Goal: Transaction & Acquisition: Obtain resource

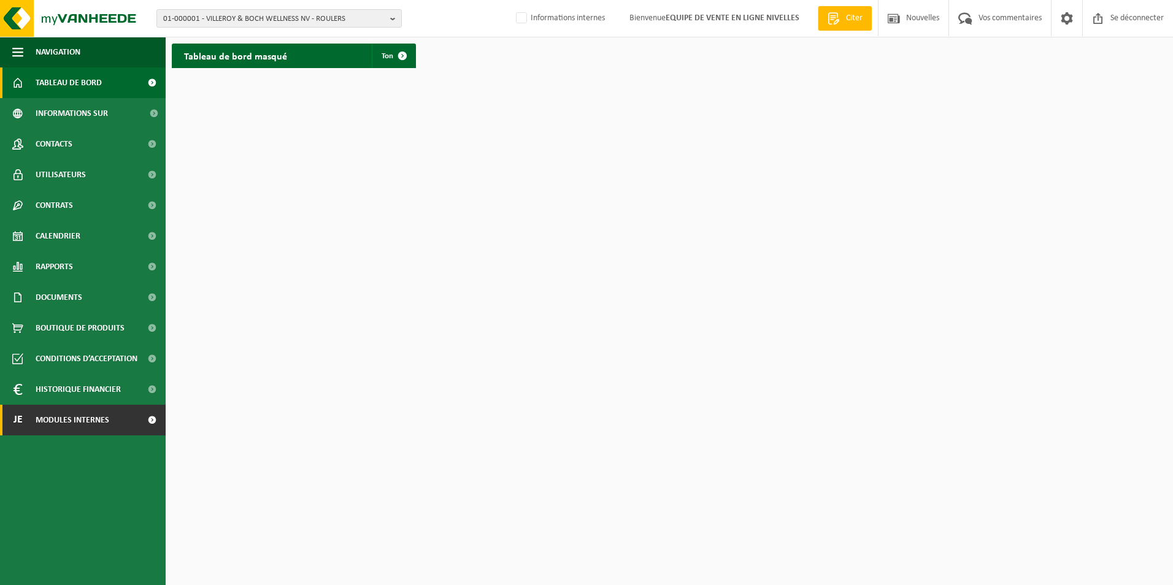
click at [75, 415] on span "Modules internes" at bounding box center [73, 420] width 74 height 31
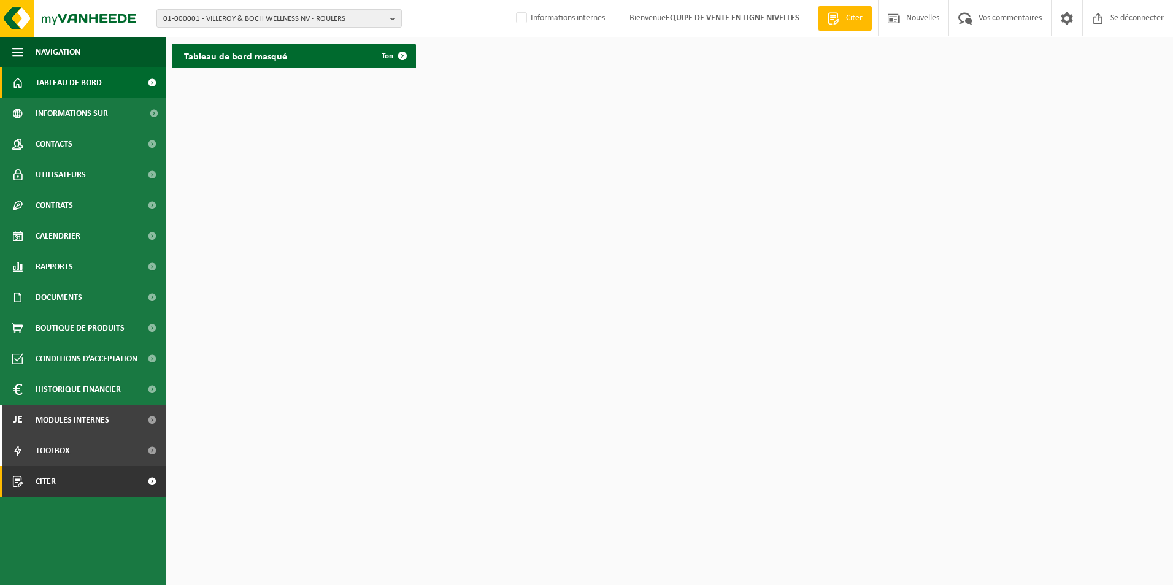
click at [63, 482] on link "Citer" at bounding box center [83, 481] width 166 height 31
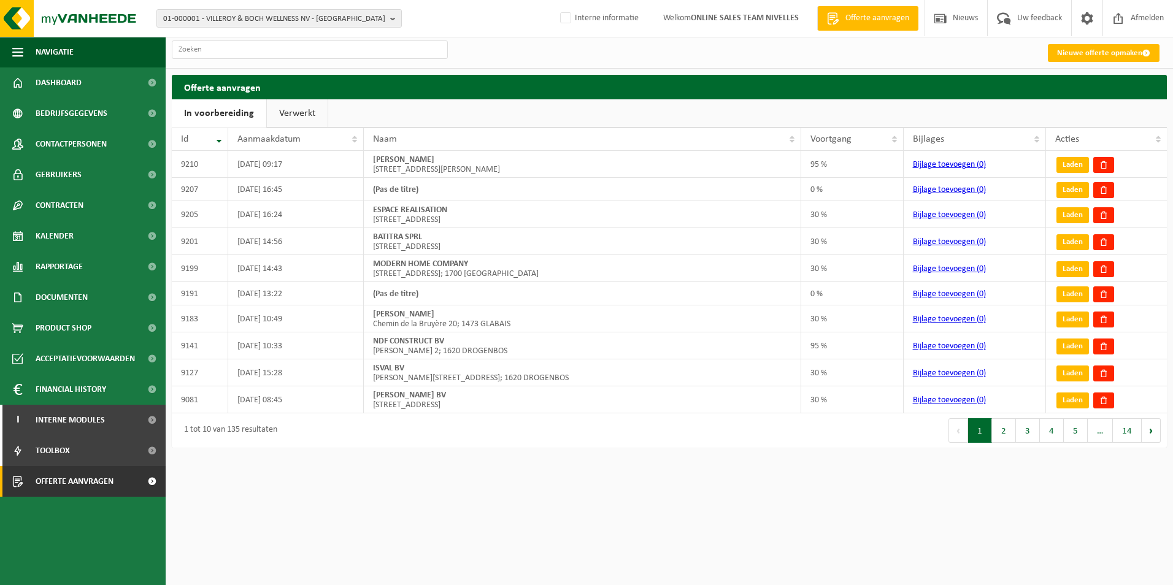
click at [284, 112] on link "Verwerkt" at bounding box center [297, 113] width 61 height 28
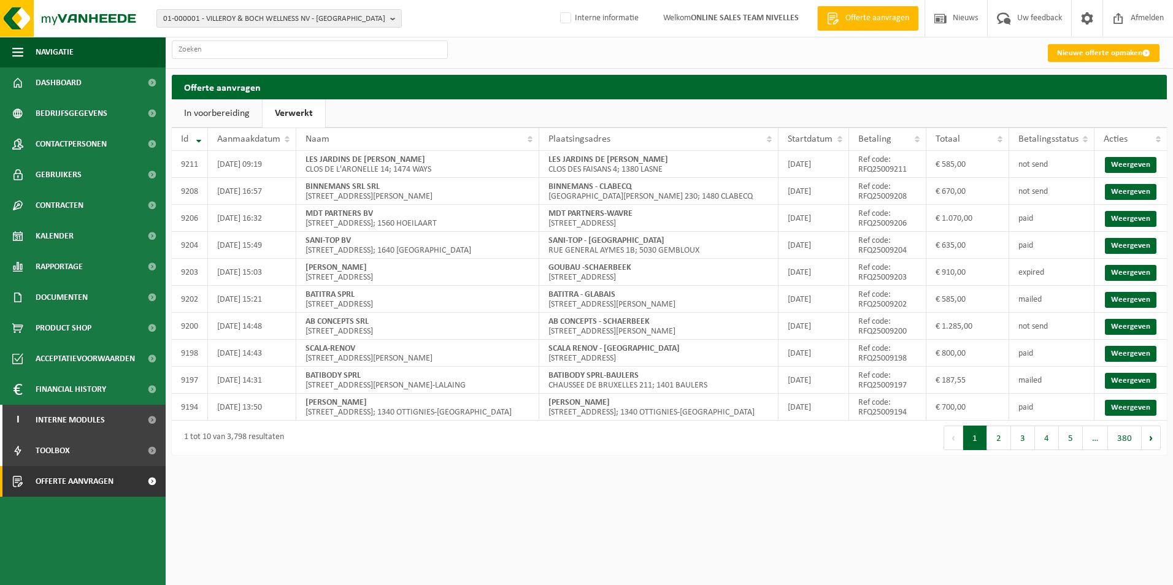
click at [229, 111] on link "In voorbereiding" at bounding box center [217, 113] width 90 height 28
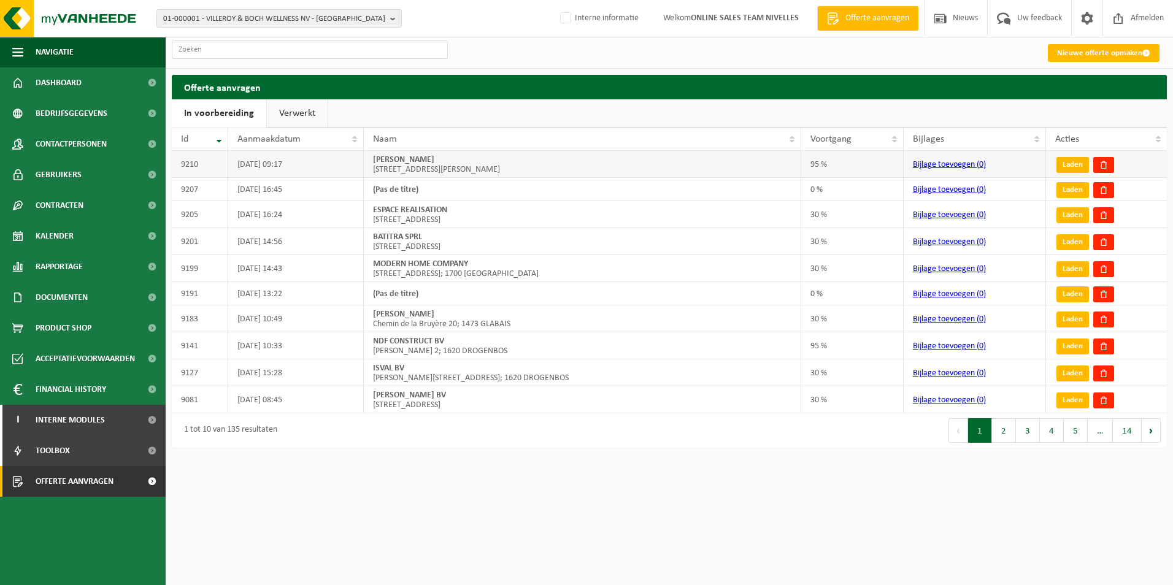
click at [1080, 169] on link "Laden" at bounding box center [1072, 165] width 33 height 16
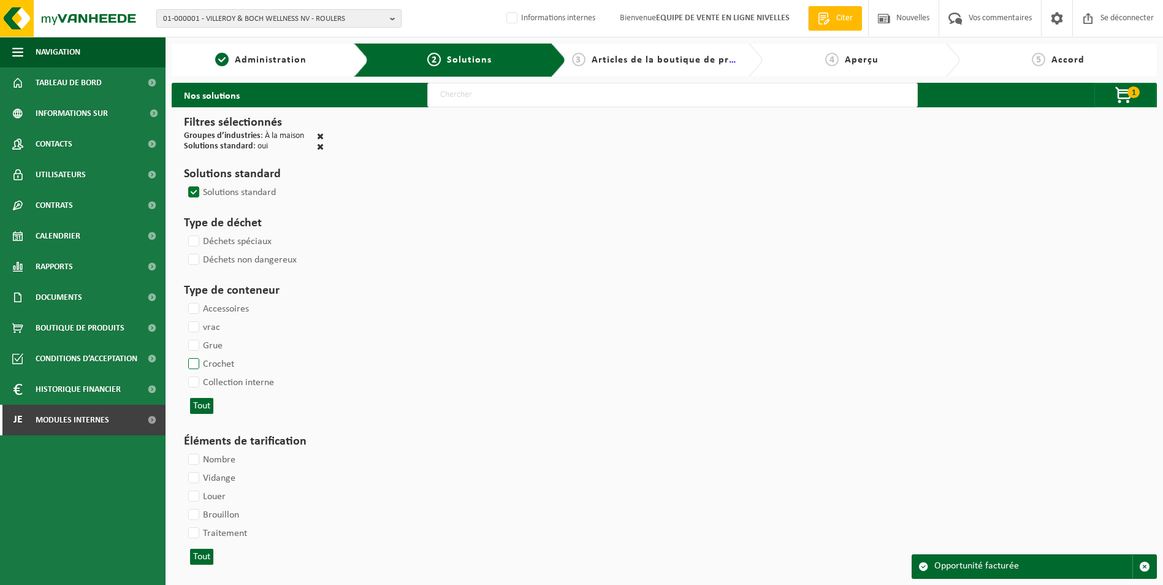
click at [196, 361] on label "Crochet" at bounding box center [210, 364] width 48 height 18
click at [184, 355] on input "Crochet" at bounding box center [183, 354] width 1 height 1
checkbox input "true"
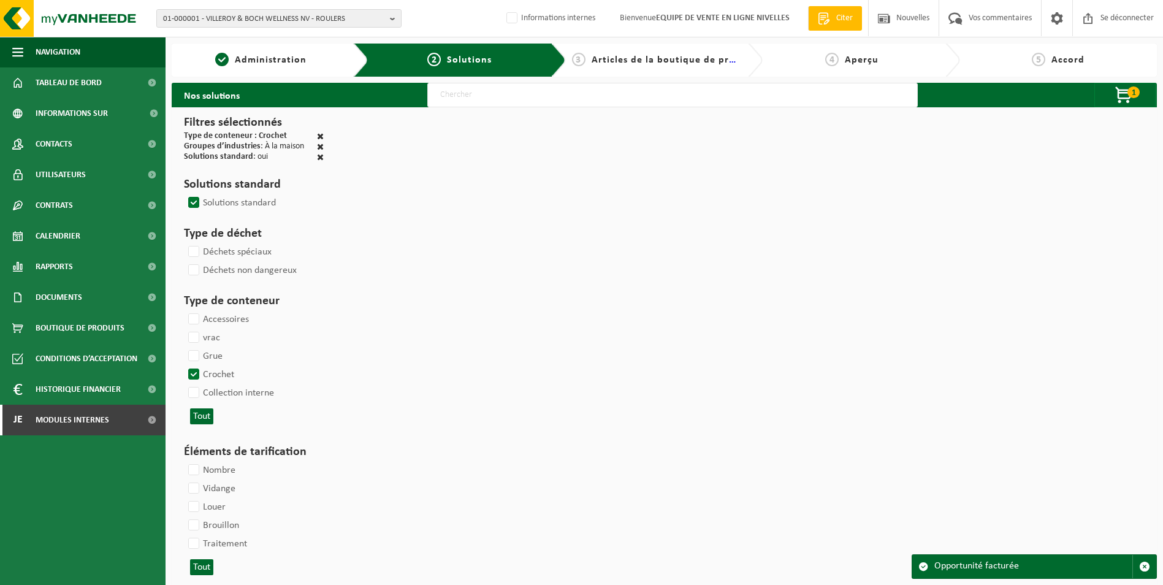
select select
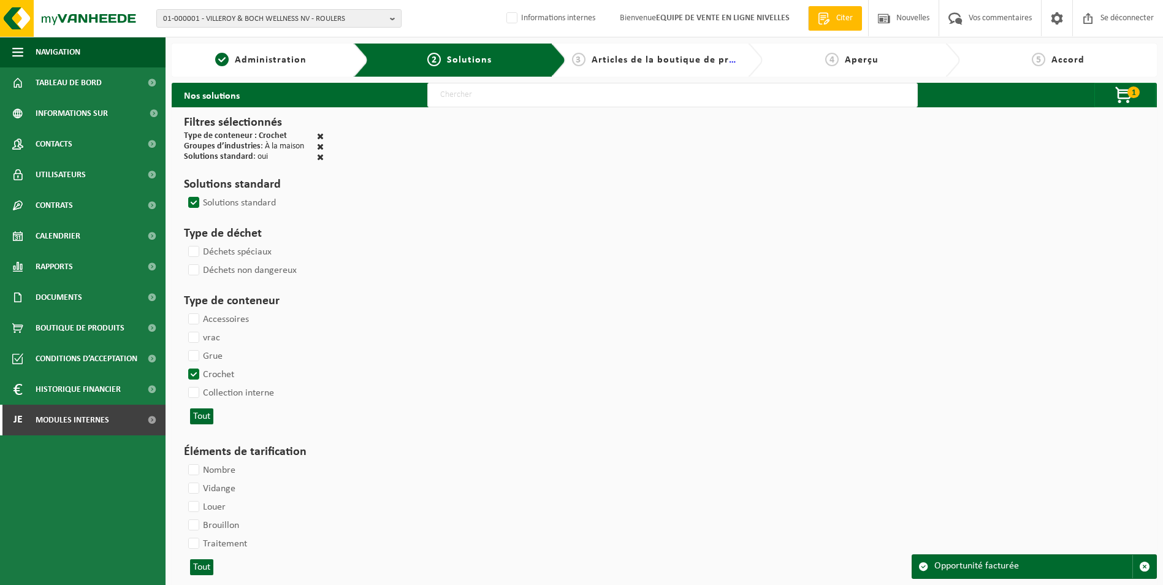
select select
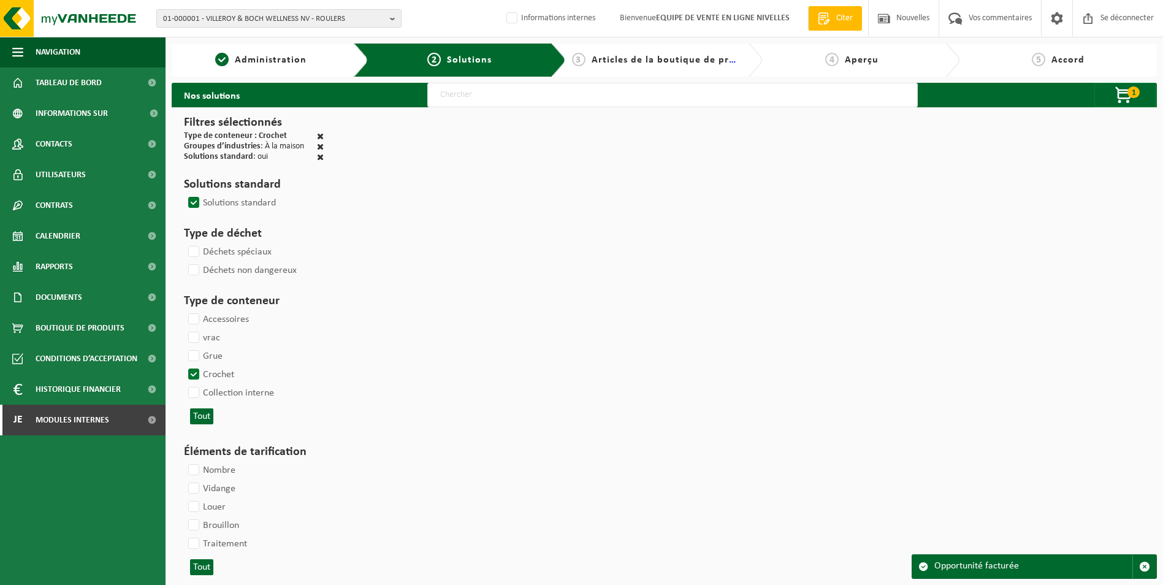
select select
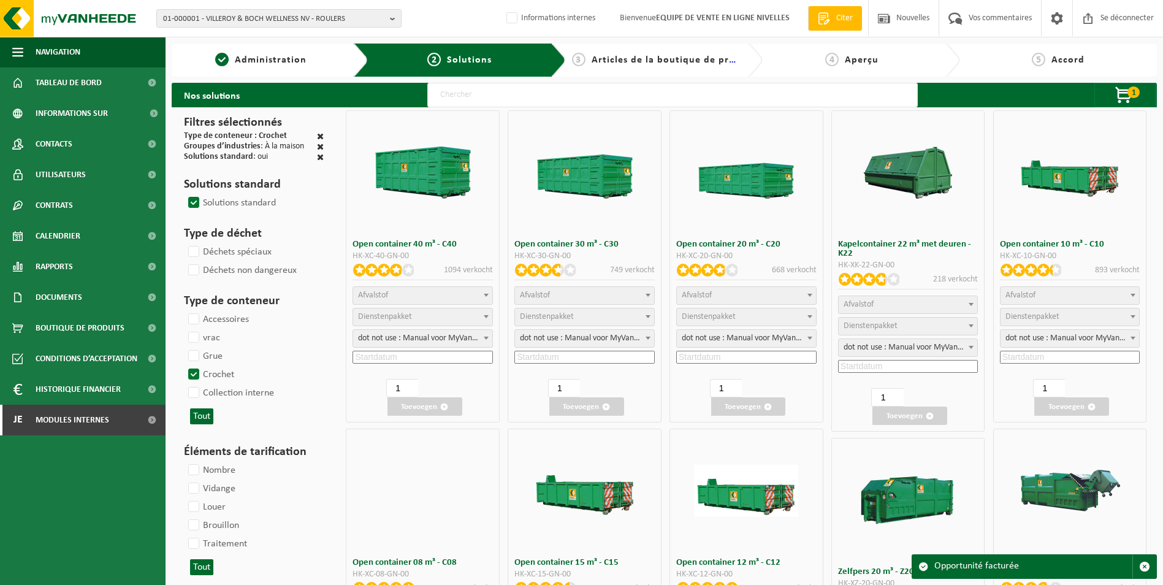
select select "197"
select select
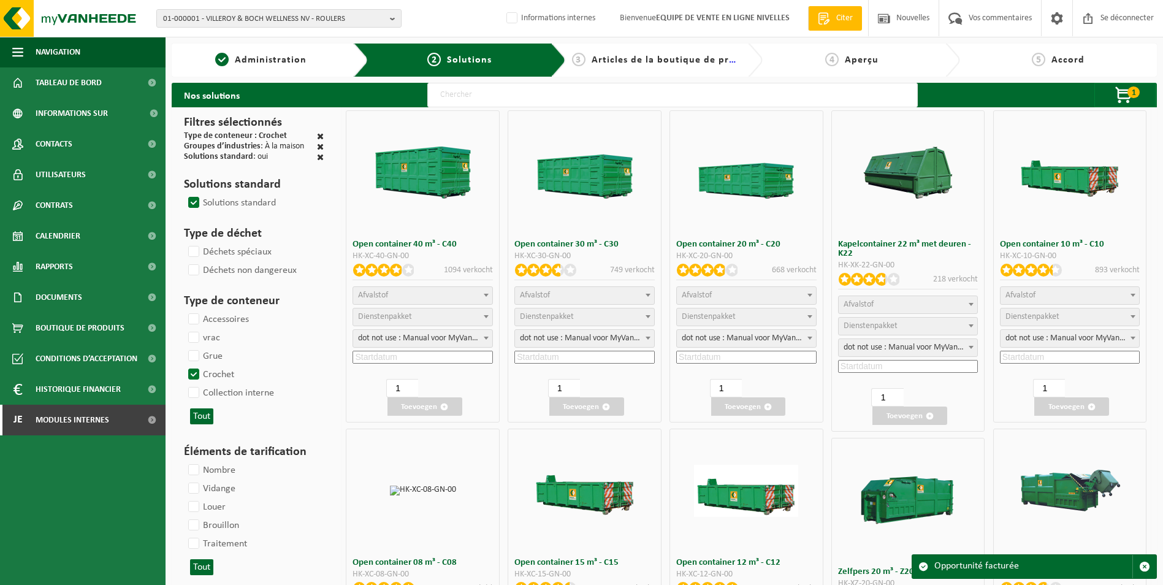
select select
select select "25"
select select "197"
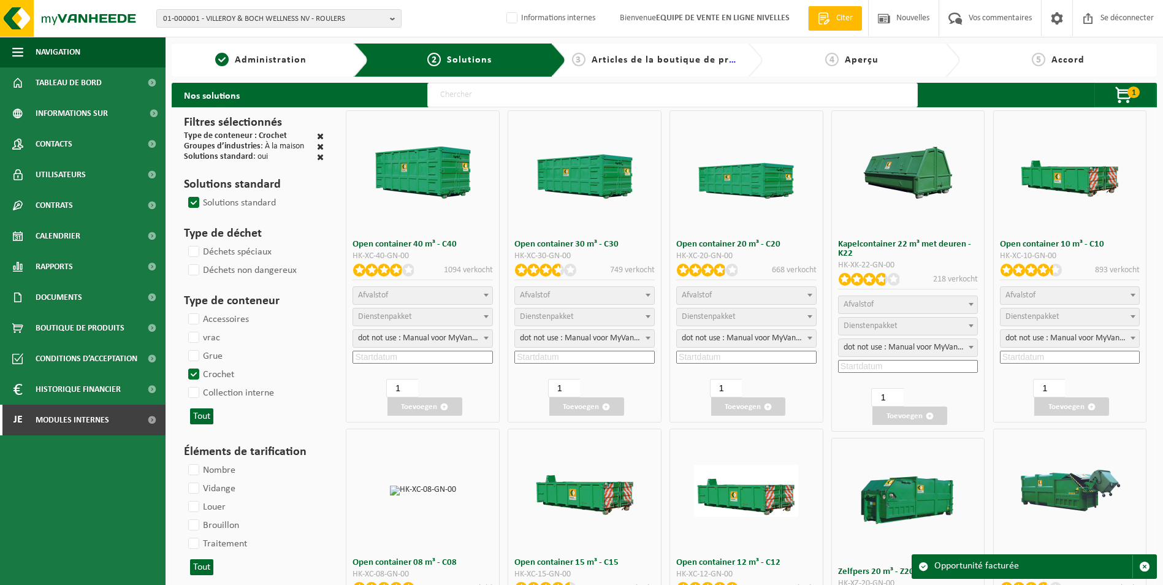
select select "25"
select select "8"
select select "25"
select select "7"
select select "25"
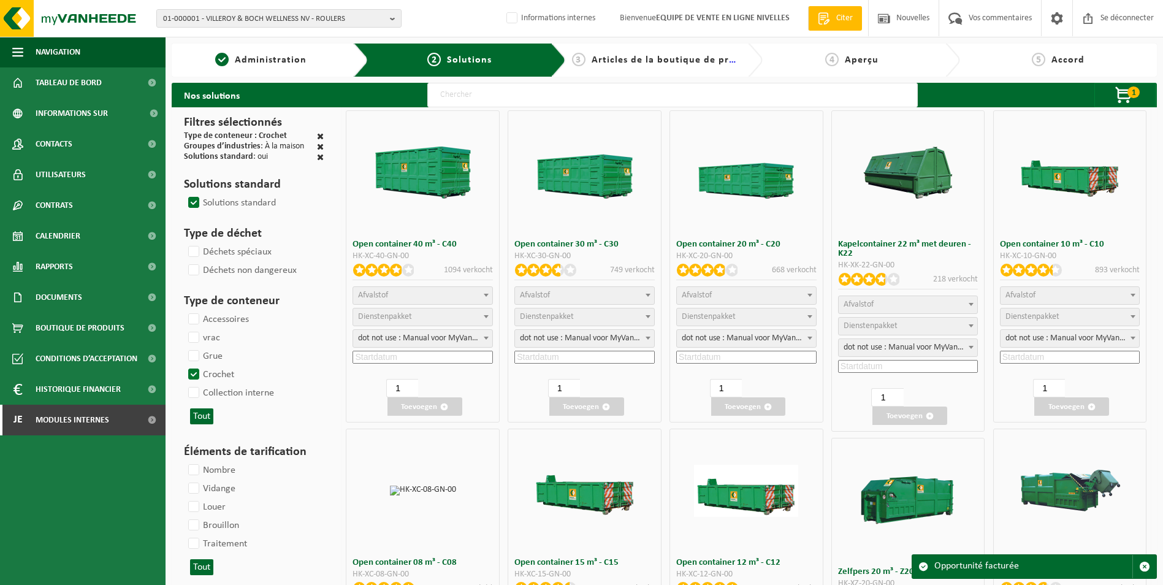
select select "7"
select select "25"
click at [1131, 96] on span "1" at bounding box center [1134, 92] width 12 height 12
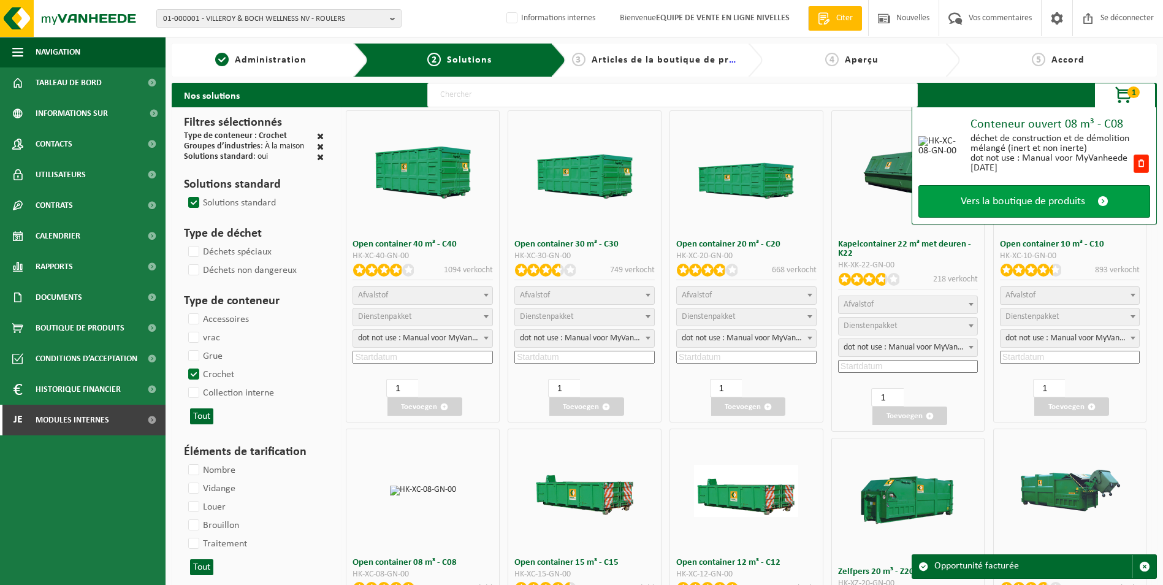
click at [1043, 201] on span "Vers la boutique de produits" at bounding box center [1023, 201] width 124 height 13
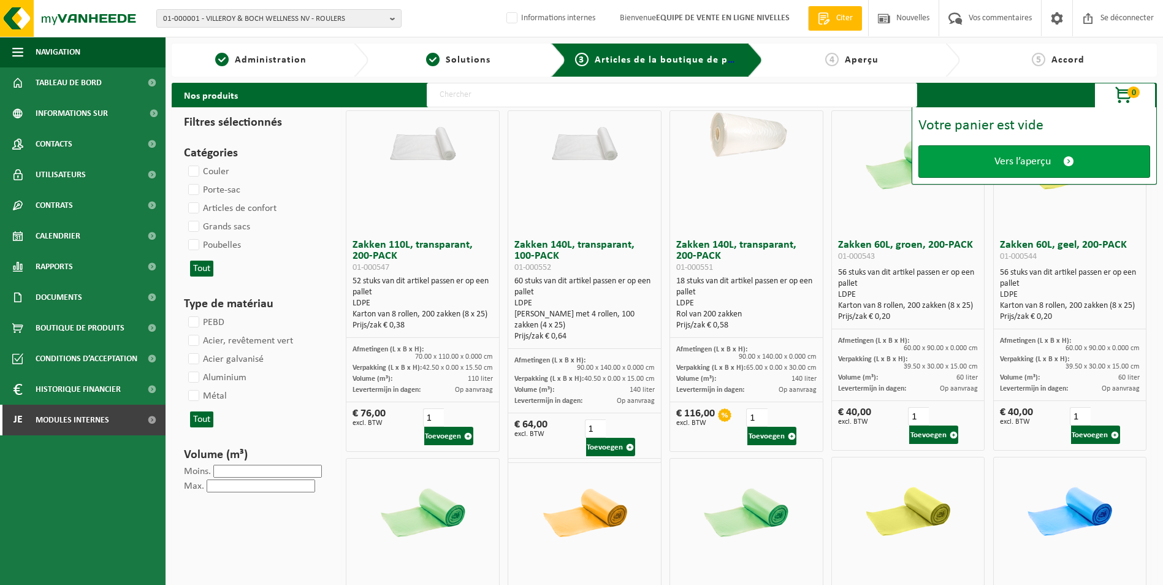
click at [1030, 163] on span "Vers l’aperçu" at bounding box center [1023, 161] width 56 height 13
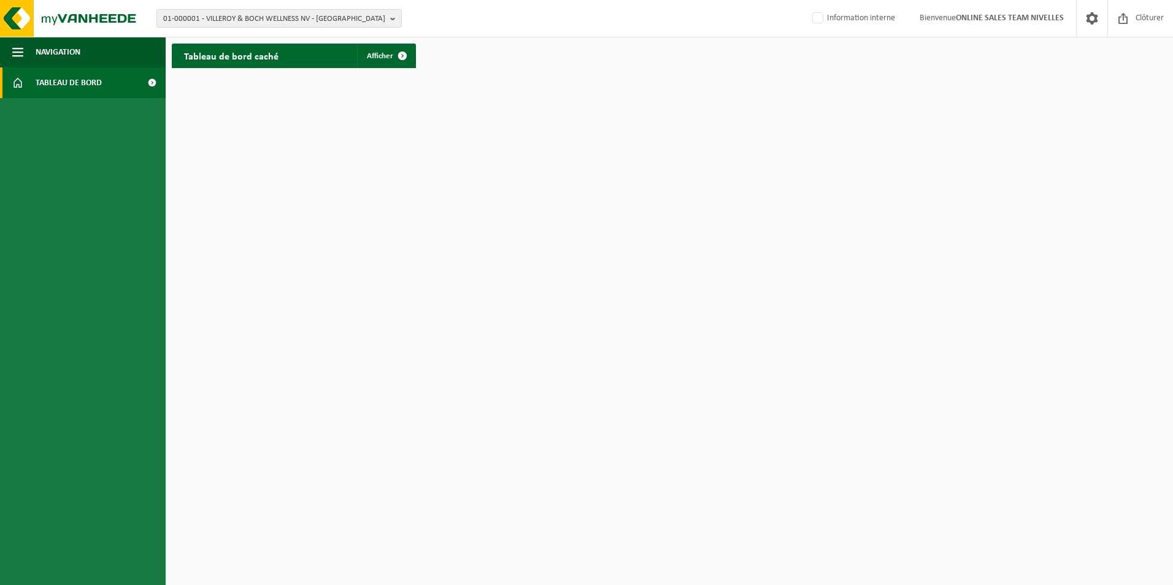
click at [104, 85] on link "Tableau de bord" at bounding box center [83, 82] width 166 height 31
click at [153, 84] on span at bounding box center [152, 82] width 28 height 31
click at [59, 89] on span "Tableau de bord" at bounding box center [69, 82] width 66 height 31
click at [148, 80] on span at bounding box center [152, 82] width 28 height 31
click at [15, 47] on span "button" at bounding box center [17, 52] width 11 height 31
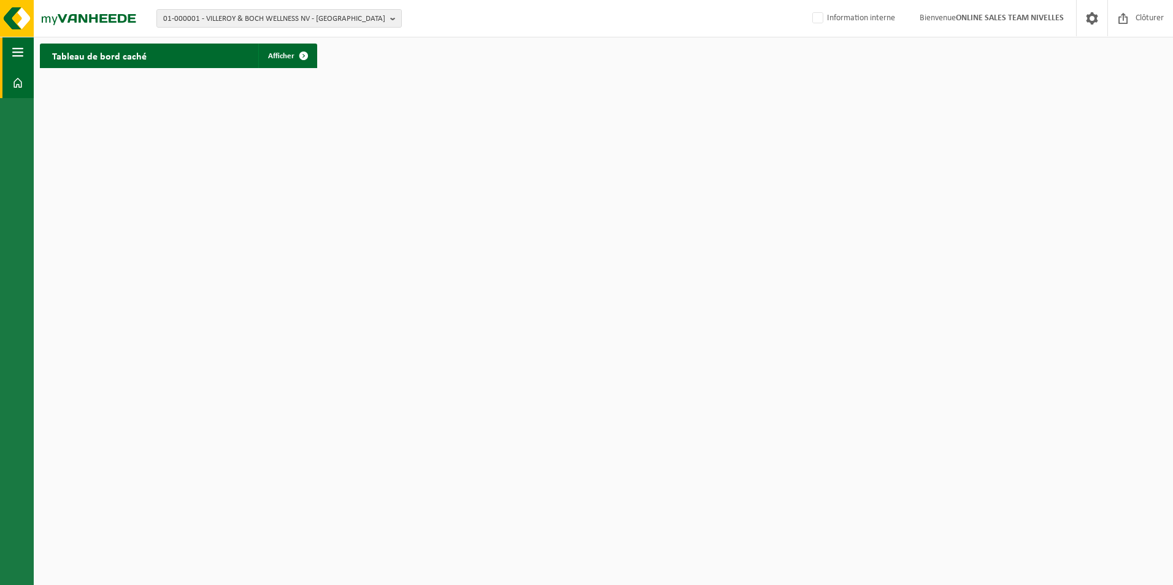
click at [14, 47] on span "button" at bounding box center [17, 52] width 11 height 31
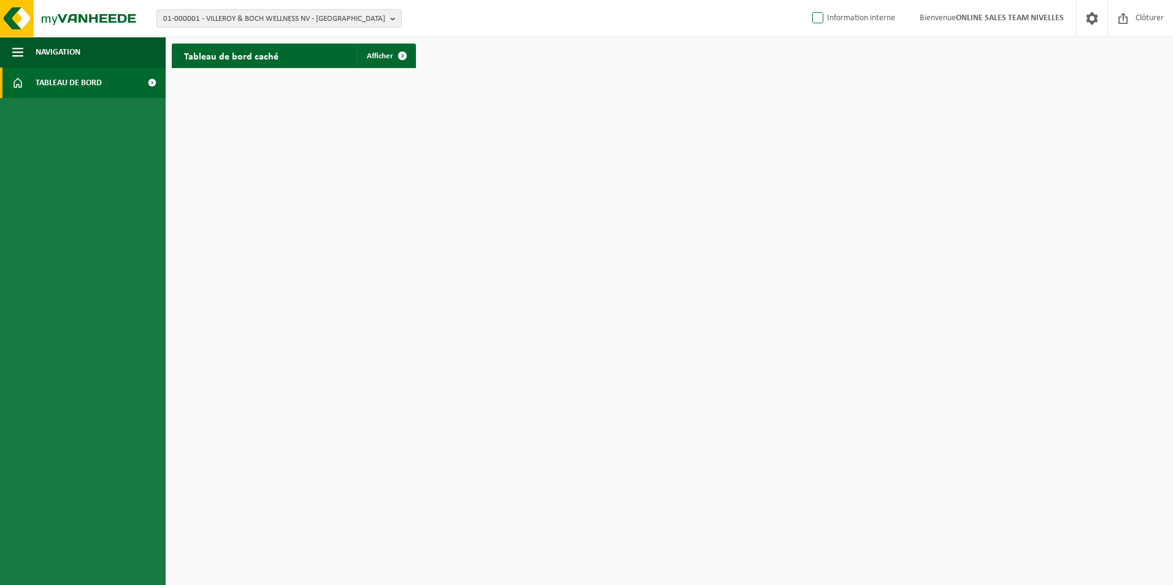
click at [819, 19] on label "Information interne" at bounding box center [851, 18] width 85 height 18
click at [808, 0] on input "Information interne" at bounding box center [807, -1] width 1 height 1
checkbox input "true"
click at [31, 83] on link "Tableau de bord" at bounding box center [83, 82] width 166 height 31
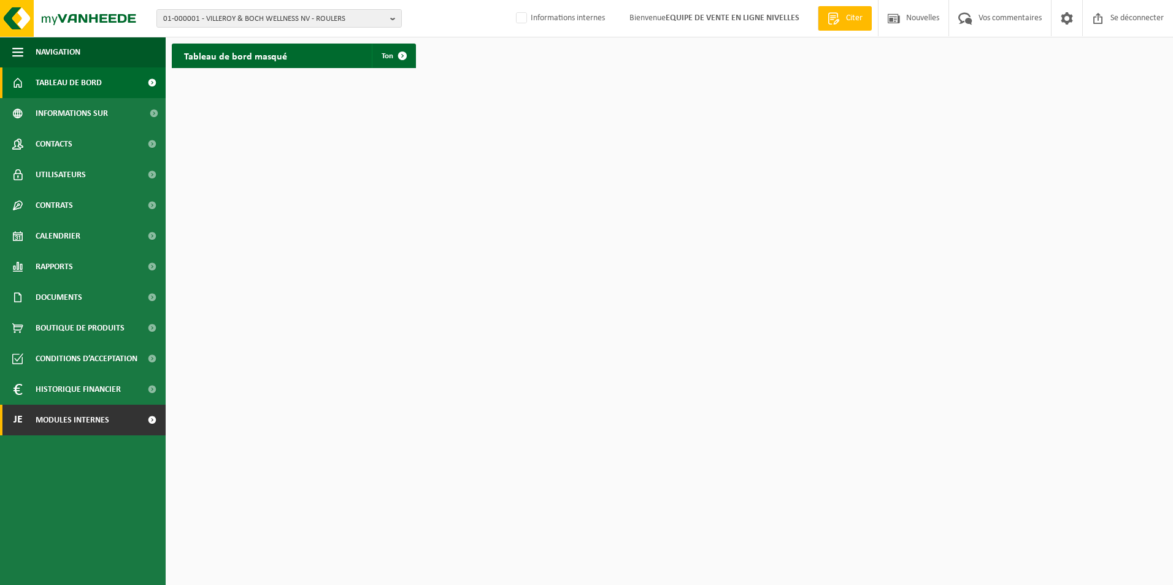
click at [72, 424] on span "Modules internes" at bounding box center [73, 420] width 74 height 31
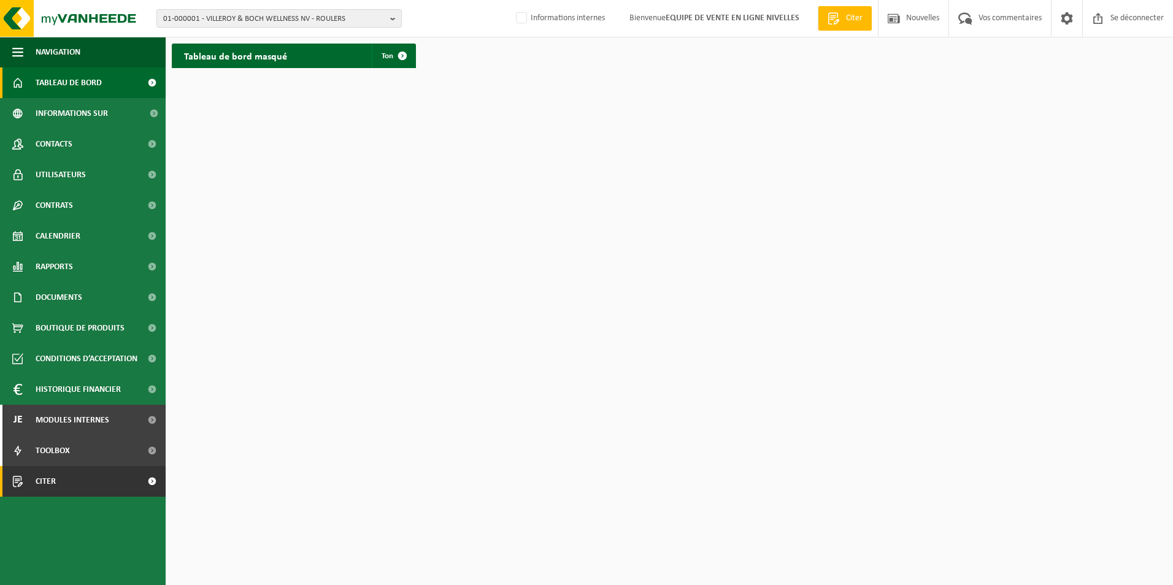
click at [40, 478] on span "Citer" at bounding box center [46, 481] width 20 height 31
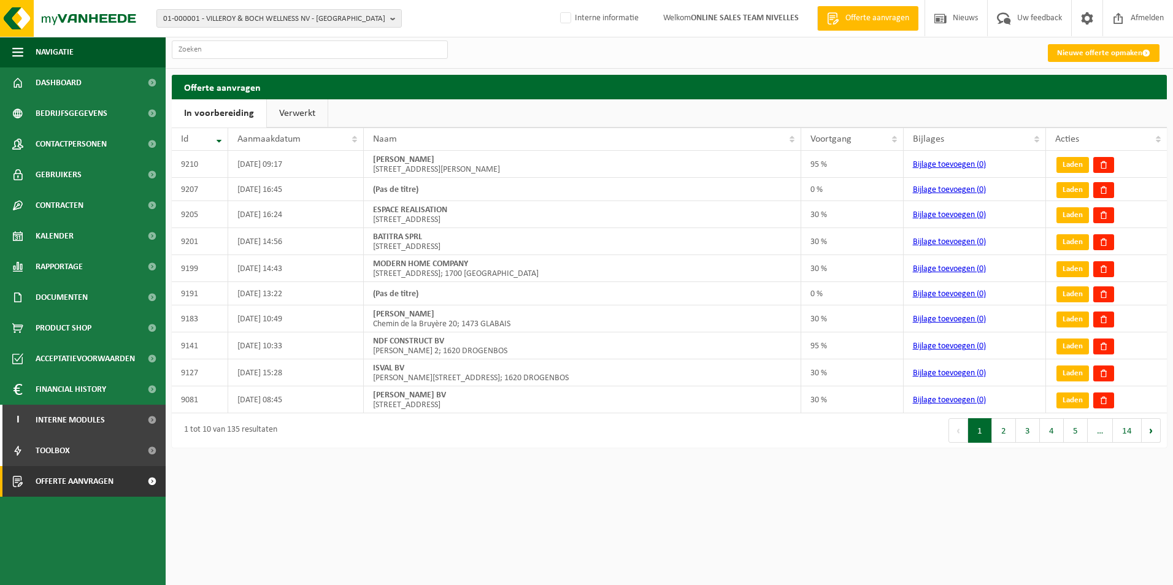
click at [292, 106] on link "Verwerkt" at bounding box center [297, 113] width 61 height 28
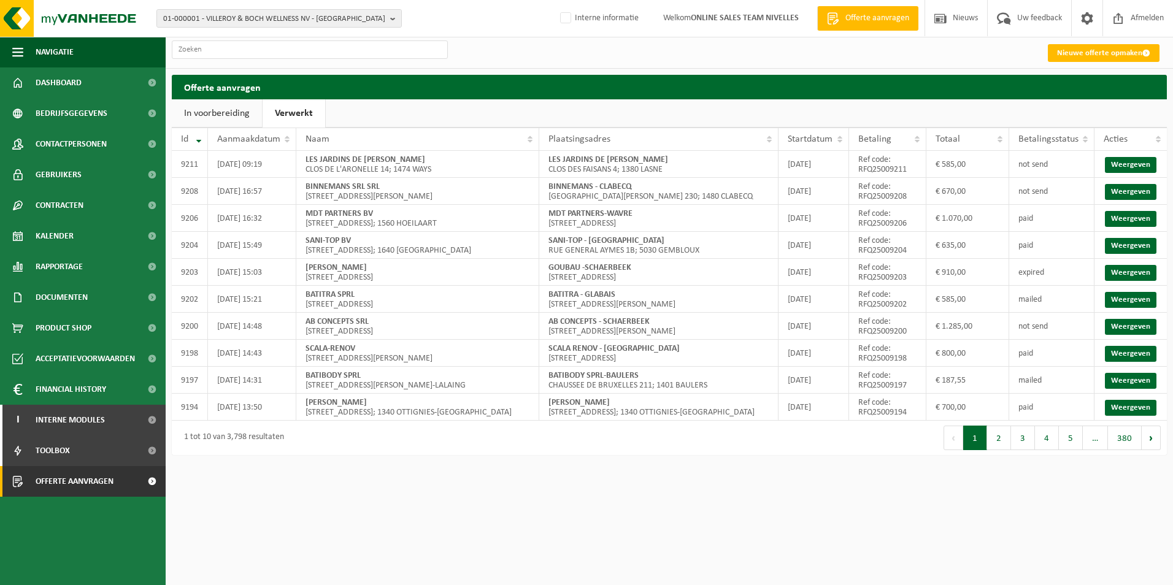
click at [221, 122] on link "In voorbereiding" at bounding box center [217, 113] width 90 height 28
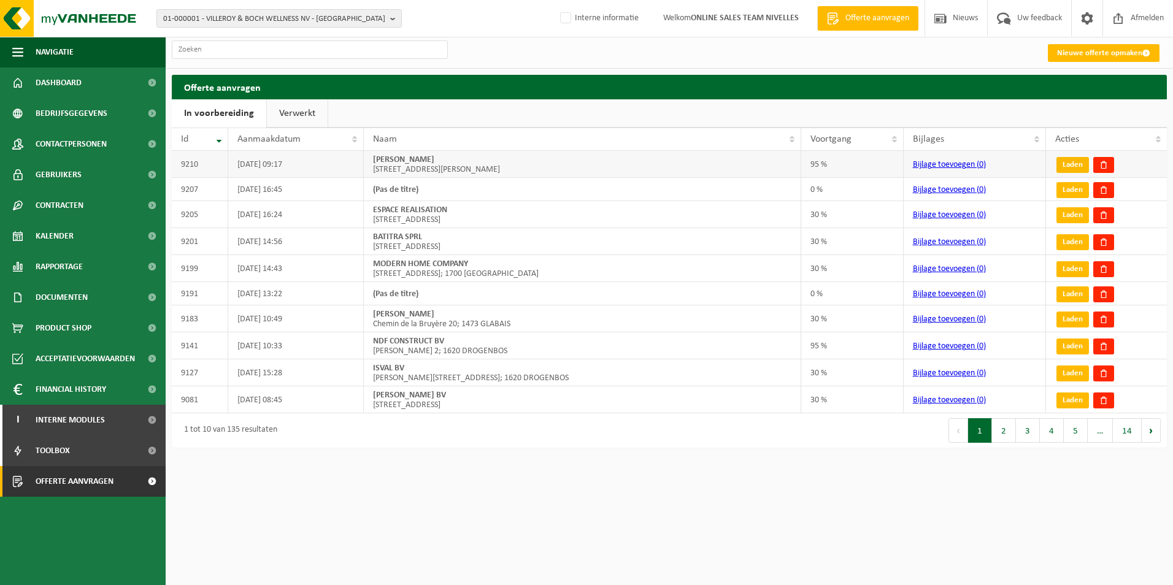
click at [1073, 159] on link "Laden" at bounding box center [1072, 165] width 33 height 16
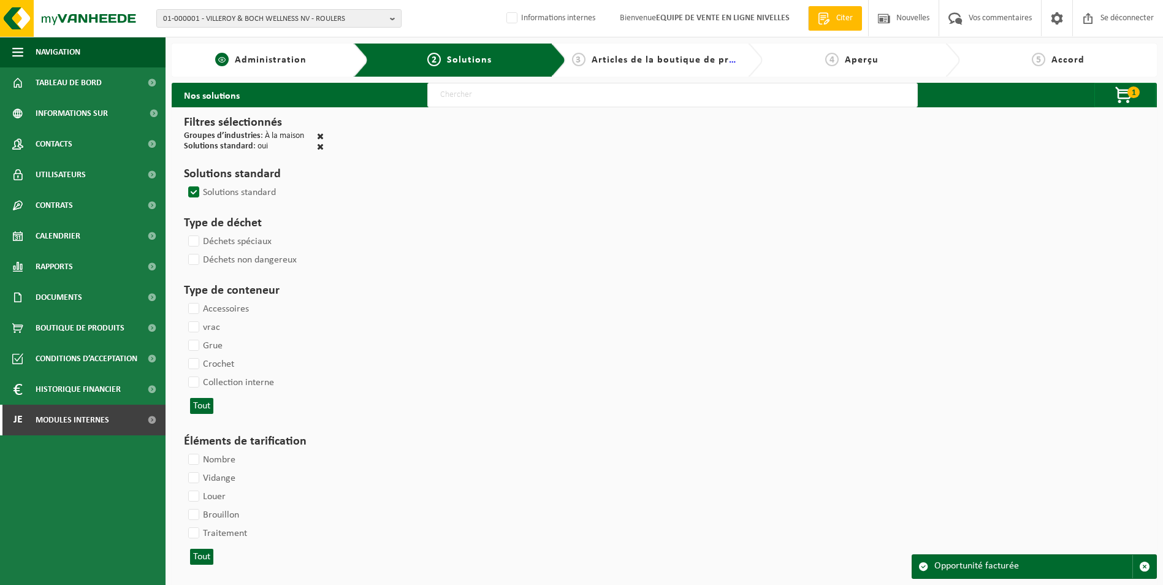
click at [280, 59] on span "Administration" at bounding box center [271, 60] width 72 height 10
click at [0, 0] on div "Even geduld. Door de grote hoeveelheid gegevens duurt het laden even." at bounding box center [0, 0] width 0 height 0
select select
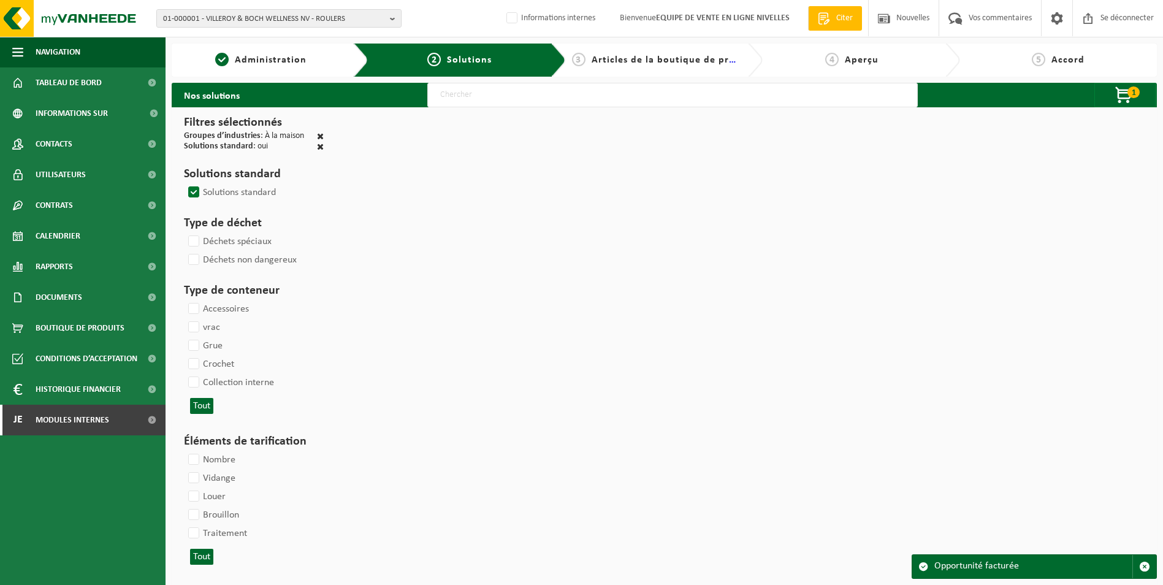
select select
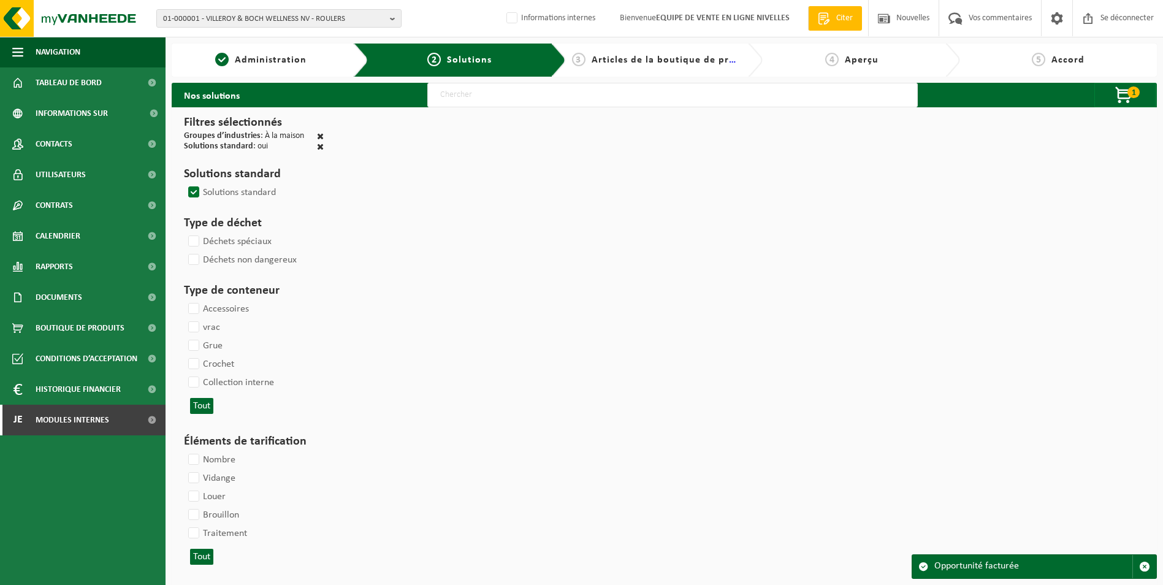
select select
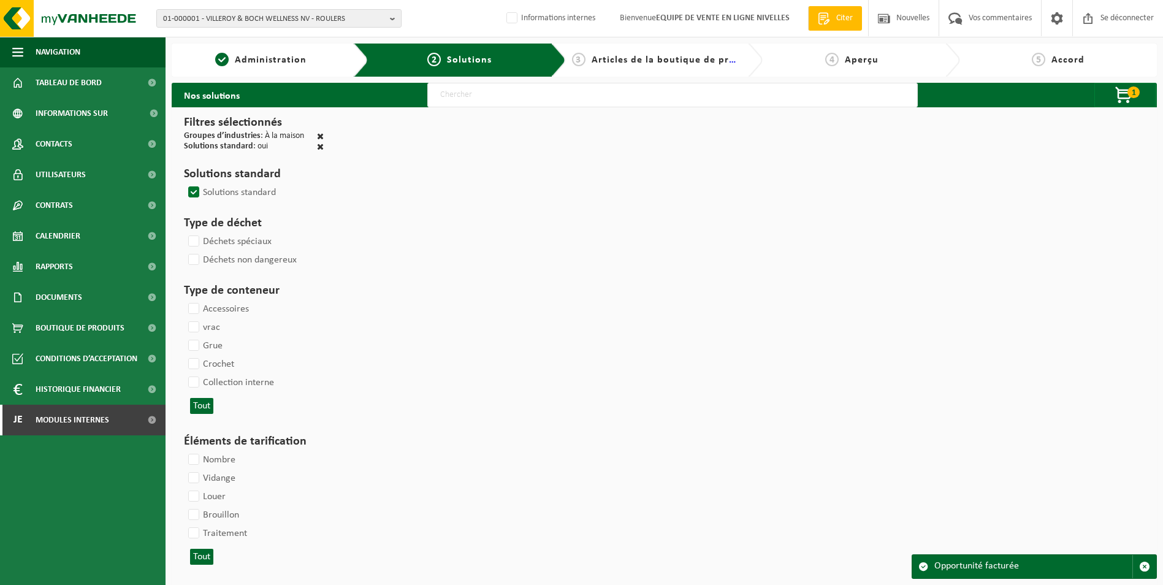
select select
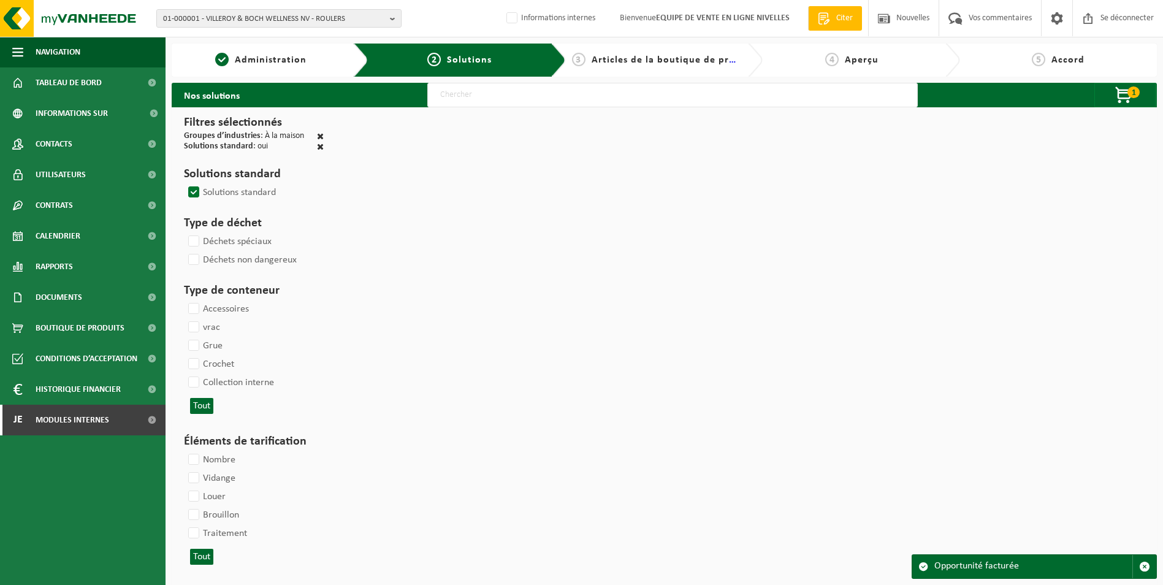
select select
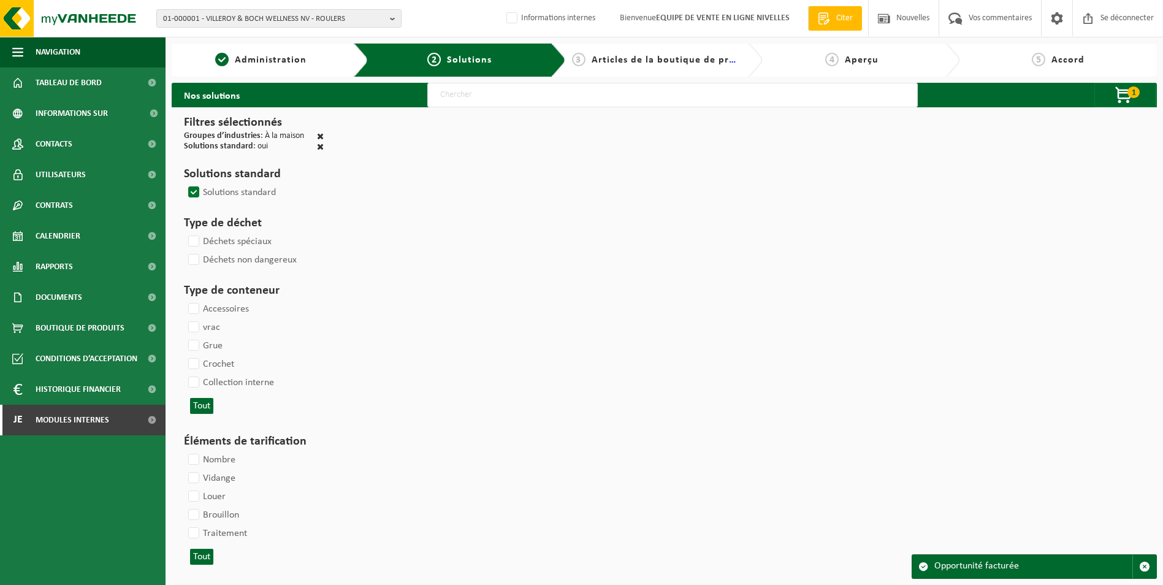
select select
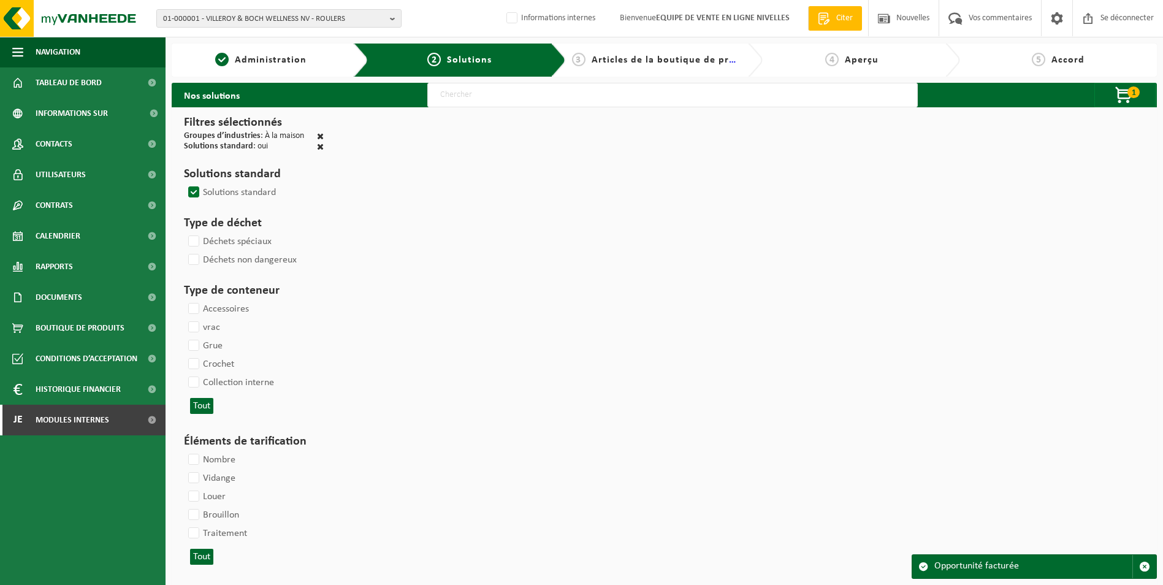
select select
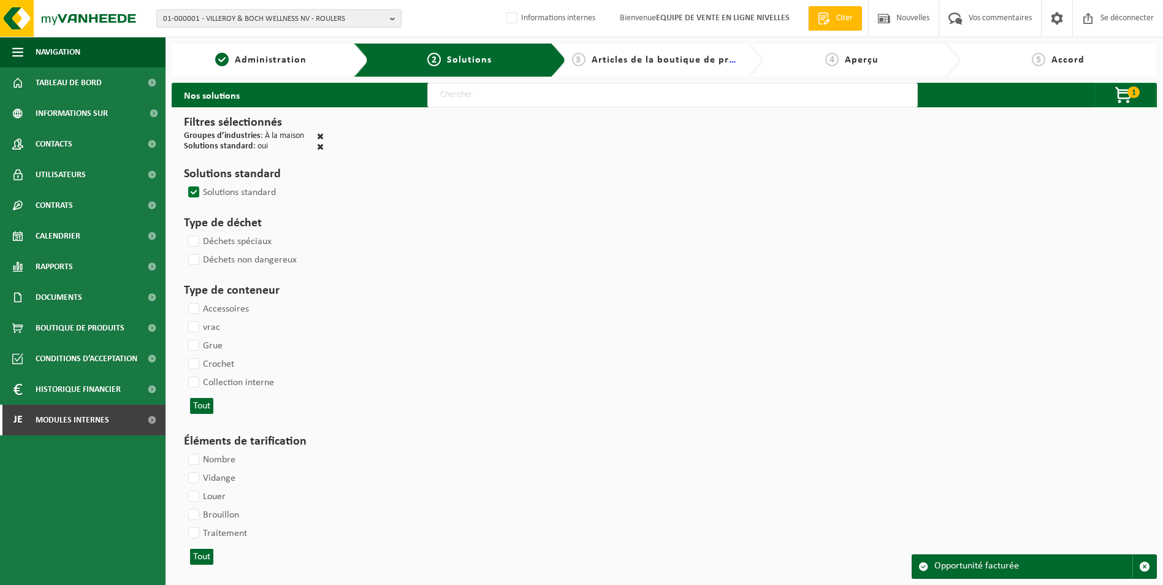
select select
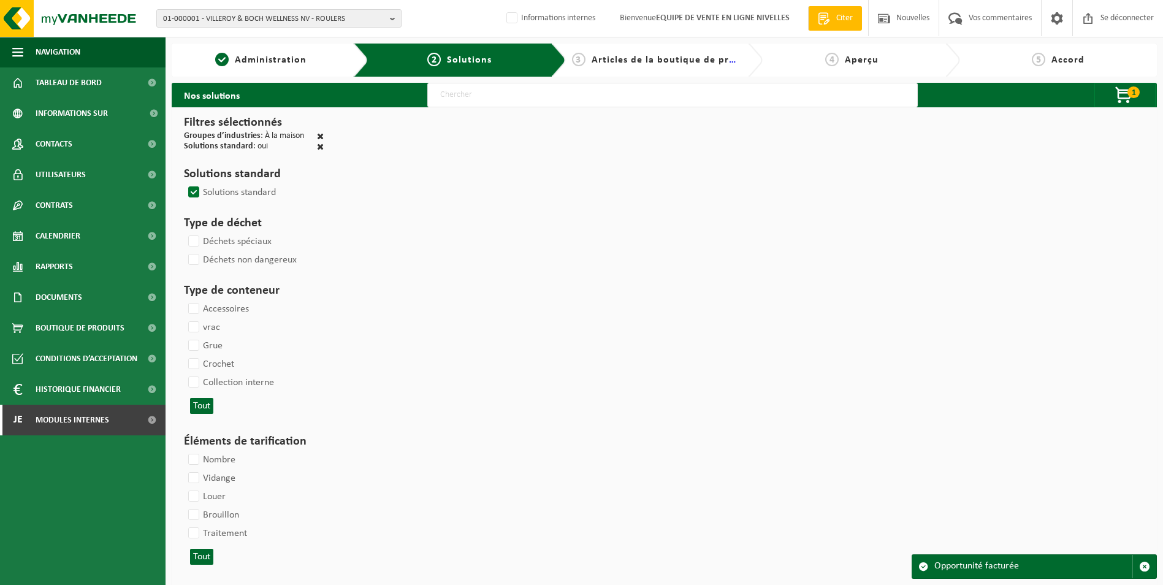
select select
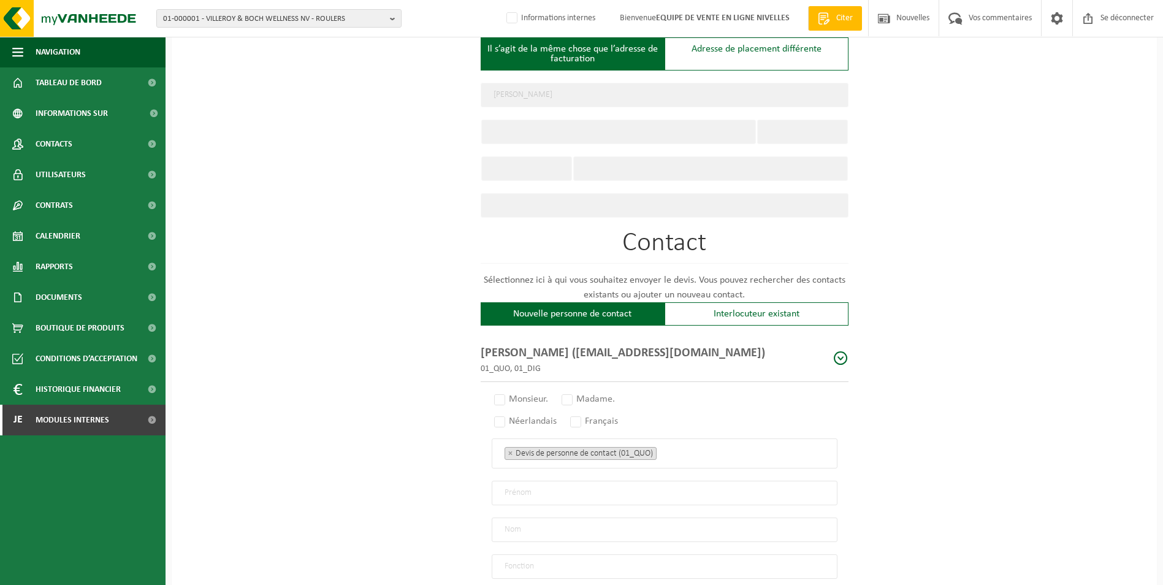
scroll to position [613, 0]
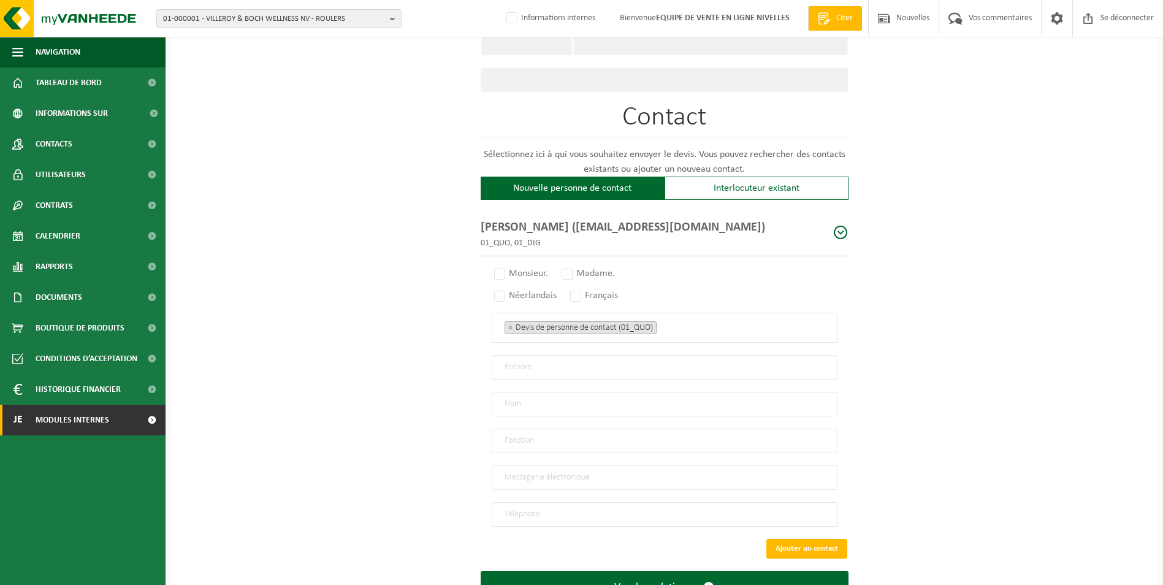
click at [53, 426] on span "Modules internes" at bounding box center [73, 420] width 74 height 31
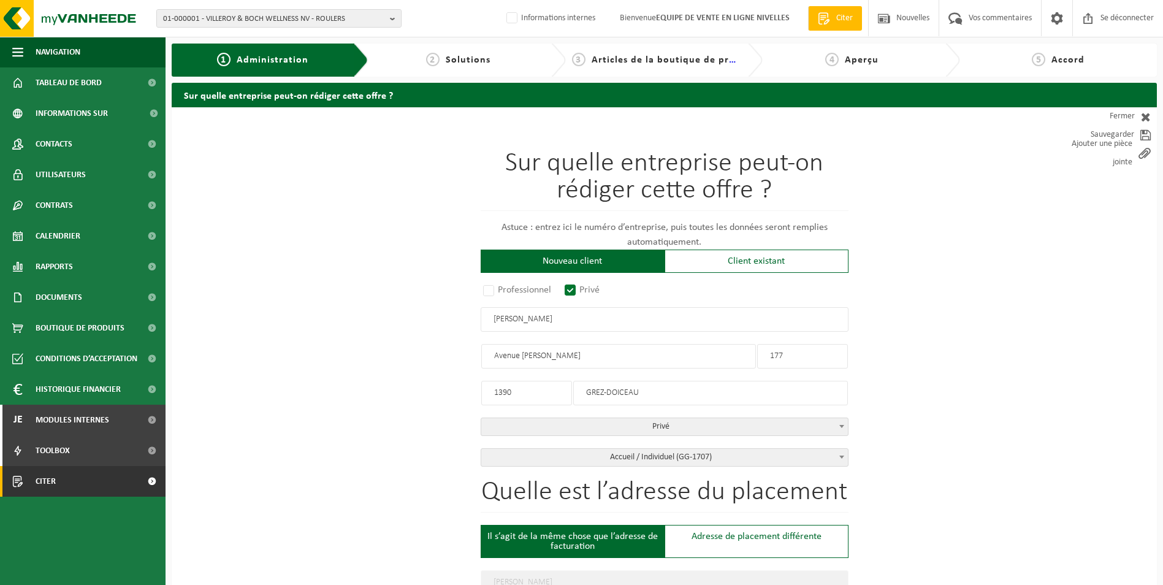
click at [48, 484] on span "Citer" at bounding box center [46, 481] width 20 height 31
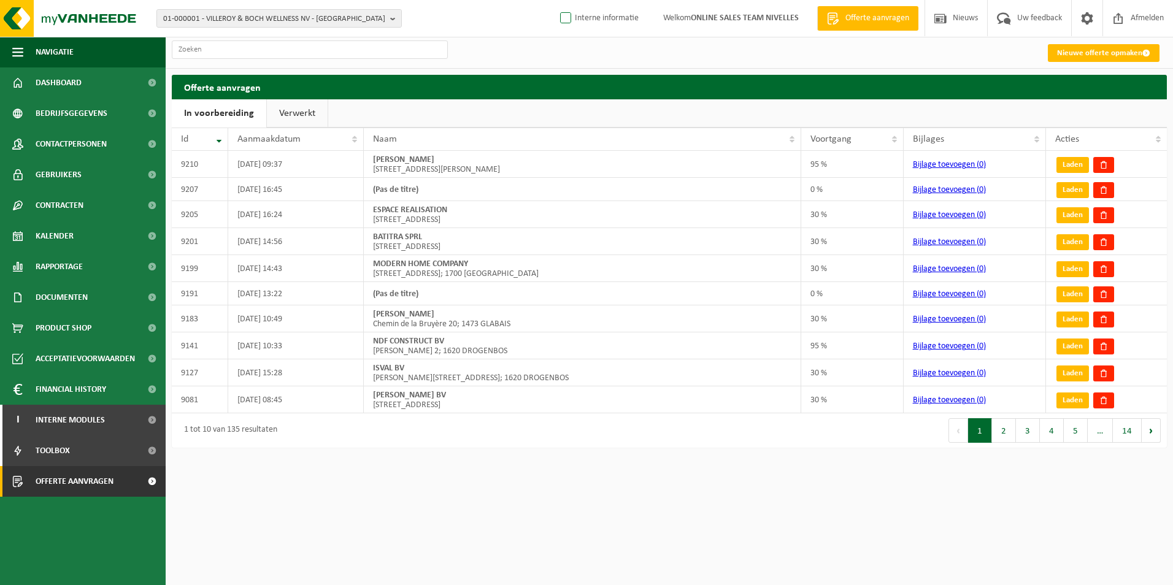
click at [568, 16] on label "Interne informatie" at bounding box center [597, 18] width 81 height 18
click at [556, 0] on input "Interne informatie" at bounding box center [555, -1] width 1 height 1
checkbox input "true"
click at [1076, 52] on link "Nieuwe offerte opmaken" at bounding box center [1103, 53] width 112 height 18
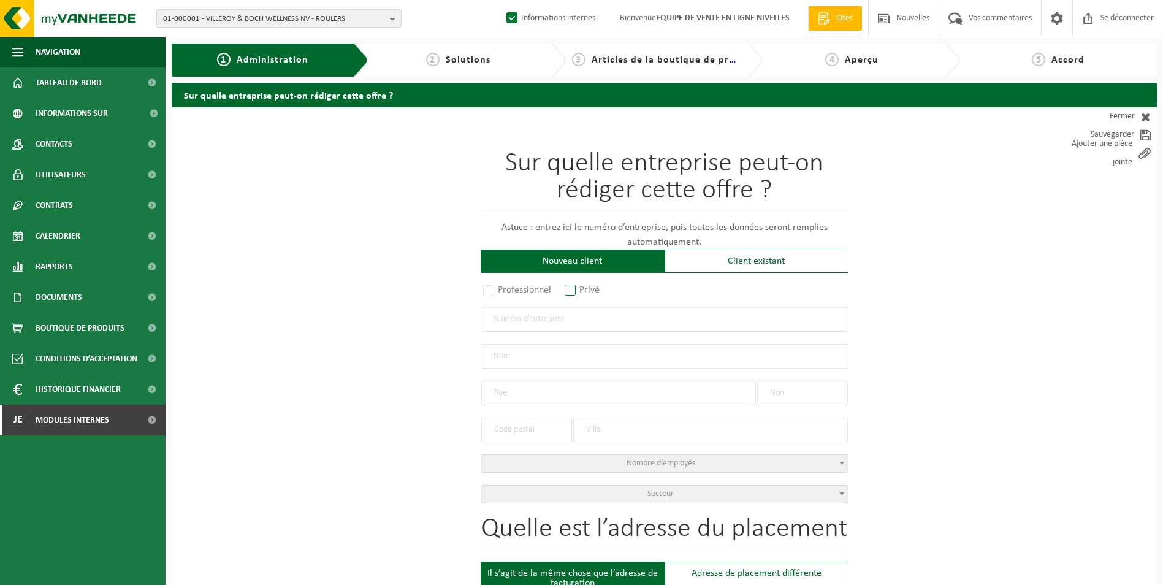
click at [572, 288] on label "Privé" at bounding box center [582, 289] width 41 height 17
click at [583, 288] on input "Privé" at bounding box center [587, 291] width 8 height 8
radio input "true"
select select "P"
select select "1707"
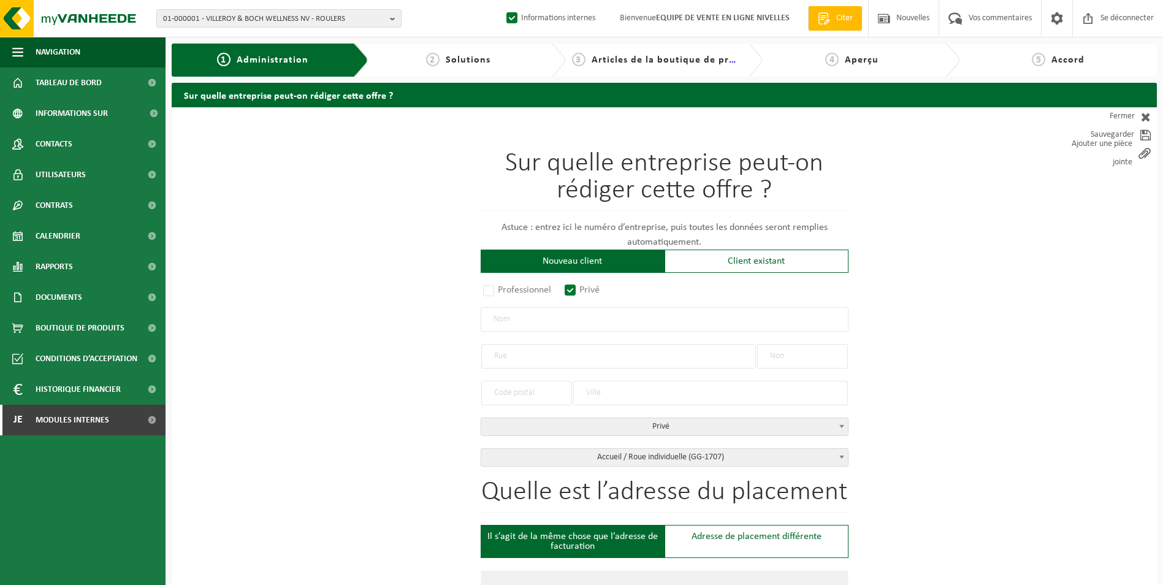
click at [538, 314] on input "text" at bounding box center [665, 319] width 368 height 25
click at [484, 289] on label "Professionnel" at bounding box center [518, 289] width 74 height 17
click at [501, 289] on input "Professionnel" at bounding box center [505, 291] width 8 height 8
radio input "true"
select select
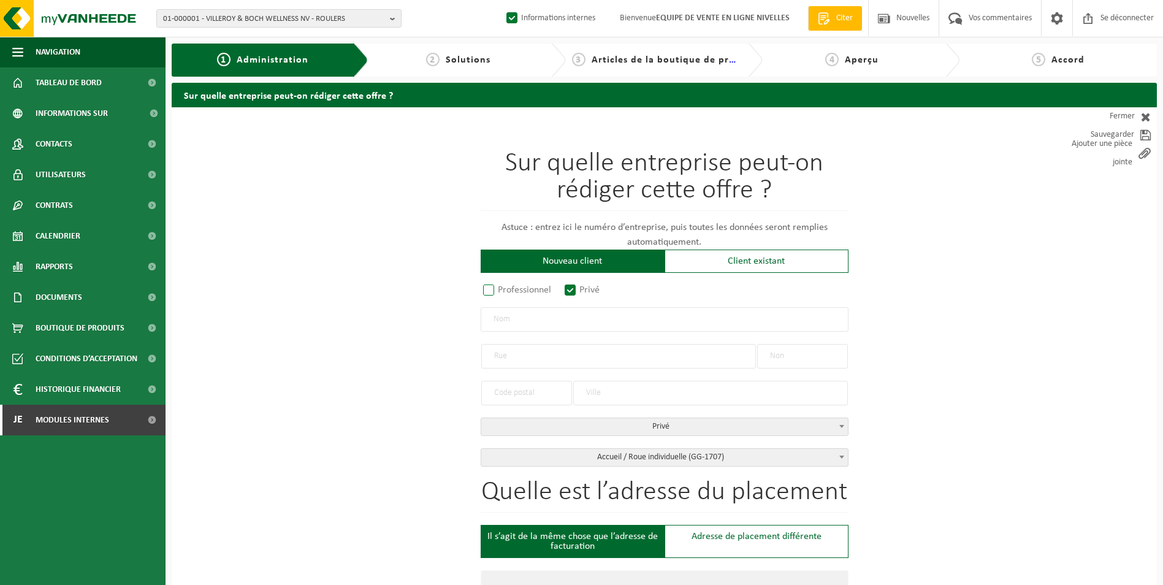
select select
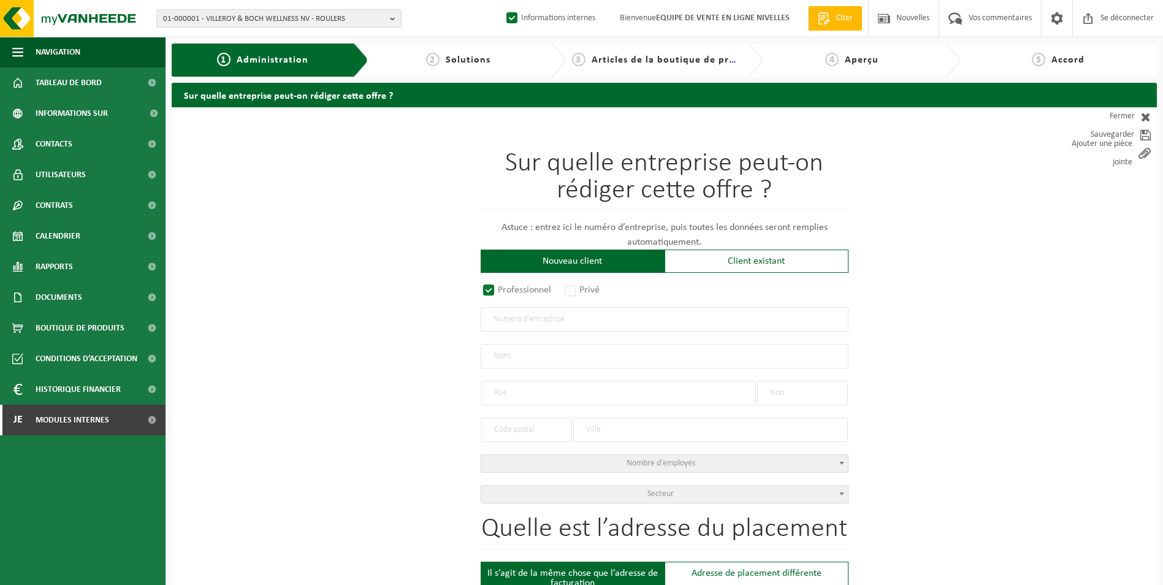
click at [544, 318] on input "text" at bounding box center [665, 319] width 368 height 25
click at [490, 318] on input "508675324" at bounding box center [665, 319] width 368 height 25
type input "0508675324"
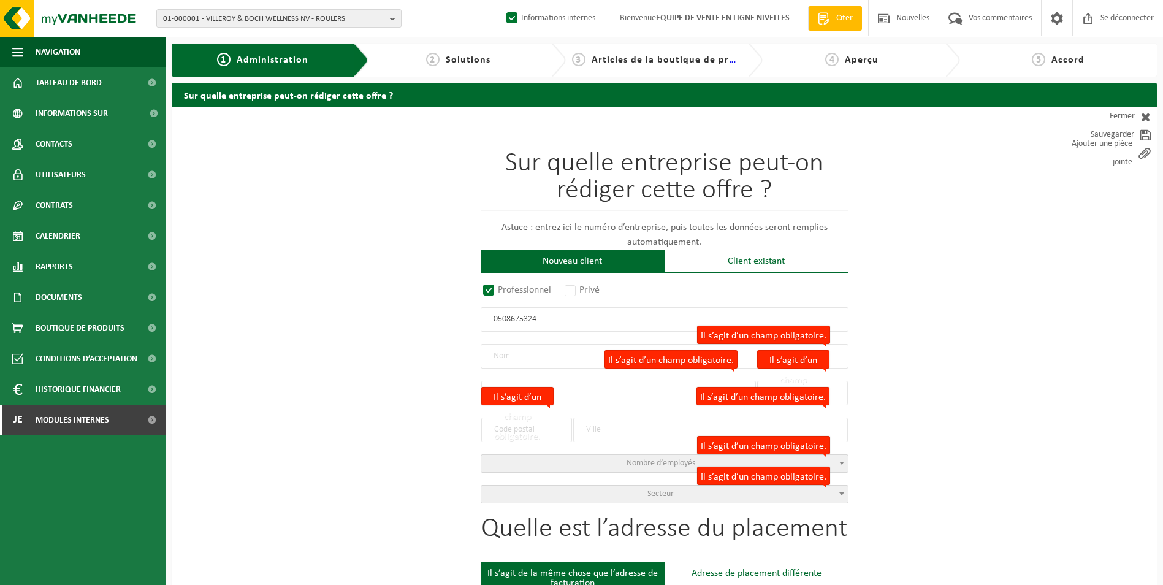
radio input "true"
type input "0508675324"
type input "GILTEK SPRL"
type input "RUE DU PONT DEMEUR"
type input "39 / 106"
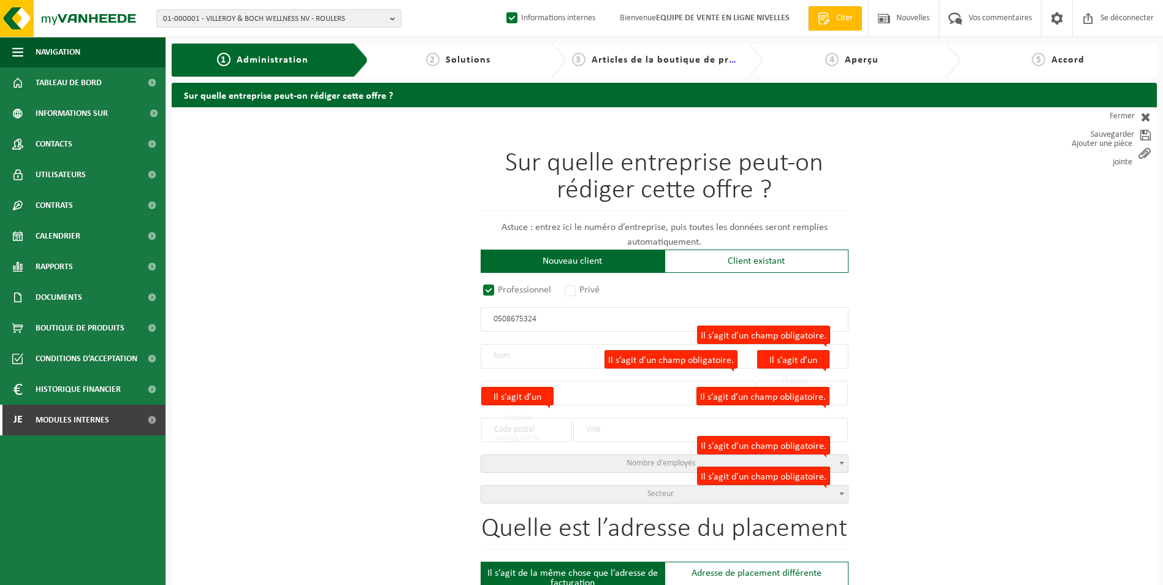
type input "1480"
type input "TUBIZE"
select select "D"
select select "NACE_4100"
type input "GILTEK SPRL"
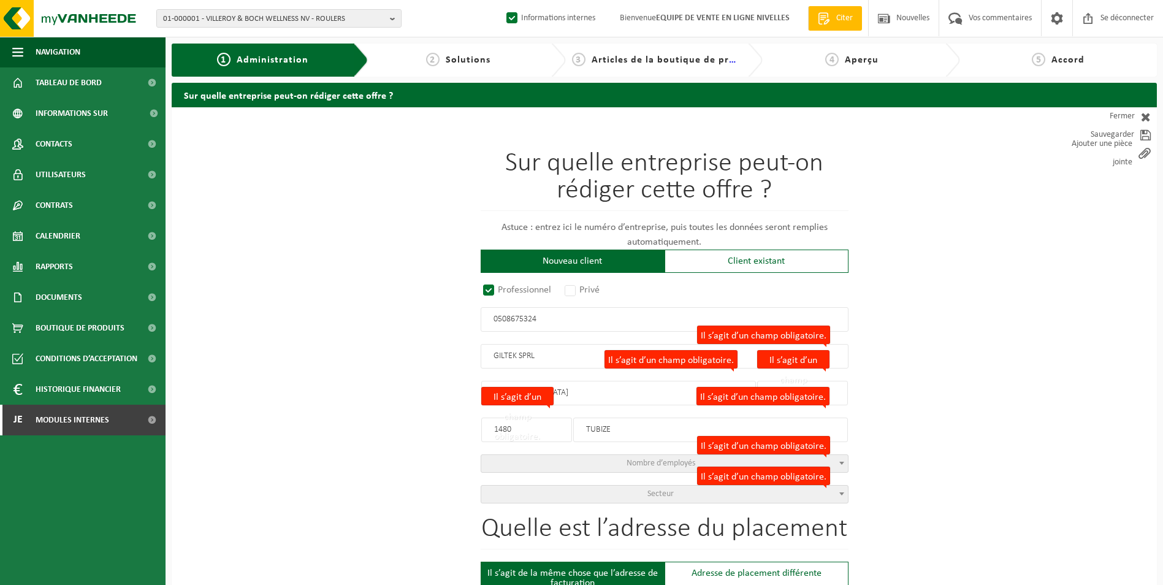
type input "RUE DU PONT DEMEUR"
type input "39 / 106"
type input "1480"
type input "TUBIZE"
type input "2215979648"
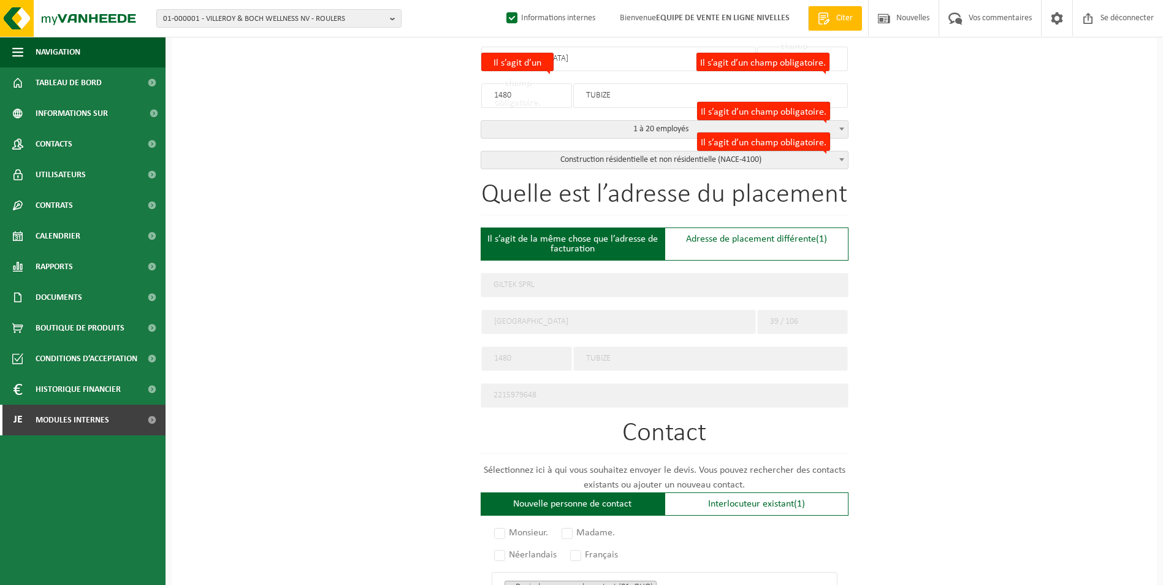
scroll to position [307, 0]
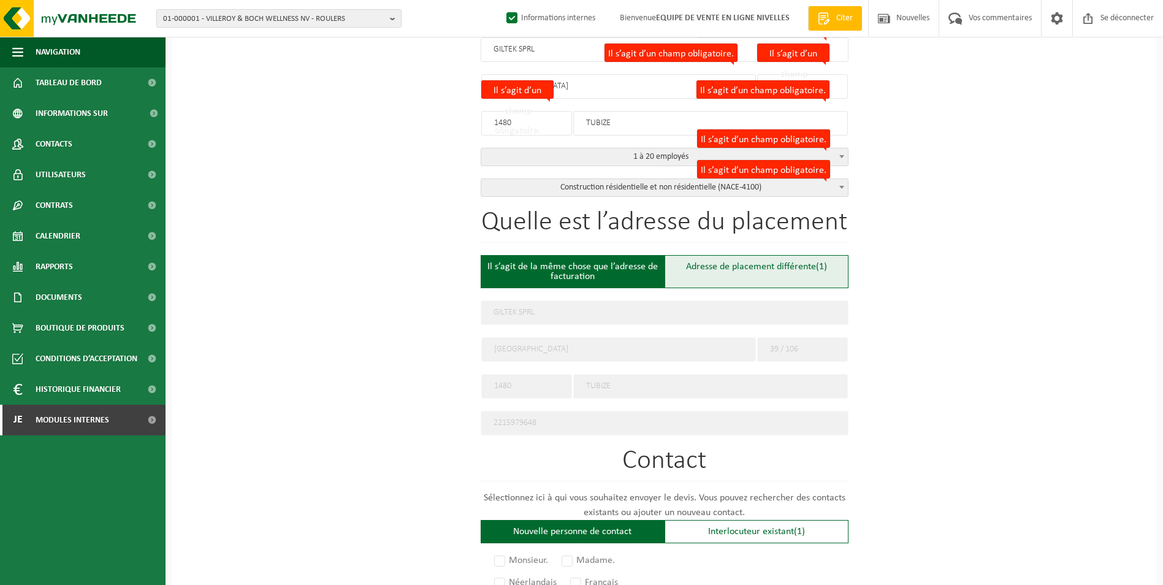
click at [716, 272] on div "Adresse de placement différente (1)" at bounding box center [757, 271] width 184 height 33
type input "Werf -"
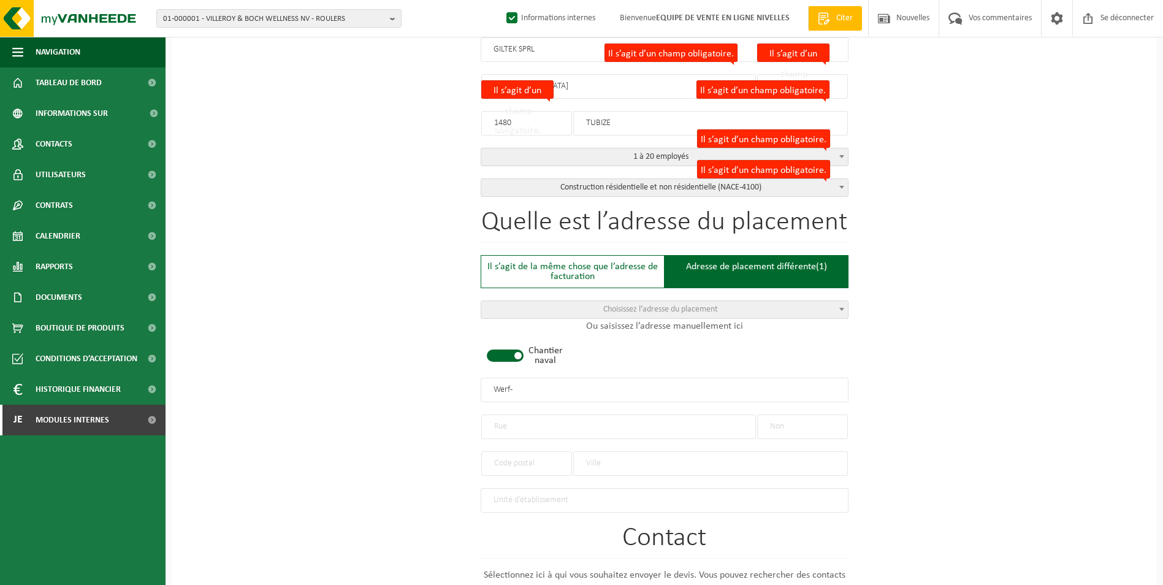
click at [503, 356] on span at bounding box center [505, 356] width 37 height 12
click at [515, 421] on input "text" at bounding box center [618, 427] width 275 height 25
type input "r"
type input "RUE CARDINAL MERCIER"
click at [797, 423] on input "text" at bounding box center [802, 427] width 91 height 25
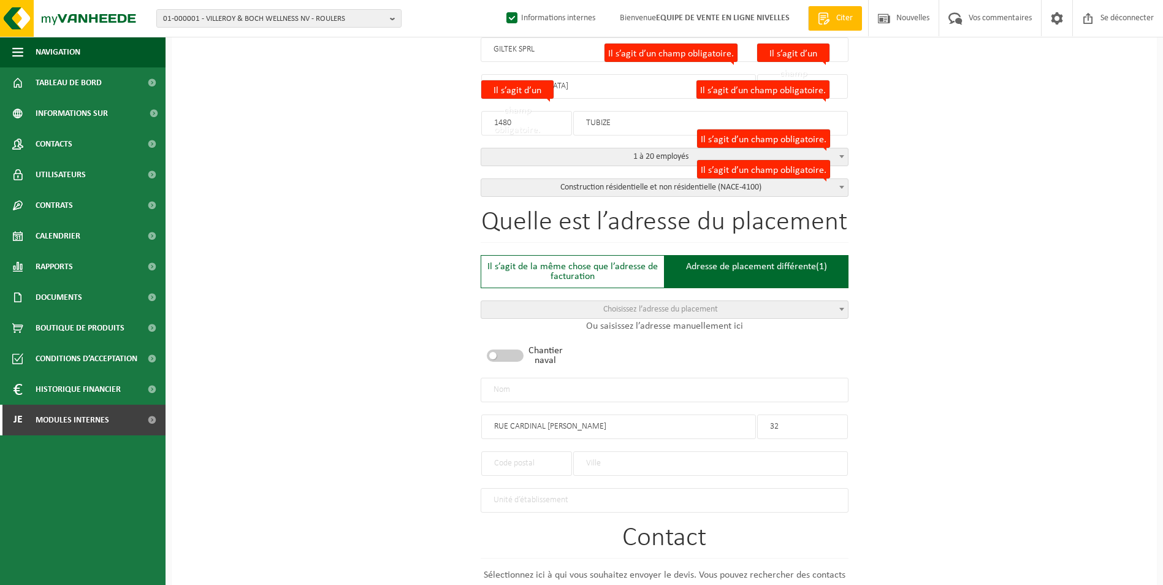
type input "32"
click at [594, 464] on input "text" at bounding box center [710, 463] width 275 height 25
click at [511, 459] on input "text" at bounding box center [526, 463] width 91 height 25
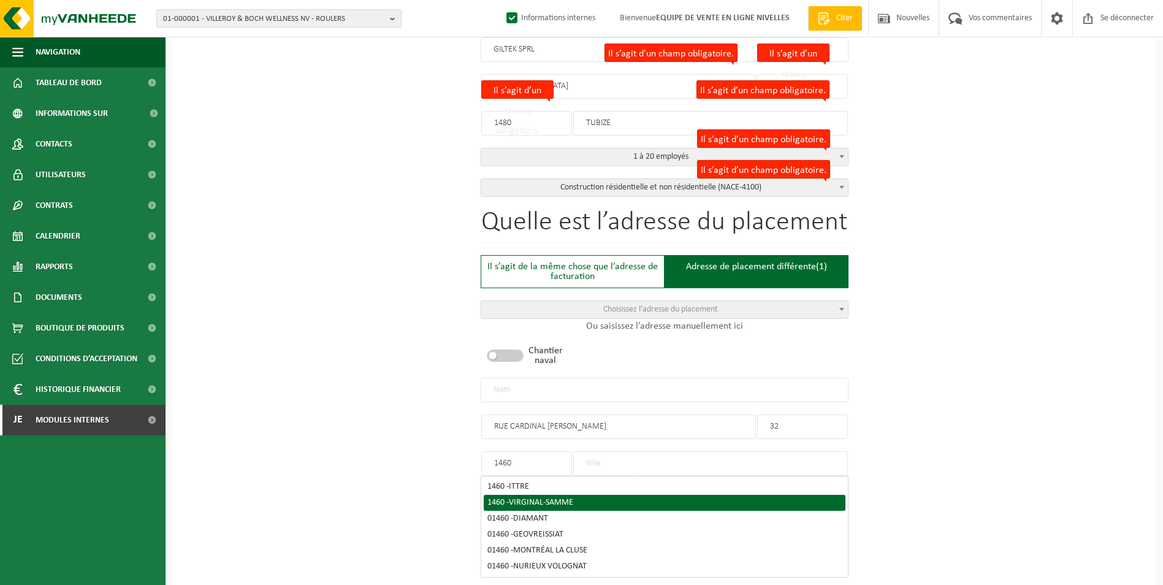
type input "1460"
click at [553, 500] on span "VIRGINAL-SAMME" at bounding box center [541, 502] width 64 height 9
type input "VIRGINAL-SAMME"
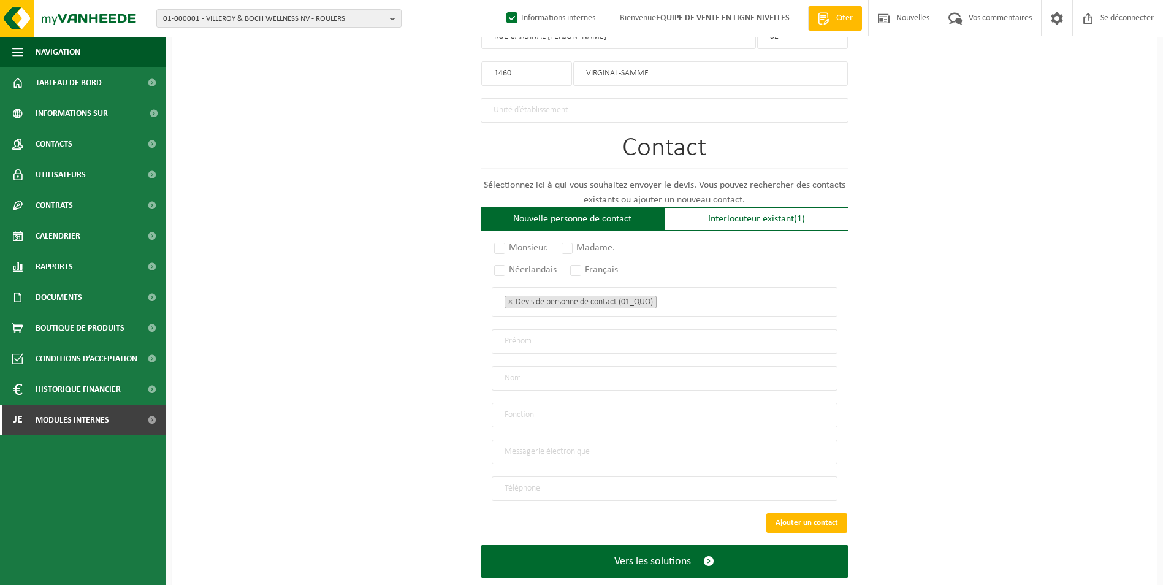
scroll to position [717, 0]
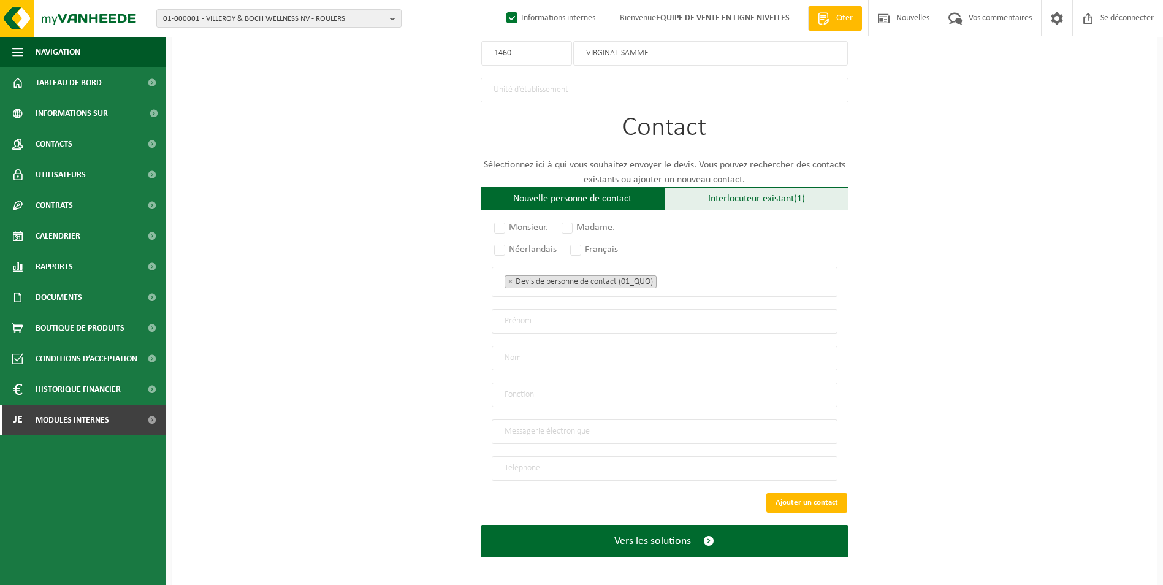
click at [706, 194] on div "Interlocuteur existant (1)" at bounding box center [757, 198] width 184 height 23
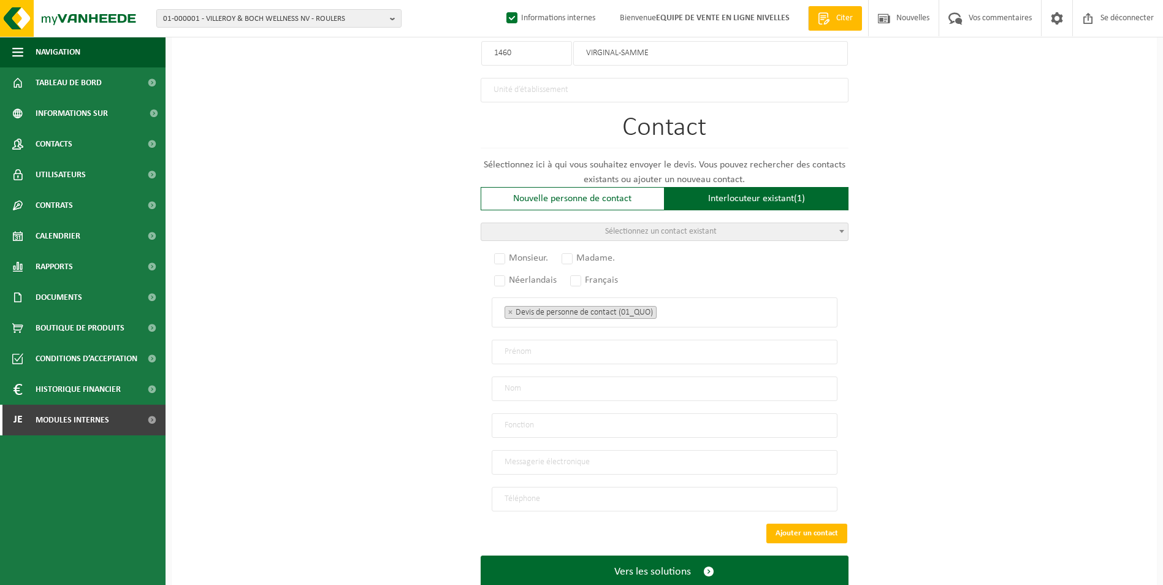
click at [681, 228] on span "Sélectionnez un contact existant" at bounding box center [661, 231] width 112 height 9
select select "{"code":"","firstname":"GHEORGHE VIRGIL","surname":"BOCA","gender":"Unknown","p…"
type input "GHEORGHE VIRGIL"
type input "BOCA"
type input "Manager"
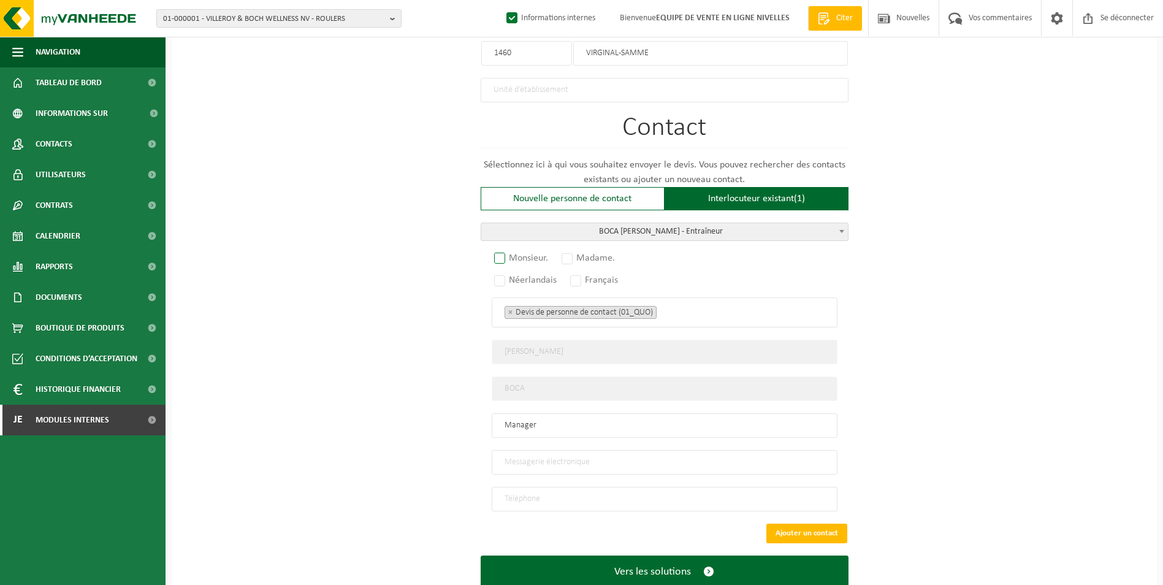
click at [501, 251] on label "Monsieur." at bounding box center [522, 258] width 60 height 17
radio input "true"
click at [574, 278] on label "Français" at bounding box center [595, 280] width 54 height 17
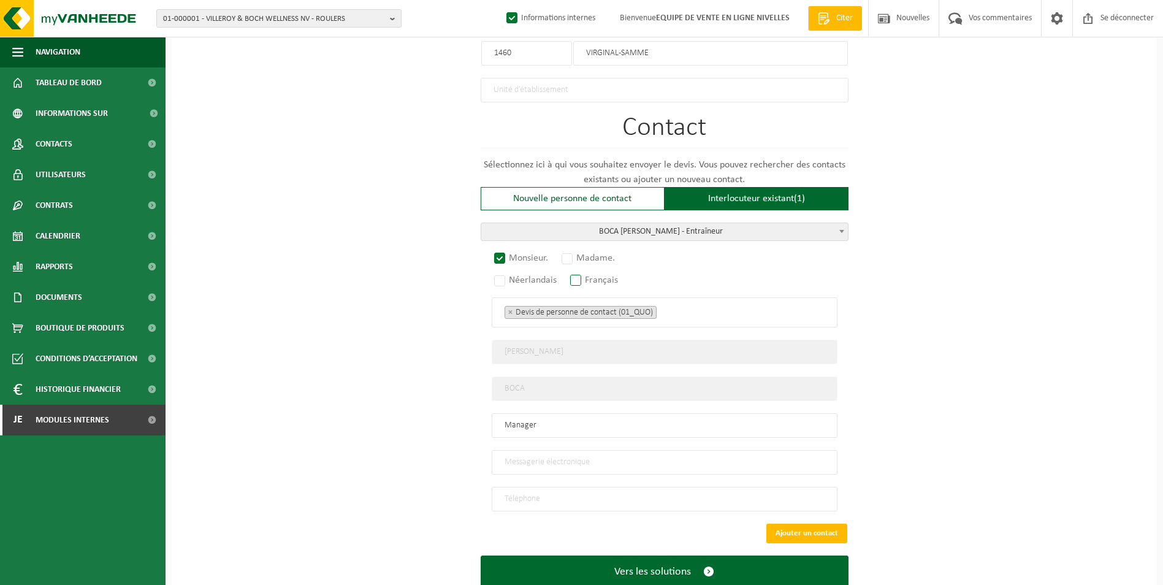
radio input "true"
click at [674, 313] on ul "× Devis de personne de contact (01_QUO)" at bounding box center [665, 312] width 320 height 16
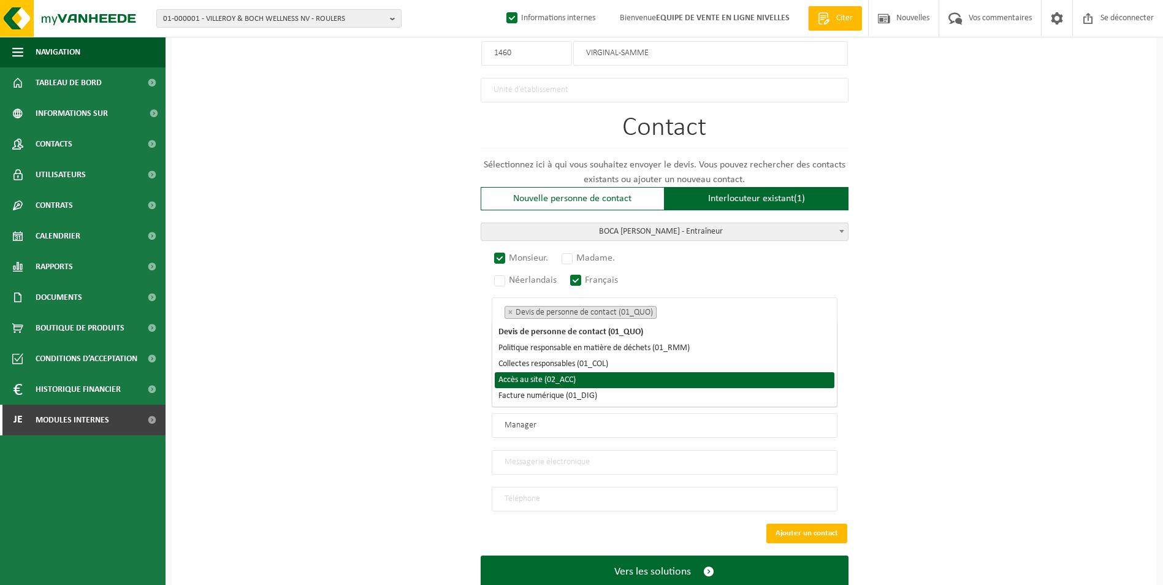
click at [616, 374] on li "Accès au site (02_ACC)" at bounding box center [665, 380] width 340 height 16
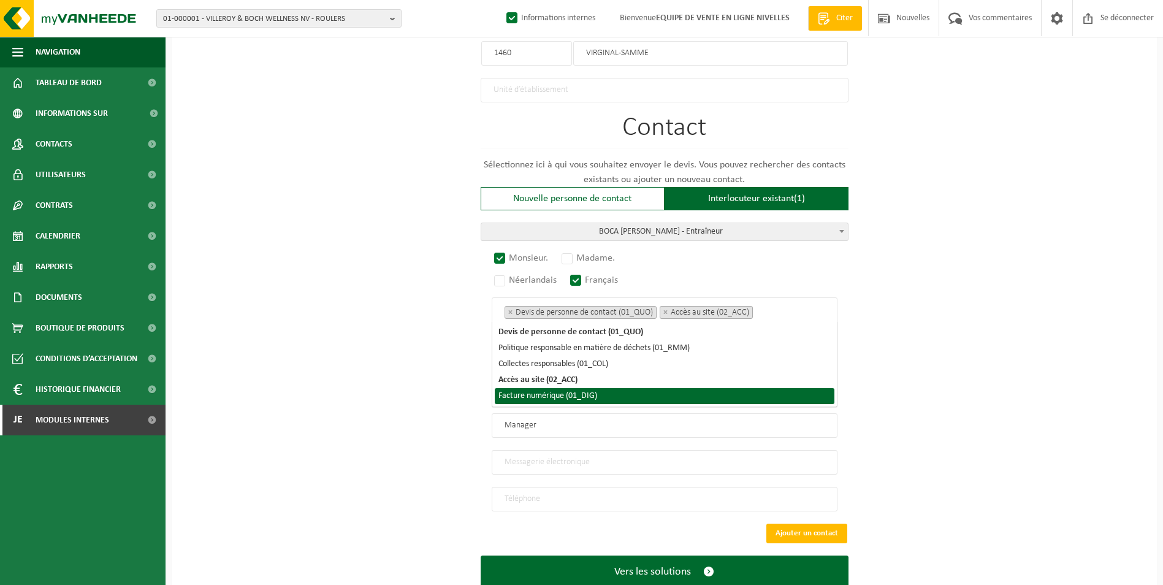
click at [616, 400] on li "Facture numérique (01_DIG)" at bounding box center [665, 396] width 340 height 16
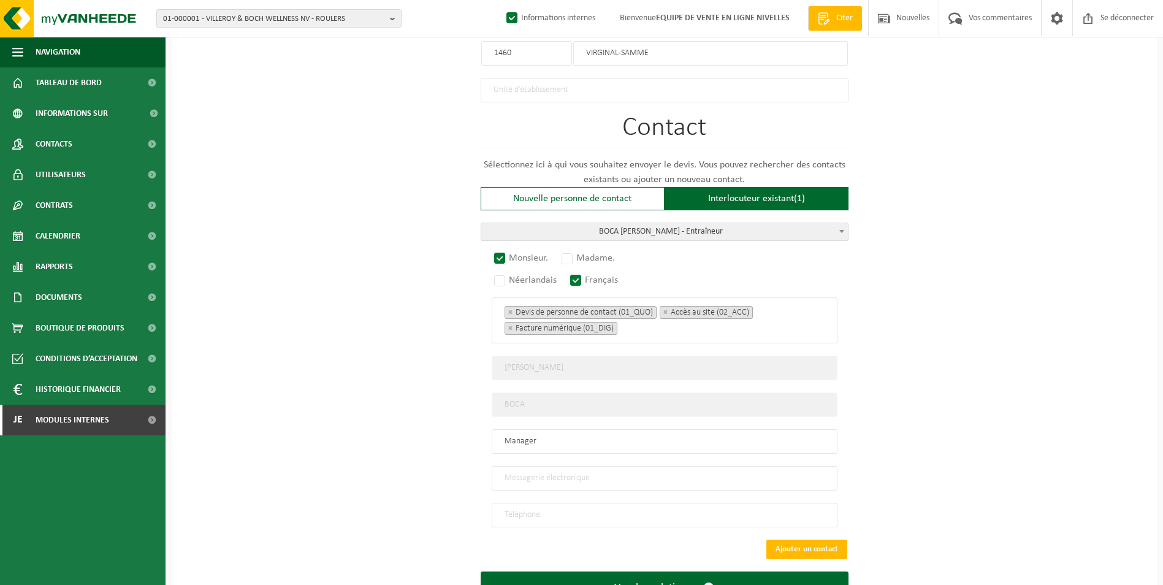
click at [542, 475] on input "email" at bounding box center [665, 478] width 346 height 25
type input "GILTEK@HOTMAIL.FR"
click at [535, 513] on input "tel" at bounding box center [665, 515] width 346 height 25
click at [607, 505] on input "tel" at bounding box center [665, 515] width 346 height 25
type input "+32 485 92 64 61"
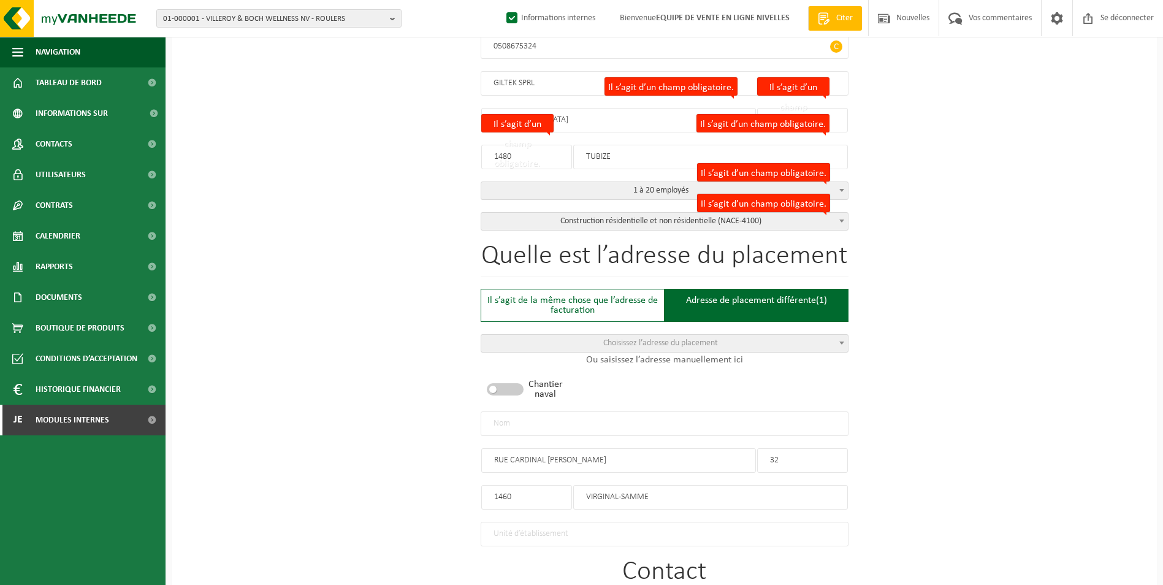
scroll to position [334, 0]
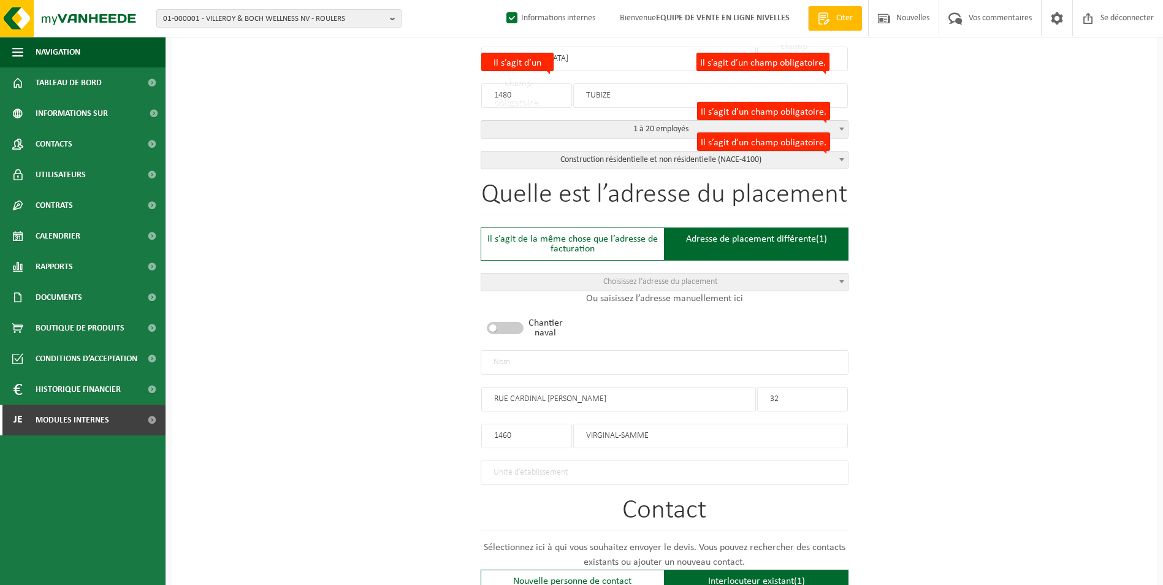
click at [497, 360] on input "text" at bounding box center [665, 362] width 368 height 25
type input "p"
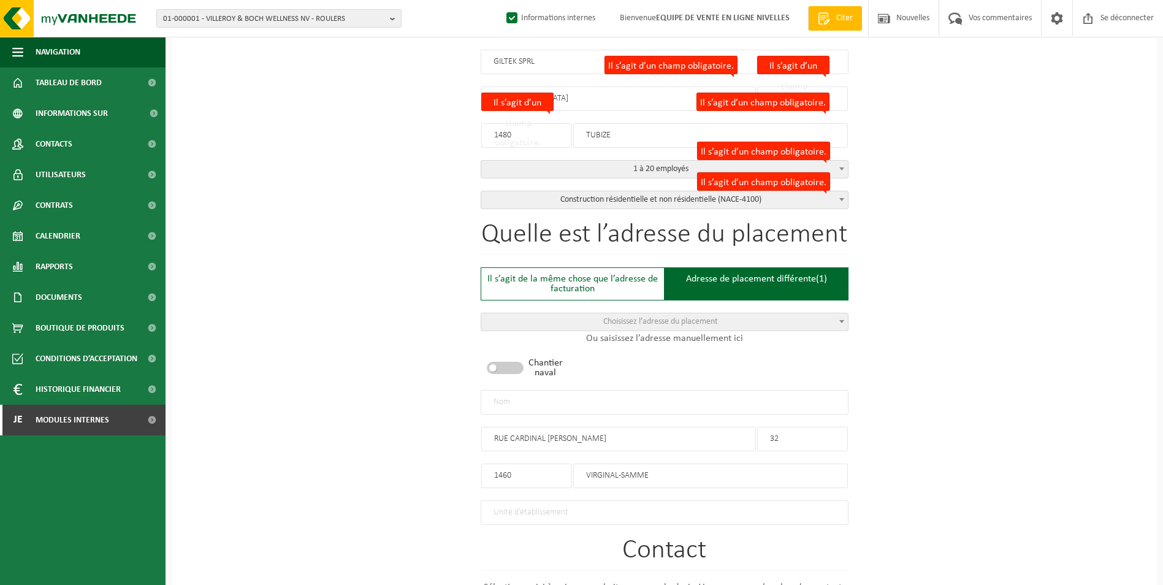
scroll to position [273, 0]
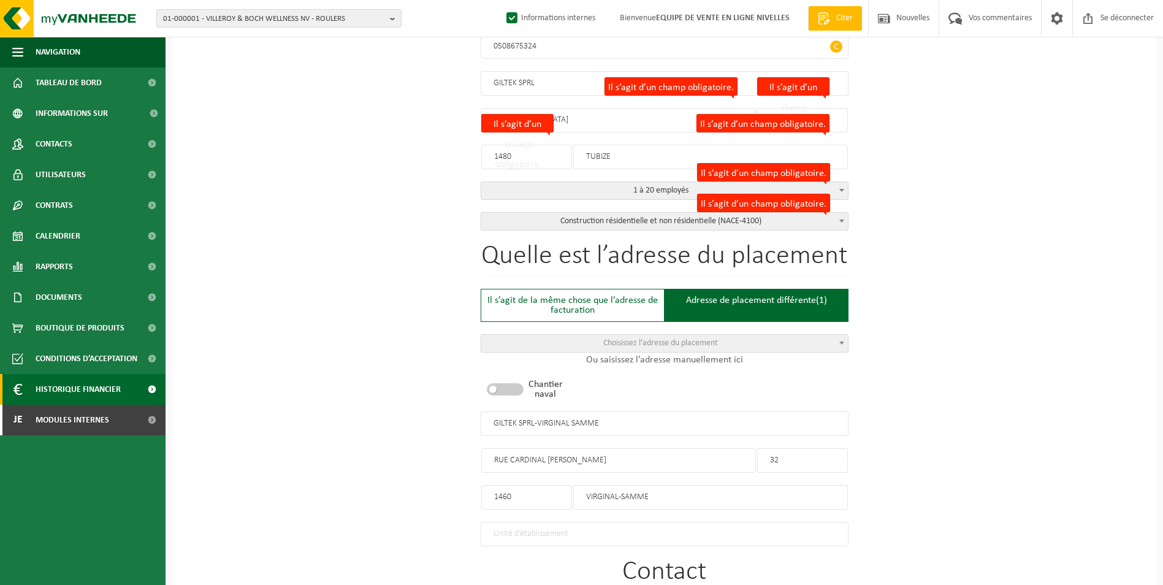
type input "GILTEK SPRL-VIRGINAL SAMME"
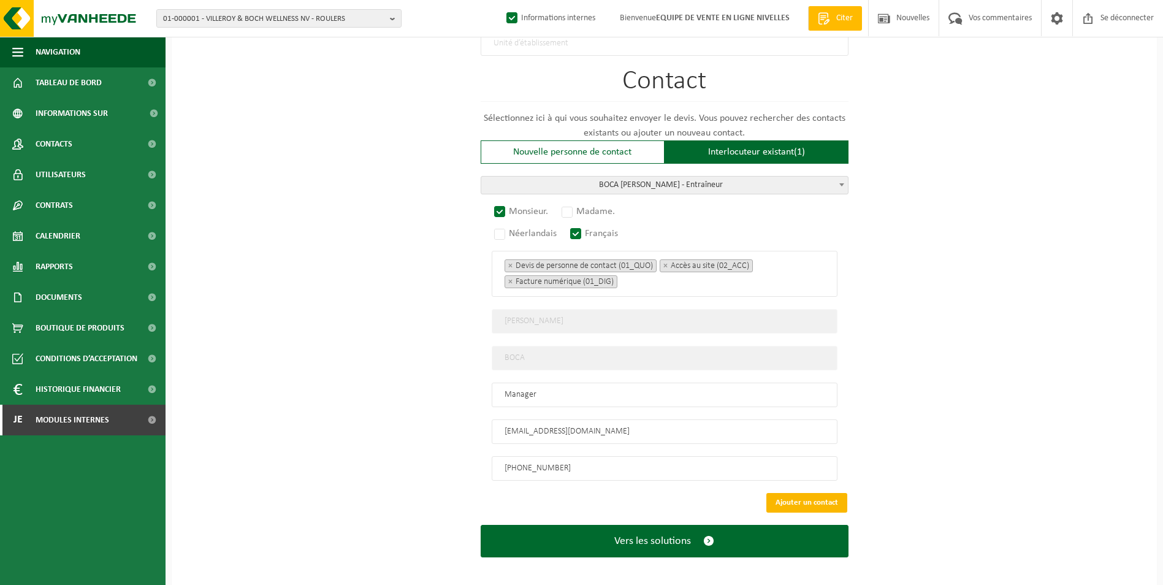
drag, startPoint x: 810, startPoint y: 492, endPoint x: 808, endPoint y: 499, distance: 6.6
click at [810, 493] on button "Ajouter un contact" at bounding box center [807, 503] width 81 height 20
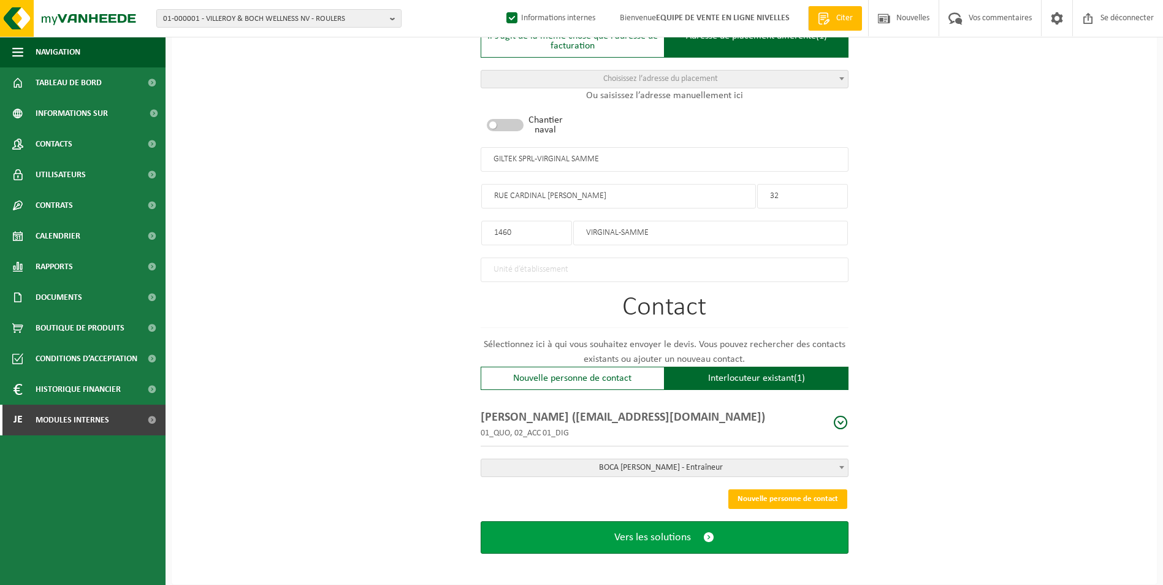
click at [656, 535] on span "Vers les solutions" at bounding box center [652, 537] width 77 height 13
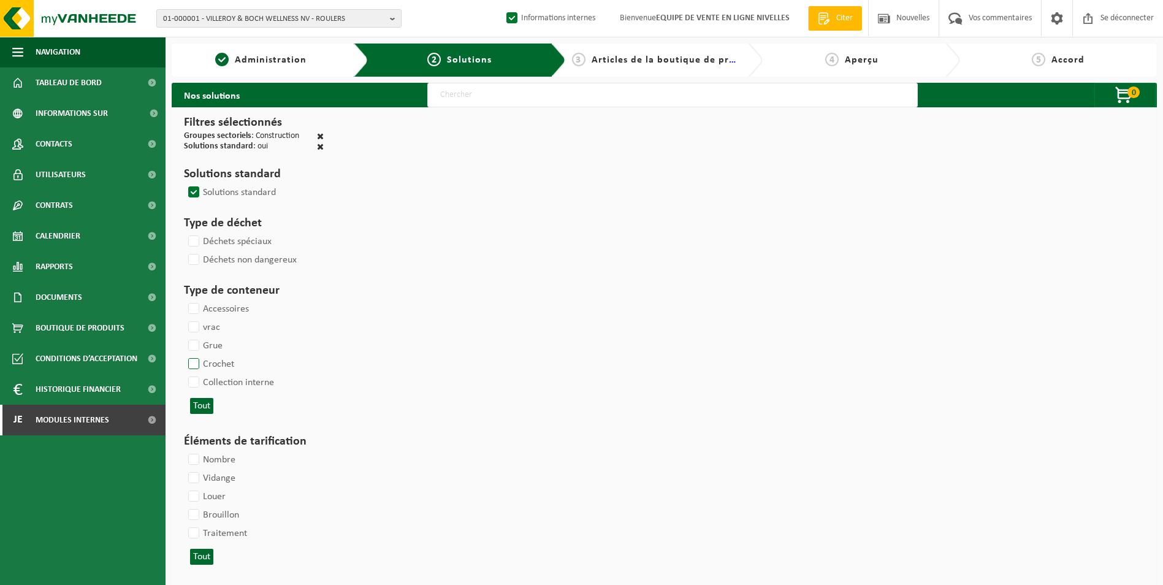
click at [199, 363] on label "Crochet" at bounding box center [210, 364] width 48 height 18
click at [184, 355] on input "Crochet" at bounding box center [183, 354] width 1 height 1
checkbox input "true"
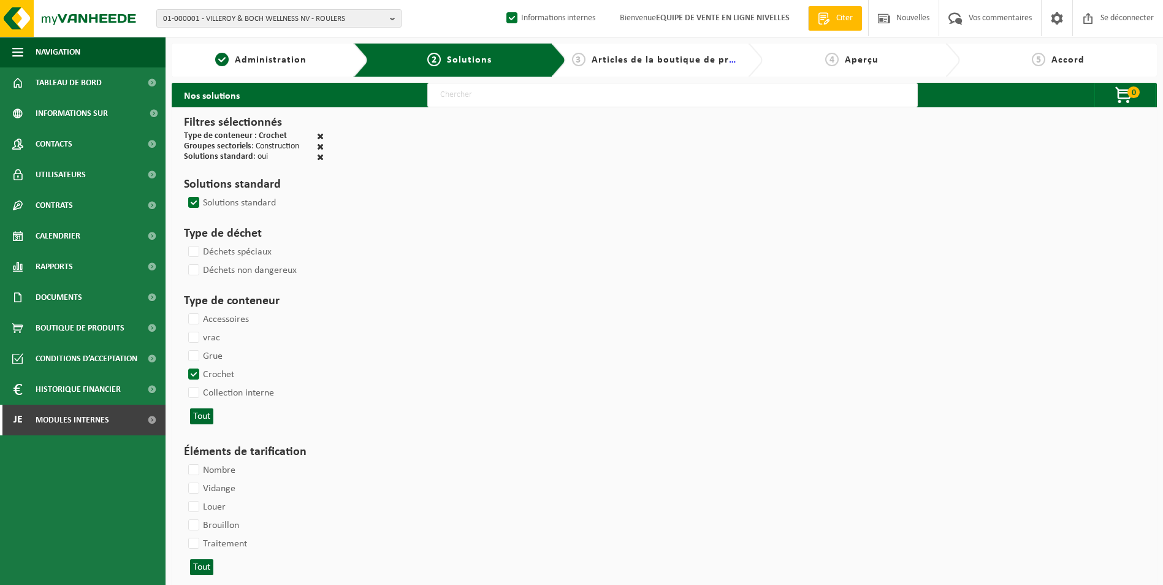
select select
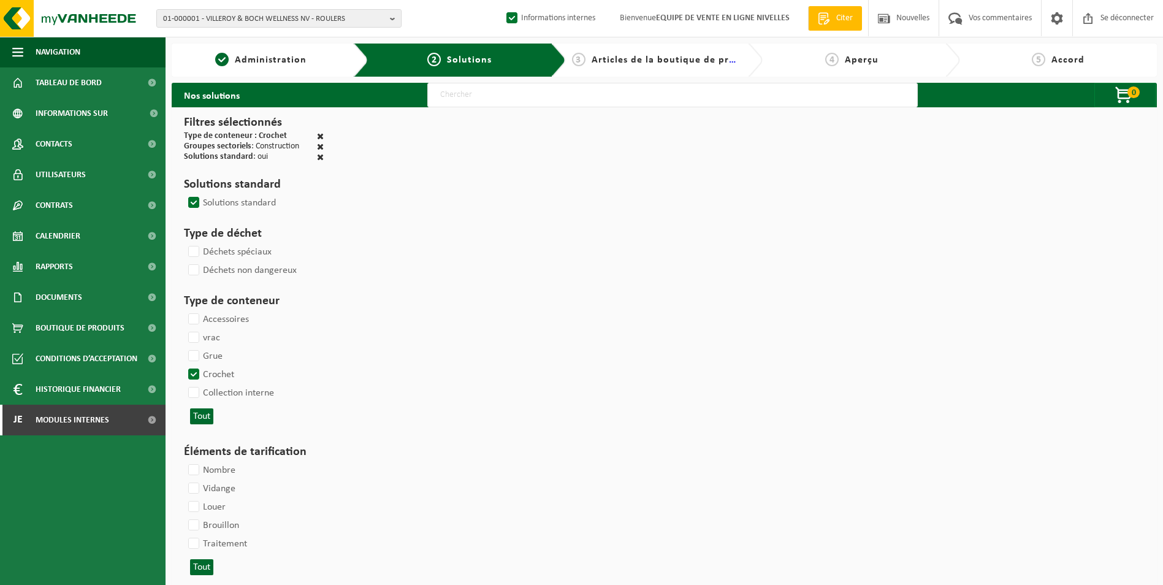
select select
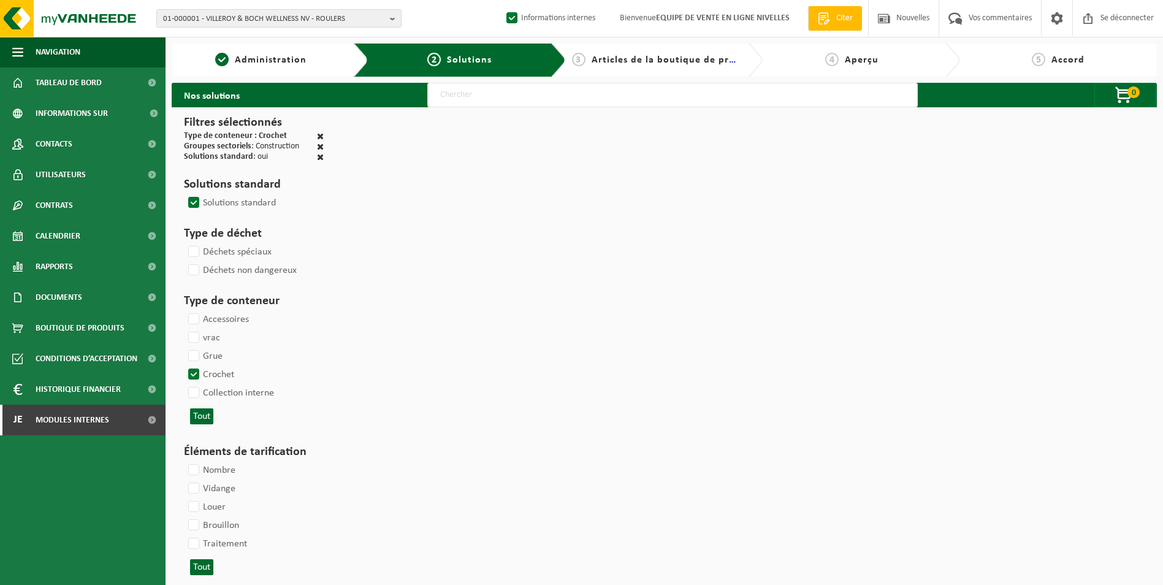
select select
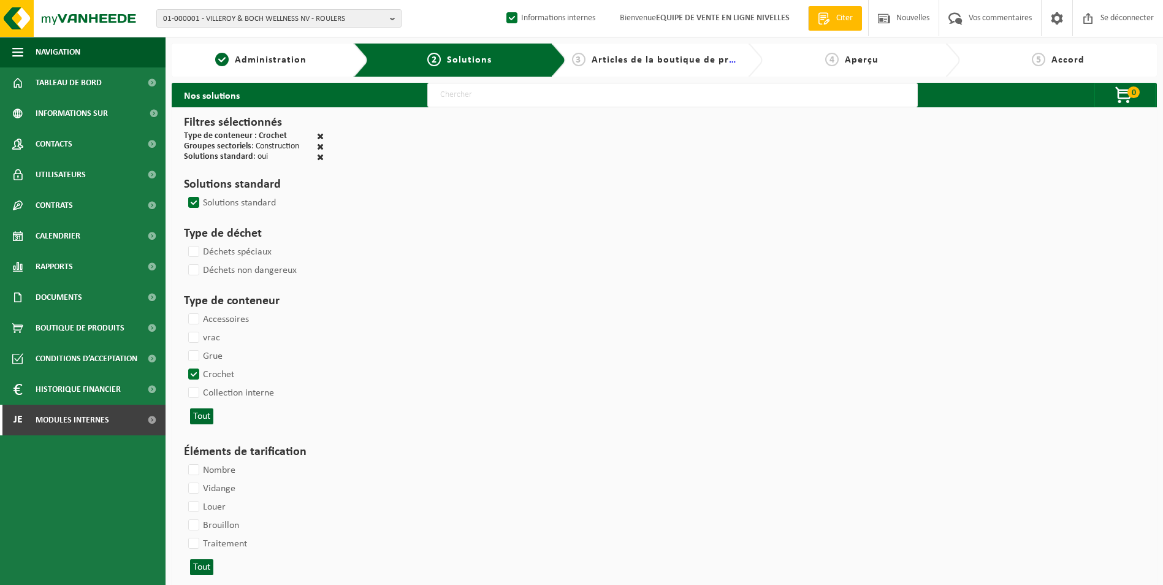
select select
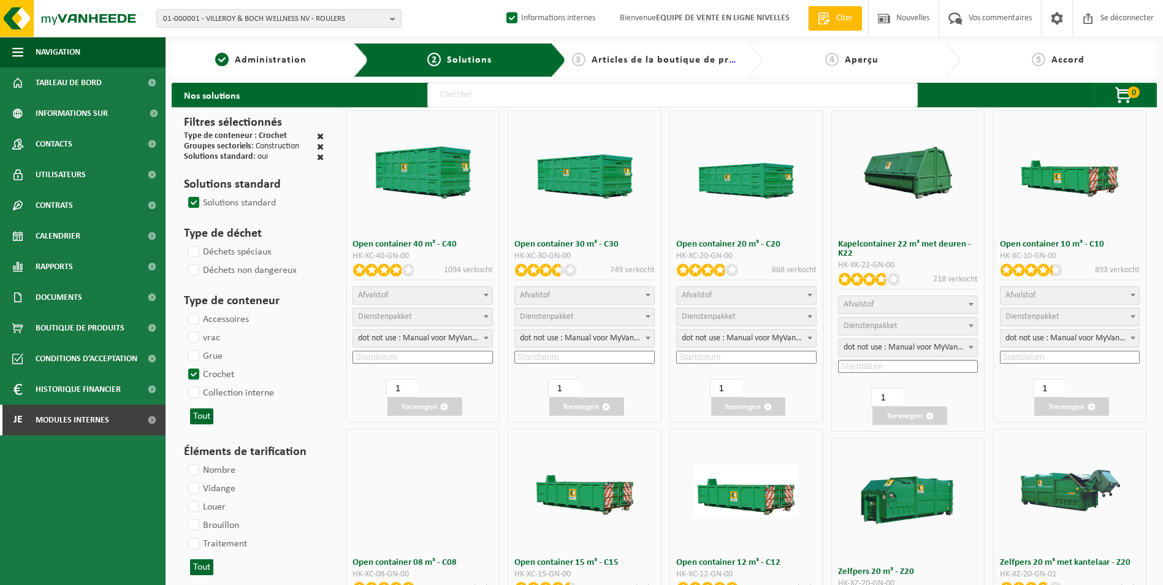
select select
select select "25"
select select "197"
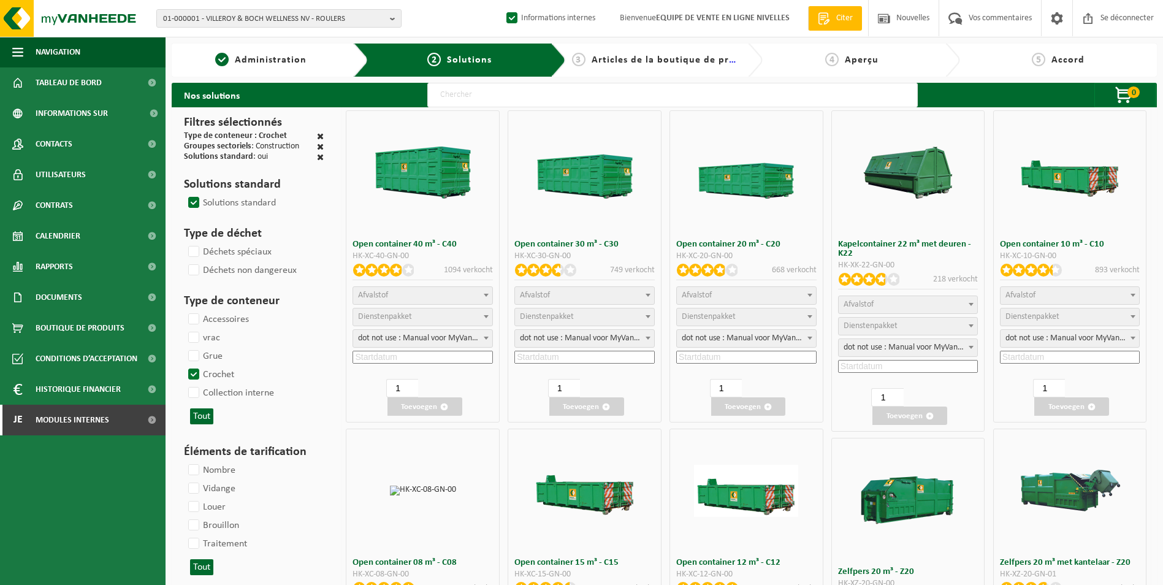
select select "25"
select select "8"
select select "25"
select select "7"
select select "25"
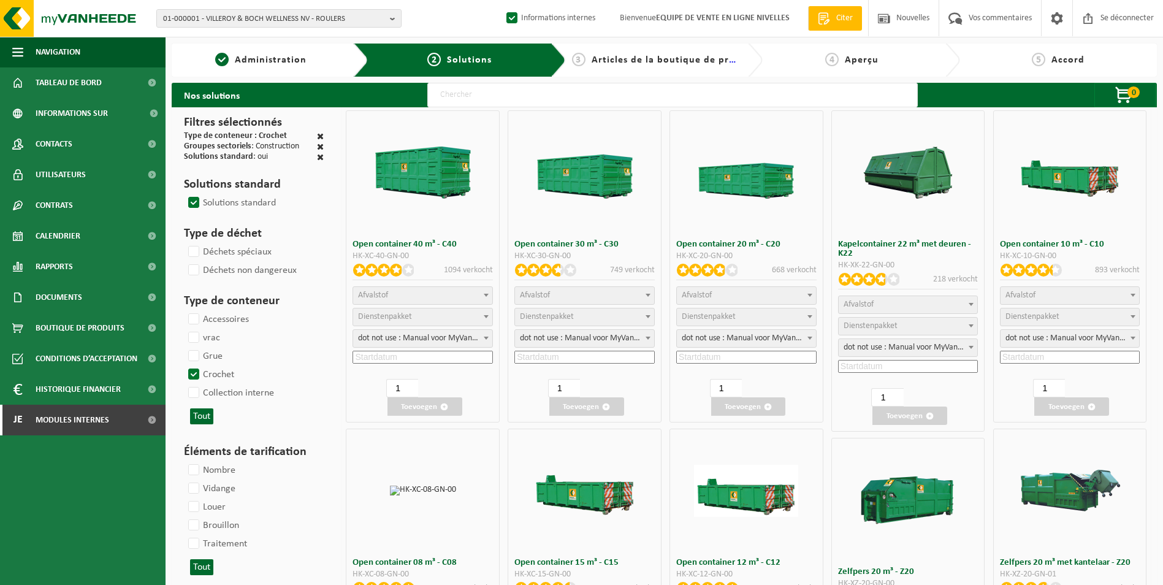
select select "7"
select select "25"
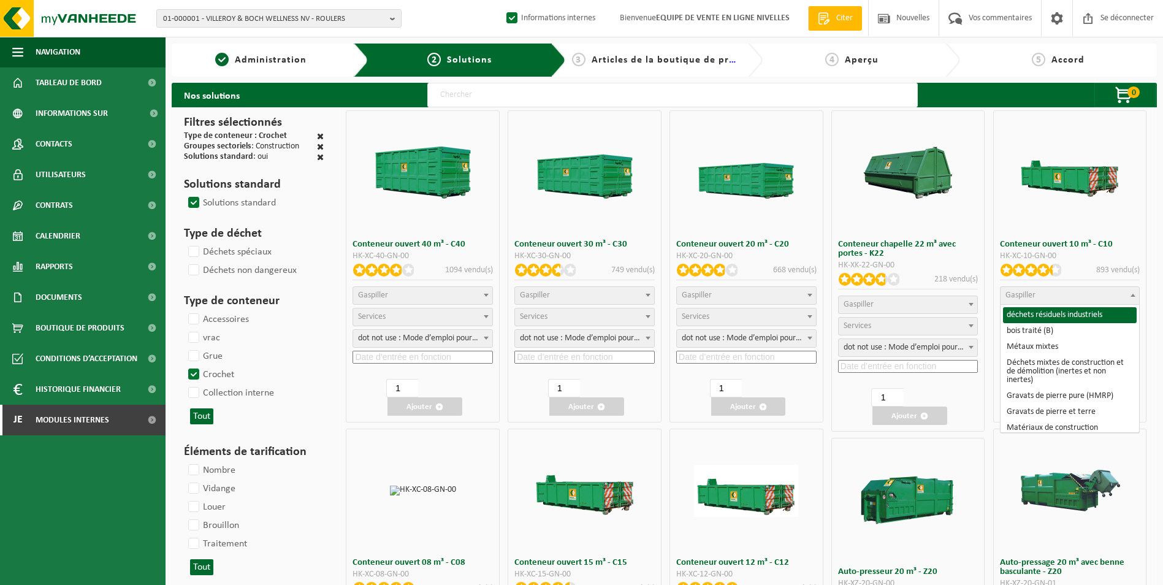
click at [1036, 293] on span "Gaspiller" at bounding box center [1070, 295] width 139 height 17
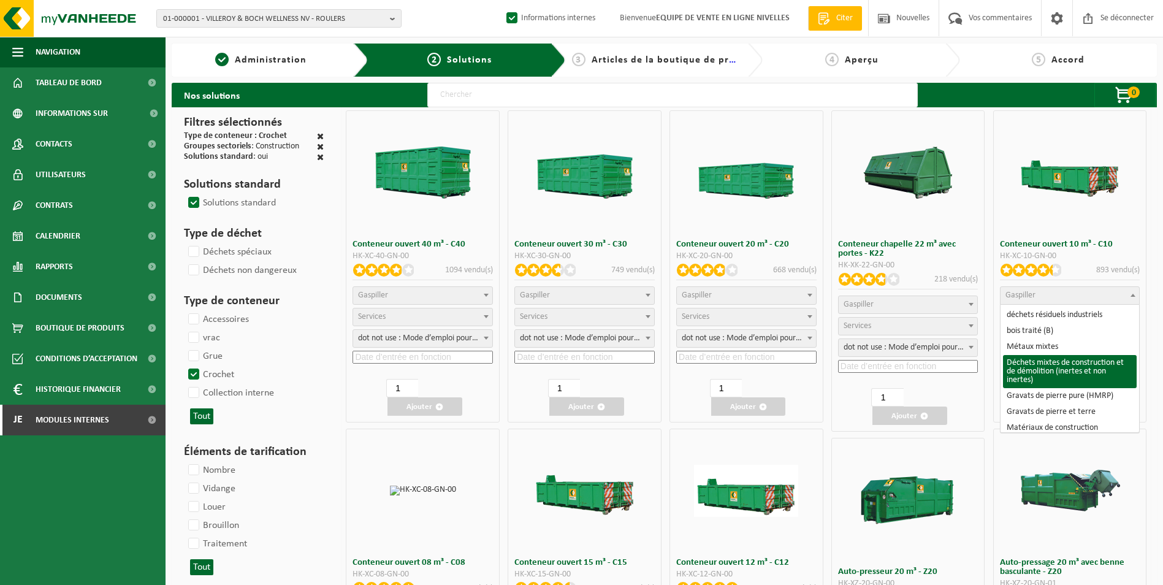
select select "31"
select select
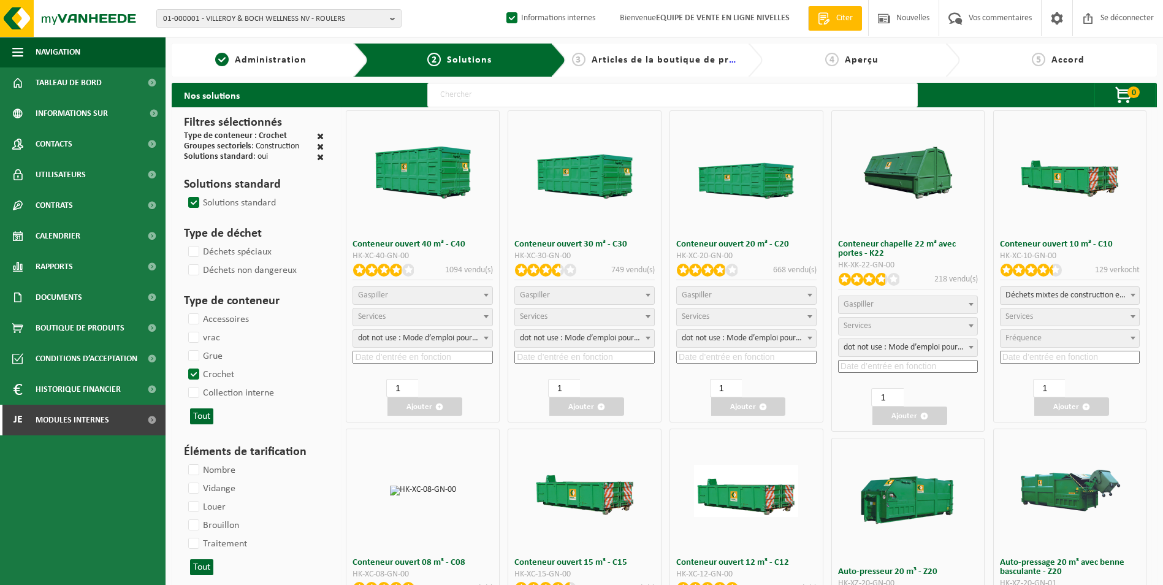
select select
click at [1054, 315] on span "Services" at bounding box center [1070, 316] width 139 height 17
select select "197"
select select "25"
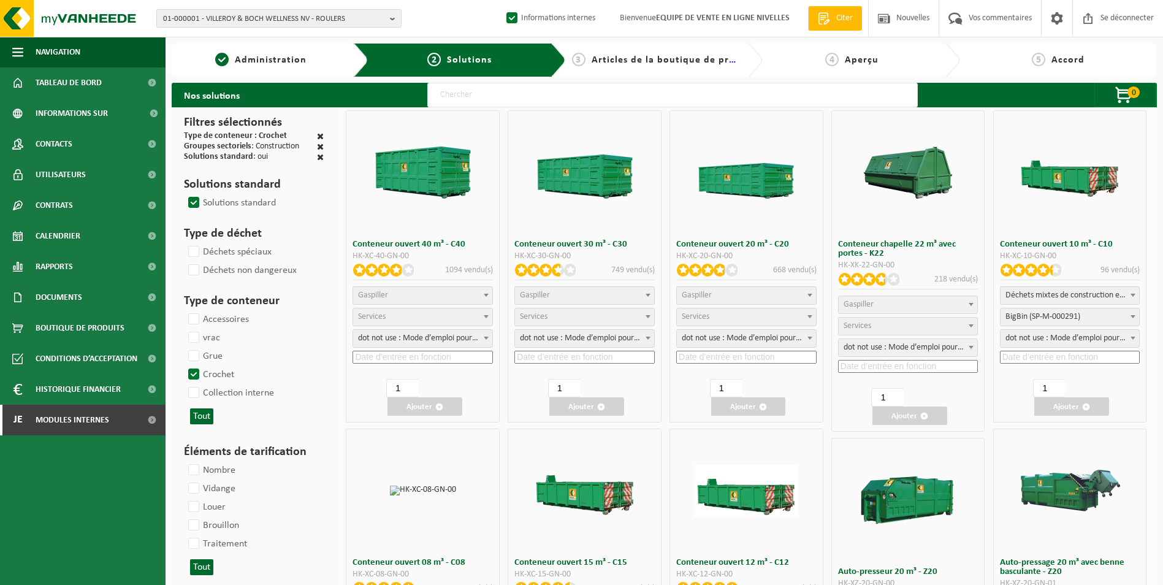
click at [1026, 362] on input at bounding box center [1070, 357] width 140 height 13
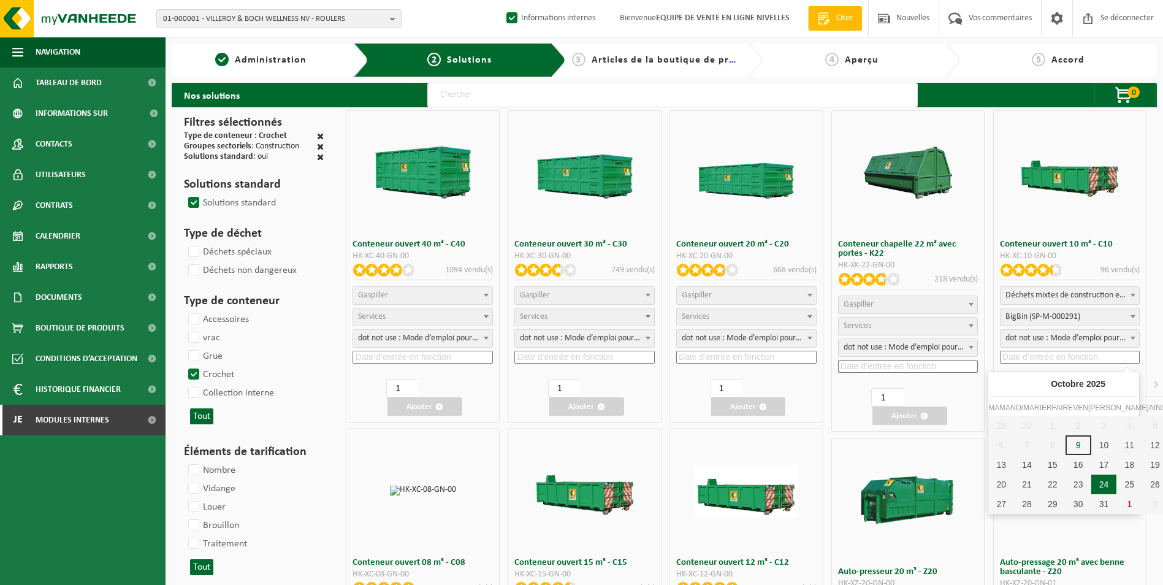
click at [1092, 480] on div "24" at bounding box center [1105, 485] width 26 height 20
type input "2025-10-24"
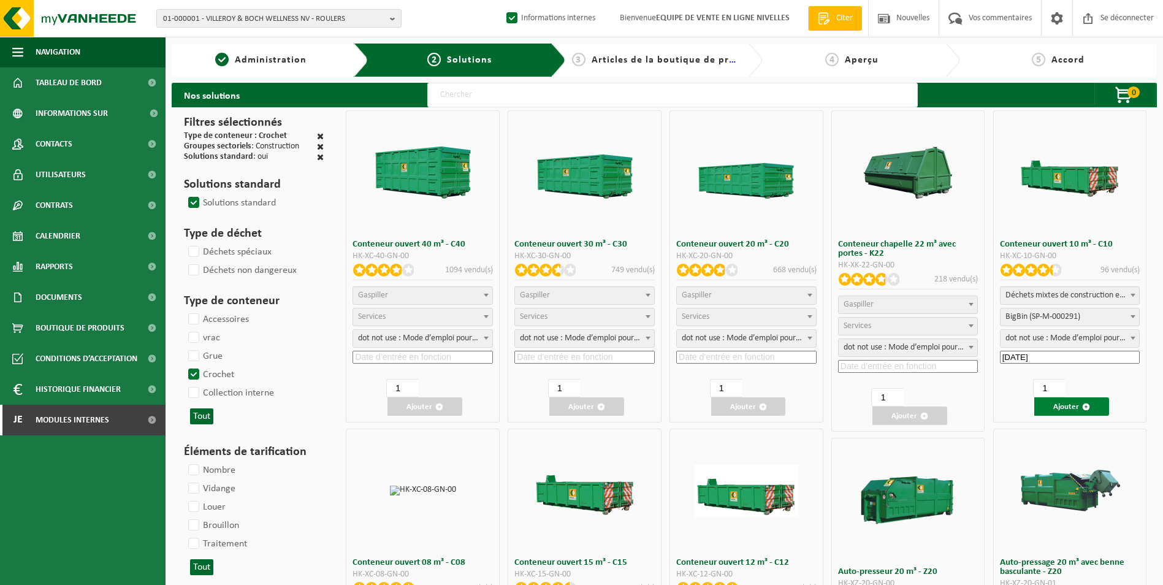
click at [1060, 408] on font "Ajouter" at bounding box center [1067, 407] width 26 height 8
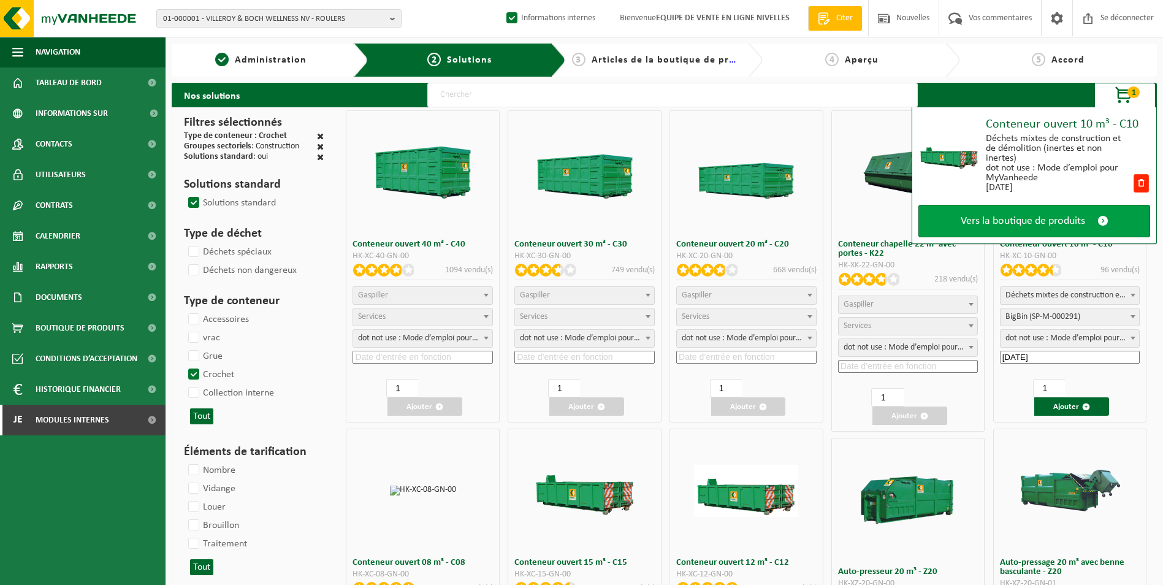
click at [1020, 213] on link "Vers la boutique de produits" at bounding box center [1035, 221] width 232 height 33
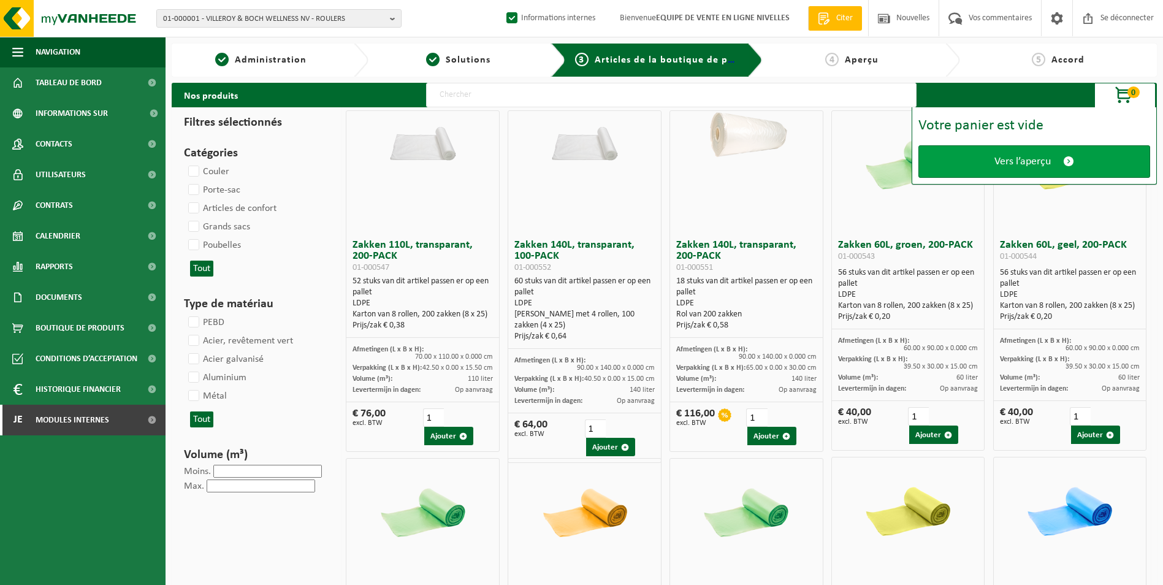
click at [1032, 164] on span "Vers l’aperçu" at bounding box center [1023, 161] width 56 height 13
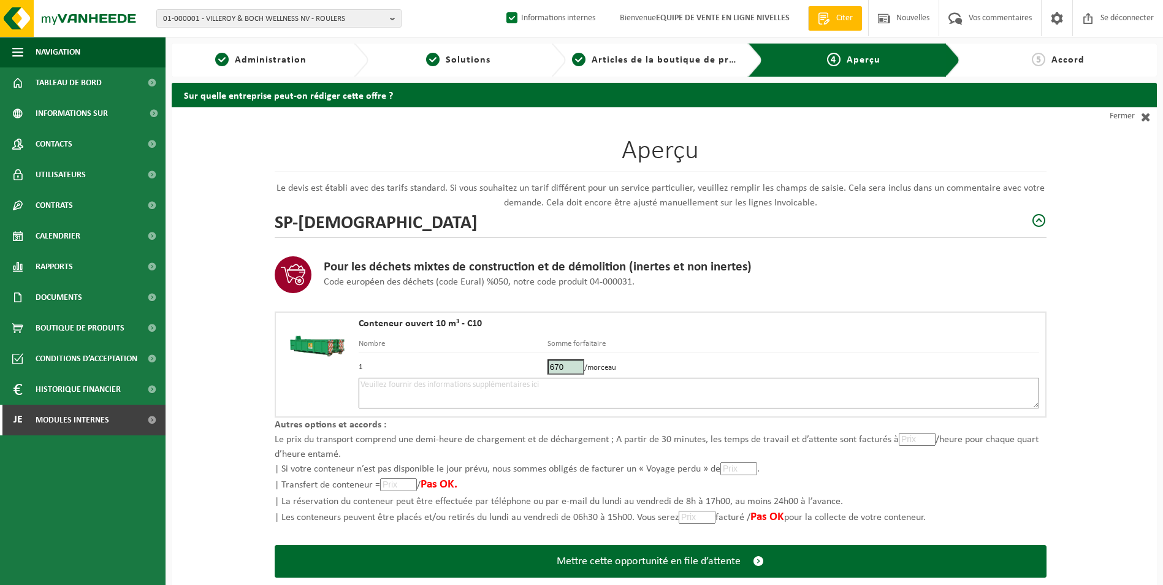
click at [597, 391] on textarea at bounding box center [699, 393] width 681 height 31
type textarea "p"
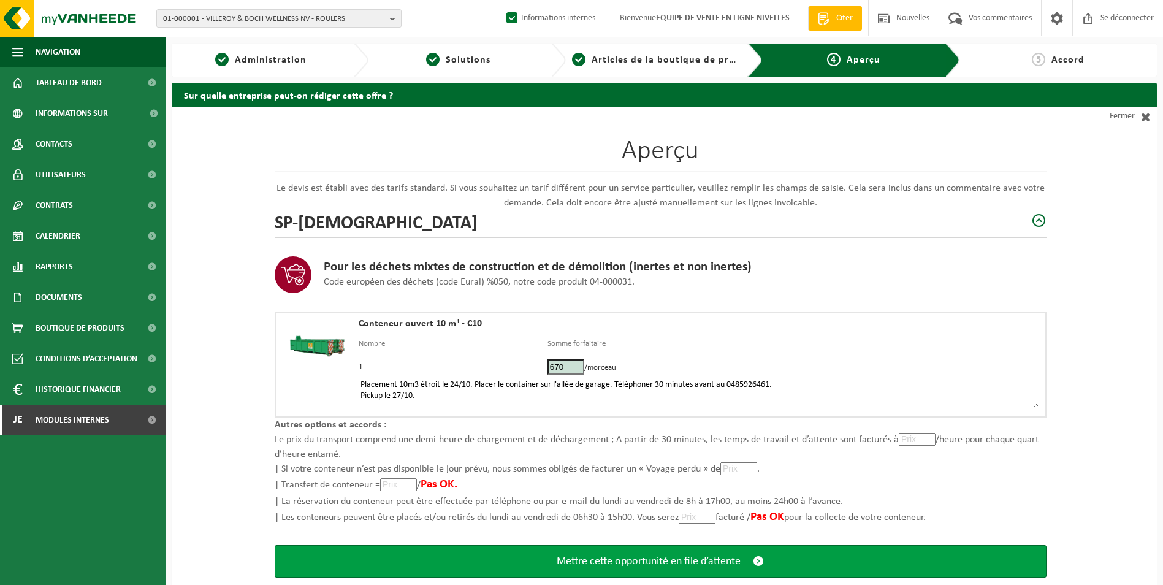
type textarea "Placement 10m3 étroit le 24/10. Placer le container sur l'allée de garage. Télè…"
click at [633, 567] on span "Mettre cette opportunité en file d’attente" at bounding box center [649, 561] width 184 height 13
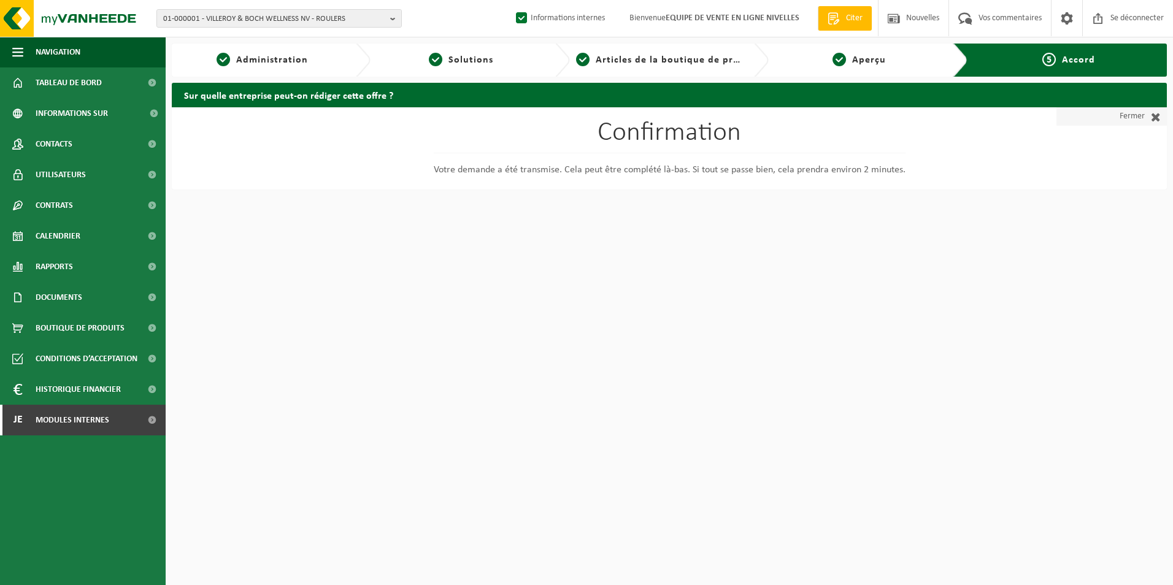
click at [1127, 119] on font "Fermer" at bounding box center [1131, 116] width 25 height 18
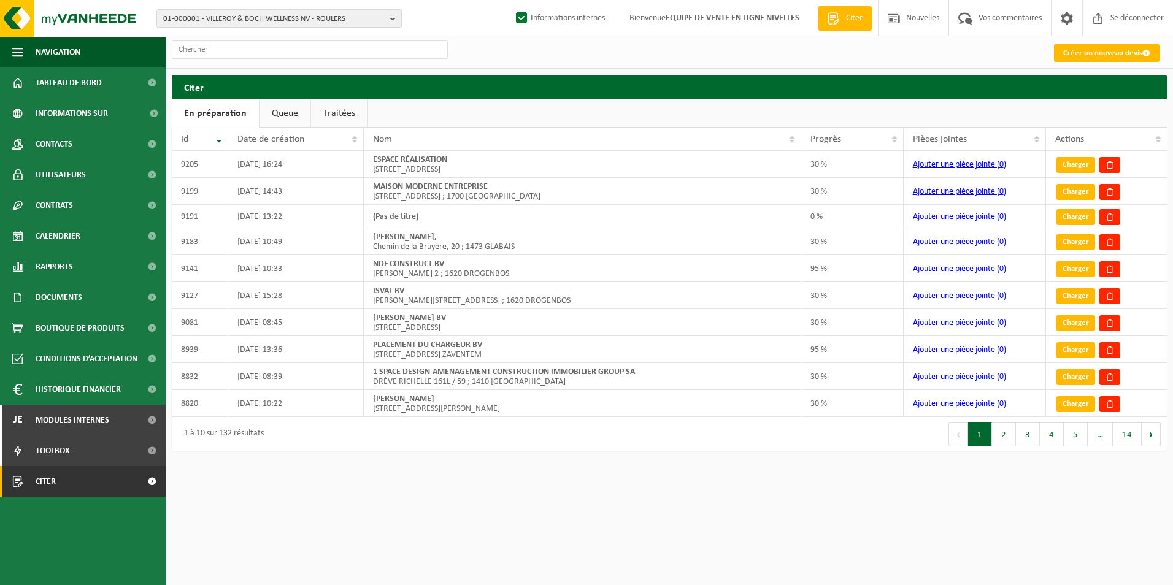
click at [297, 107] on link "Queue" at bounding box center [284, 113] width 51 height 28
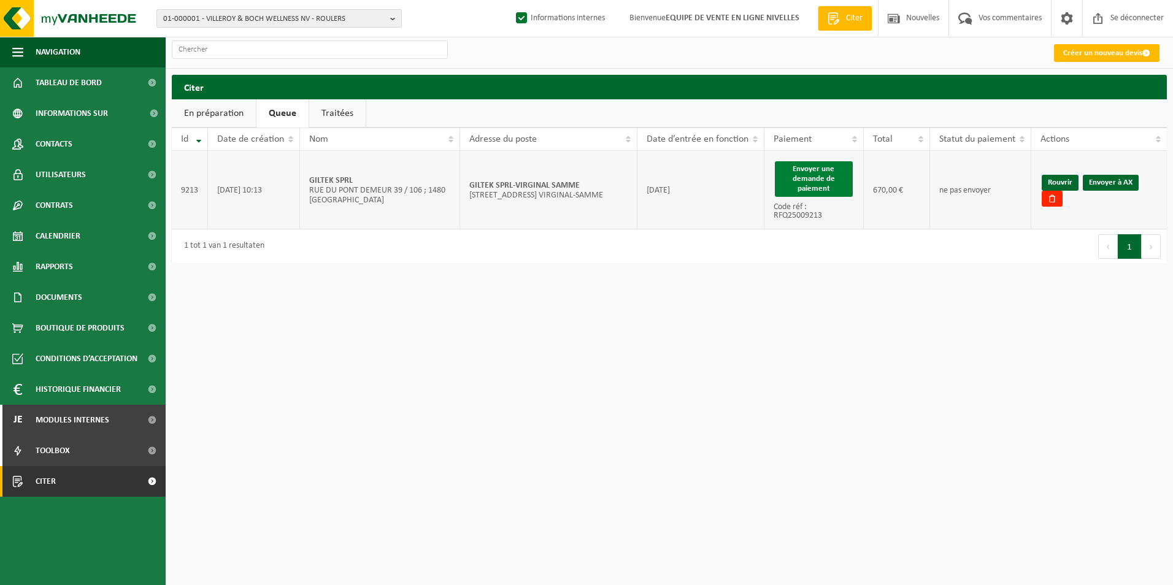
click at [813, 177] on button "Envoyer une demande de paiement" at bounding box center [814, 179] width 78 height 36
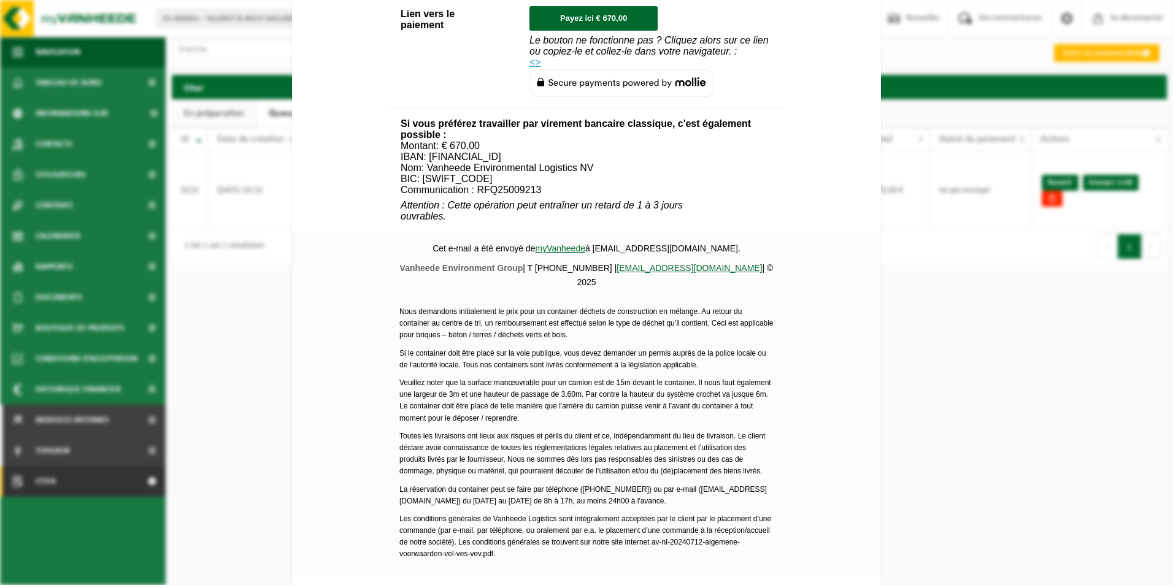
scroll to position [455, 0]
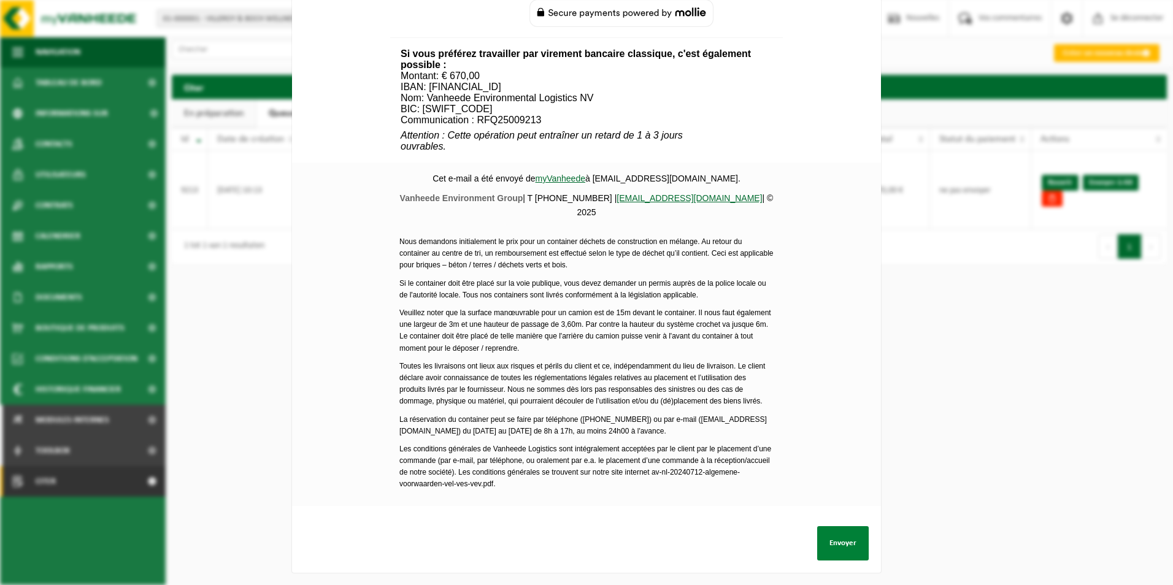
click at [836, 536] on button "Envoyer" at bounding box center [843, 543] width 52 height 34
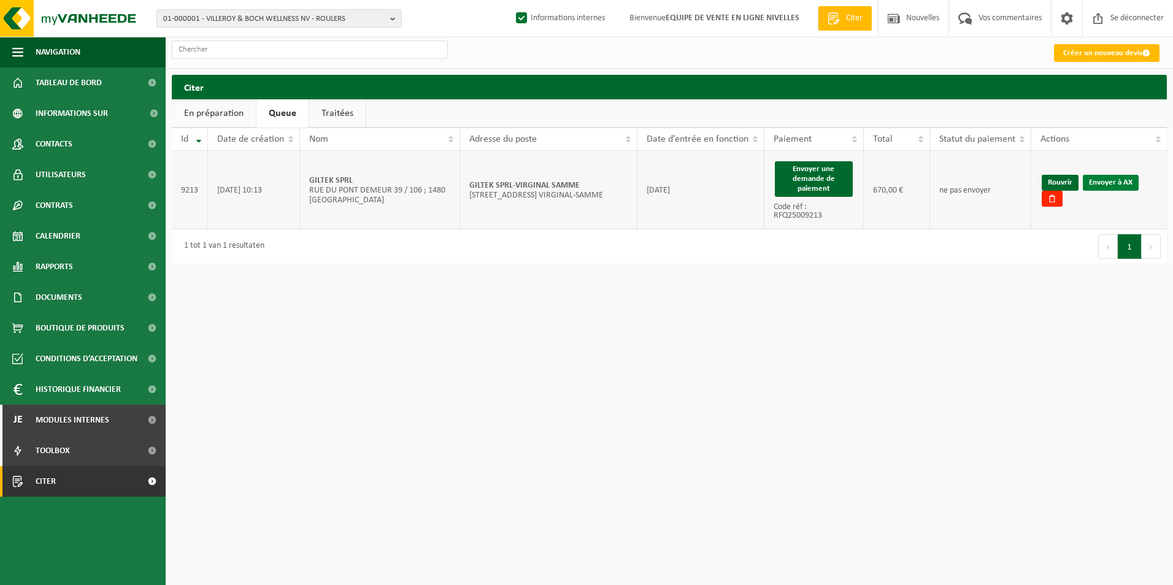
click at [1116, 184] on link "Envoyer à AX" at bounding box center [1110, 183] width 56 height 16
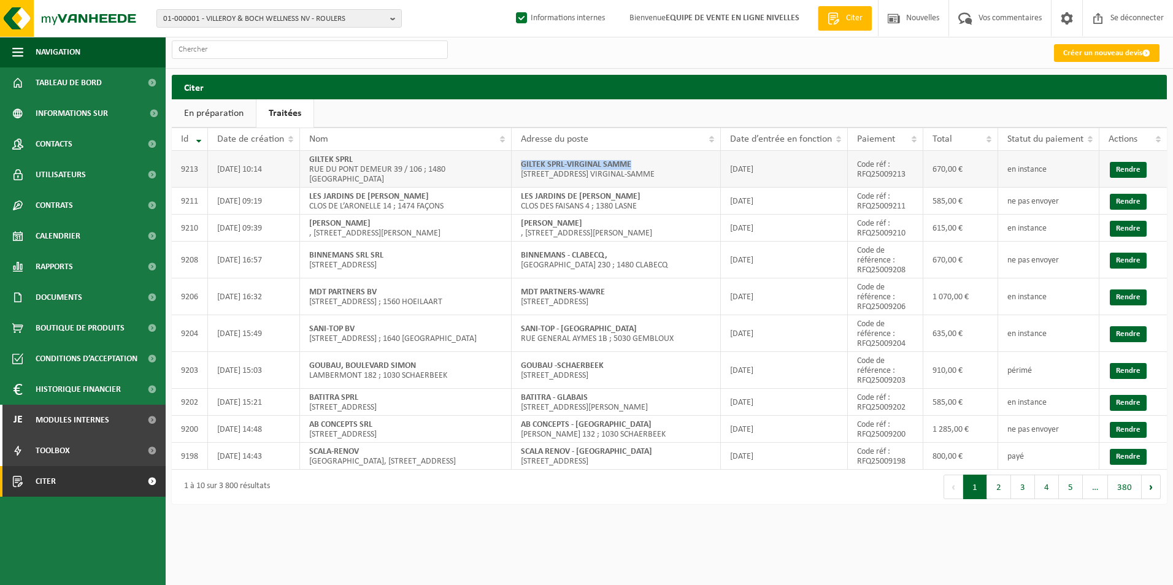
drag, startPoint x: 517, startPoint y: 157, endPoint x: 665, endPoint y: 158, distance: 148.4
click at [665, 158] on td "GILTEK SPRL-VIRGINAL SAMME RUE CARDINAL MERCIER 32 ; 1460 VIRGINAL-SAMME" at bounding box center [615, 169] width 209 height 37
copy strong "GILTEK SPRL-VIRGINAL SAMME"
click at [215, 15] on span "01-000001 - VILLEROY & BOCH WELLNESS NV - ROULERS" at bounding box center [274, 19] width 222 height 18
paste input "BERCANE - HOUDENG"
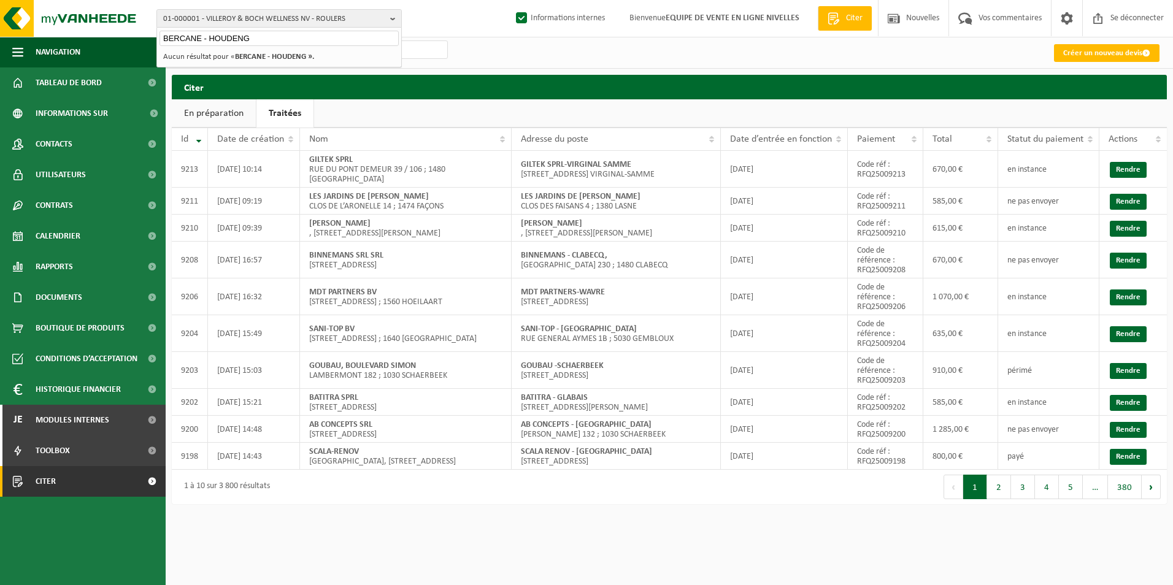
drag, startPoint x: 250, startPoint y: 38, endPoint x: 205, endPoint y: 38, distance: 45.4
click at [205, 38] on input "BERCANE - HOUDENG" at bounding box center [278, 38] width 239 height 15
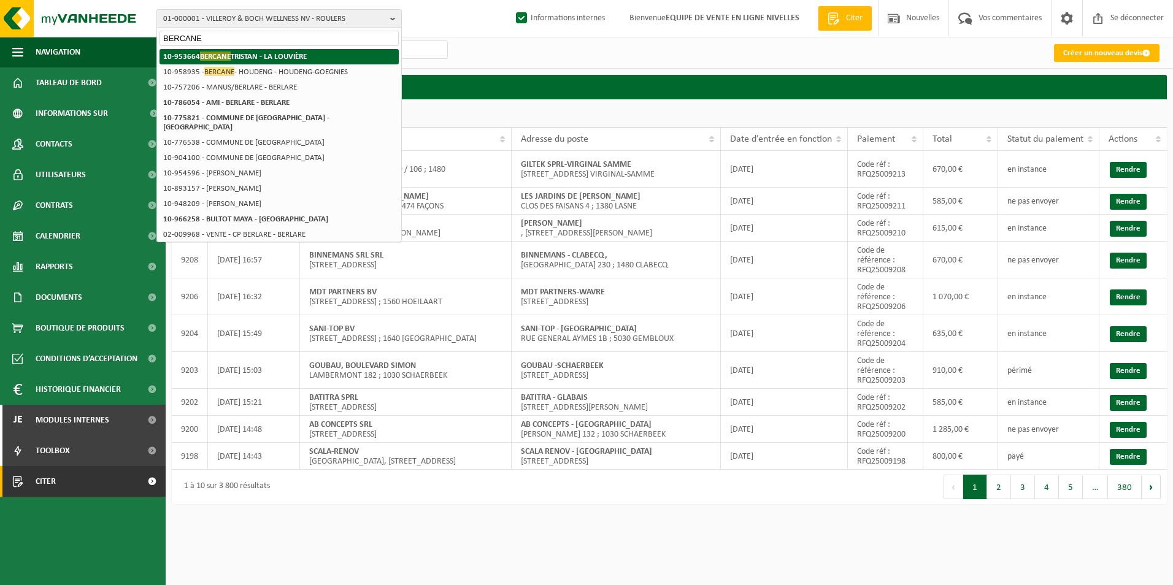
type input "BERCANE"
click at [224, 58] on span "BERCANE" at bounding box center [215, 56] width 31 height 9
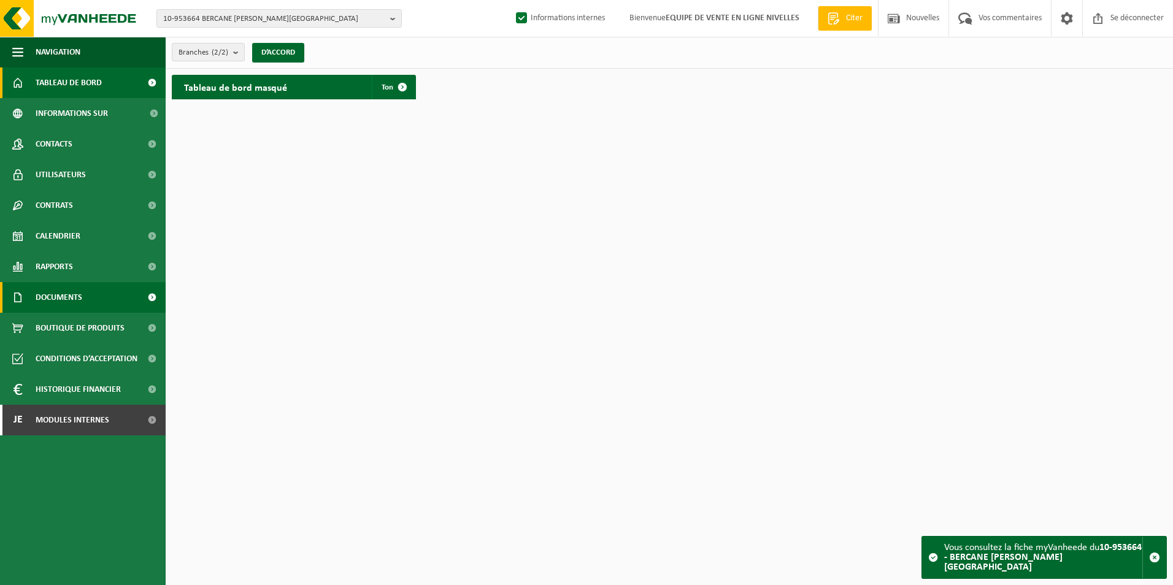
click at [58, 293] on span "Documents" at bounding box center [59, 297] width 47 height 31
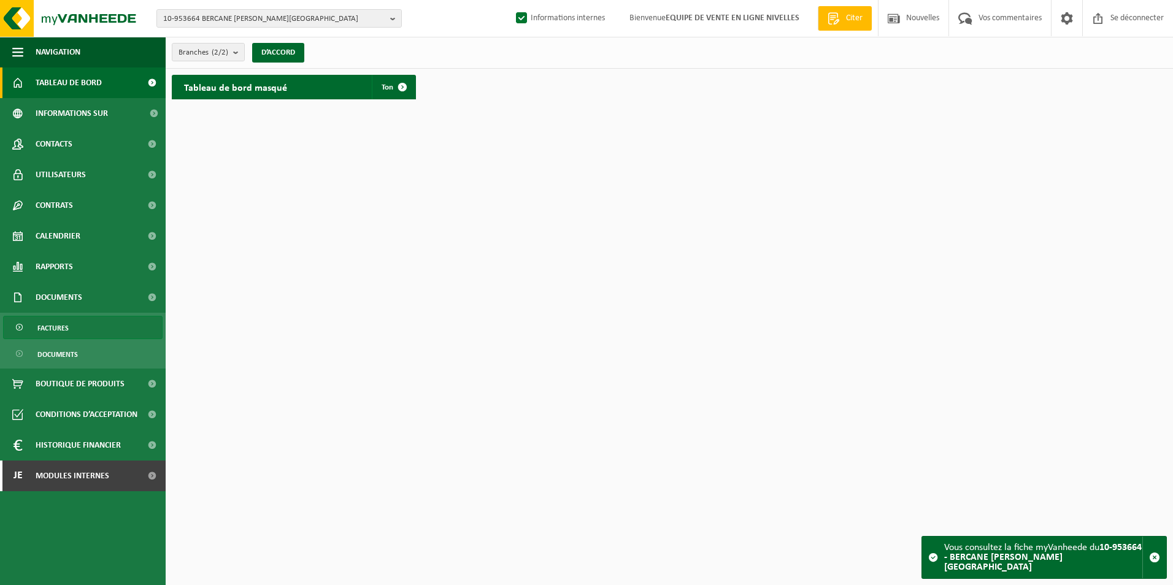
click at [59, 330] on span "Factures" at bounding box center [52, 327] width 31 height 23
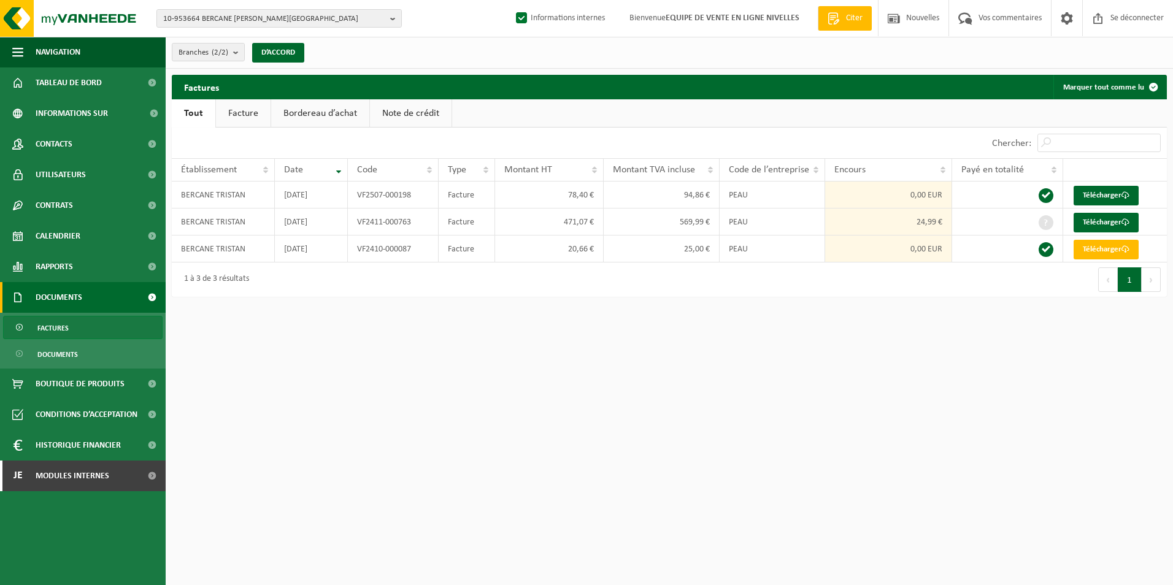
click at [249, 115] on link "Facture" at bounding box center [243, 113] width 55 height 28
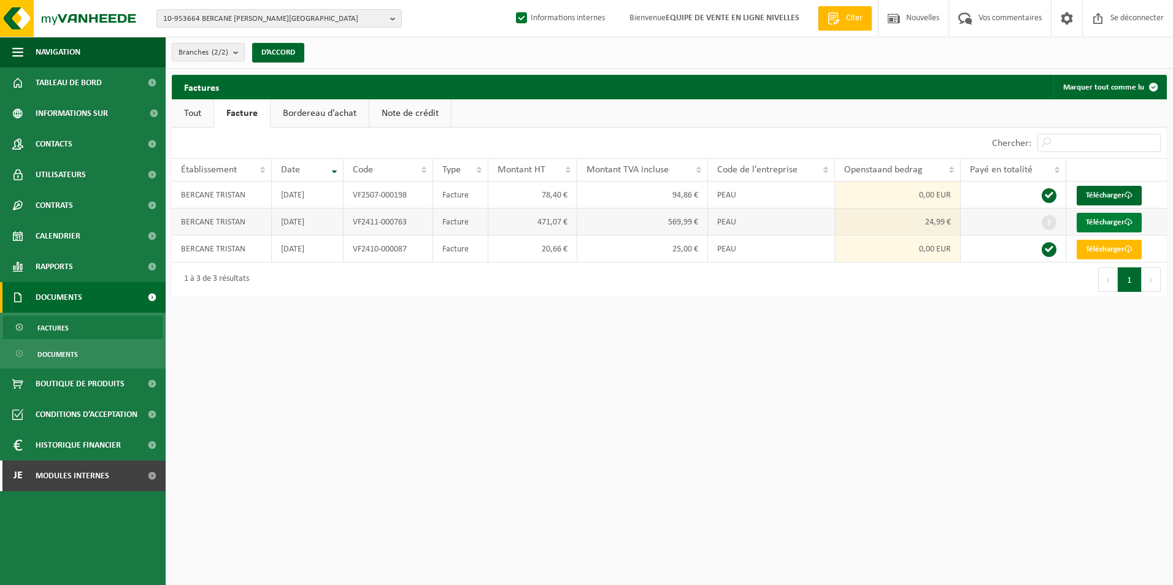
click at [1114, 224] on font "Télécharger" at bounding box center [1104, 222] width 39 height 8
click at [188, 19] on span "10-953664 BERCANE TRISTAN - LA LOUVIÈRE" at bounding box center [274, 19] width 222 height 18
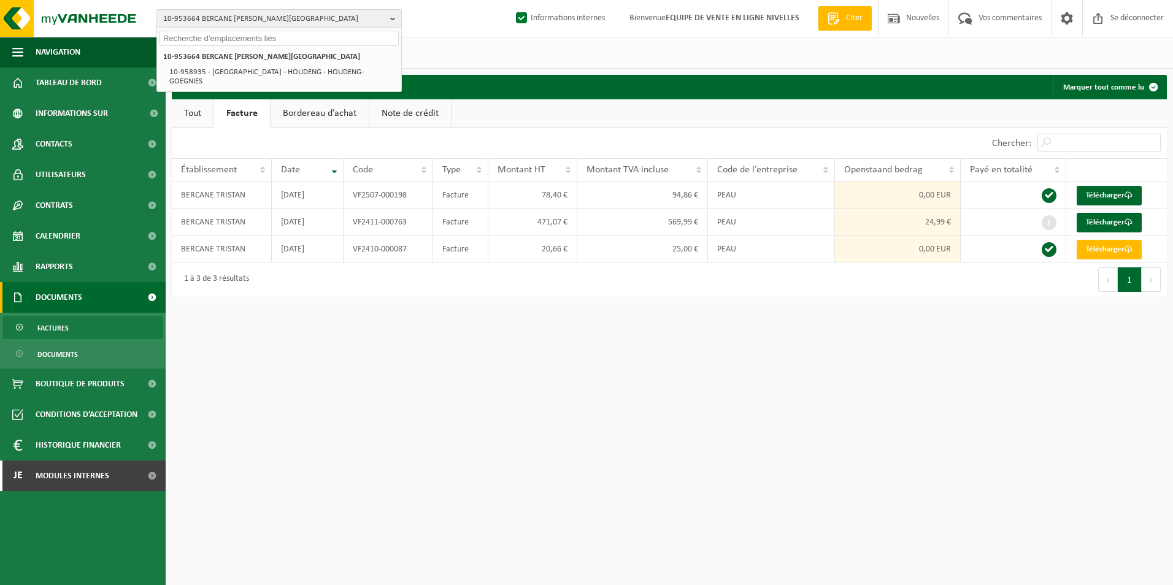
paste input "DAB ECOCONFORT"
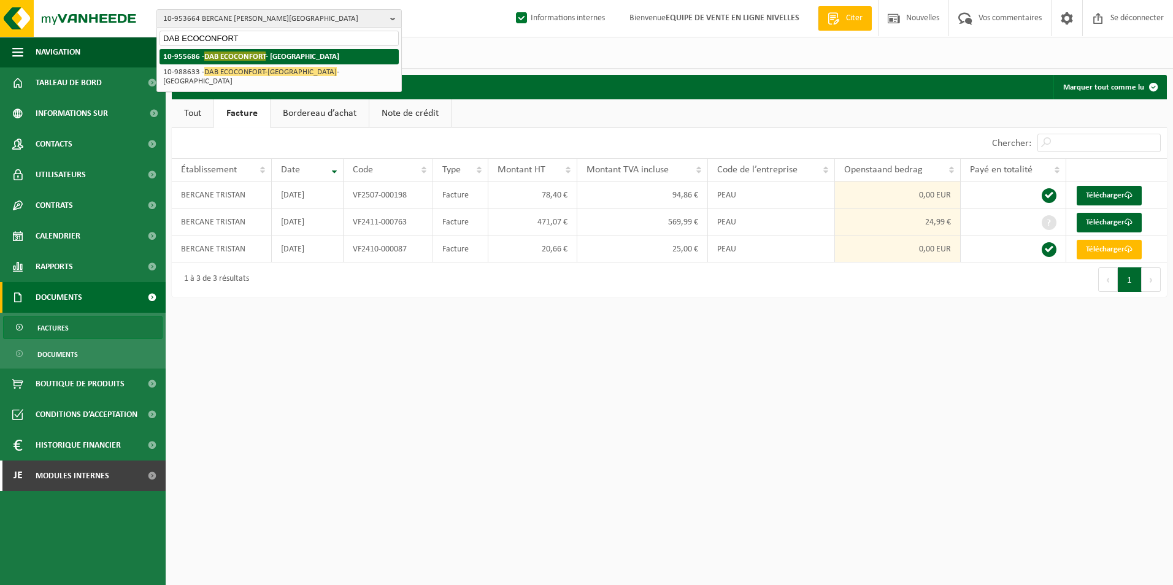
type input "DAB ECOCONFORT"
click at [237, 55] on span "DAB ECOCONFORT" at bounding box center [234, 56] width 61 height 9
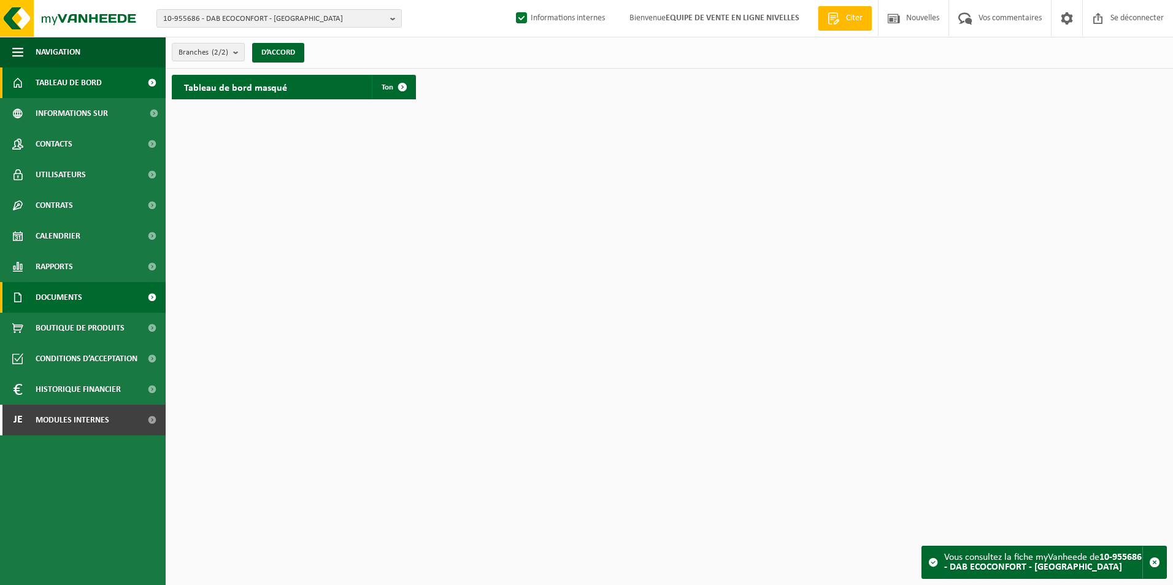
click at [51, 291] on span "Documents" at bounding box center [59, 297] width 47 height 31
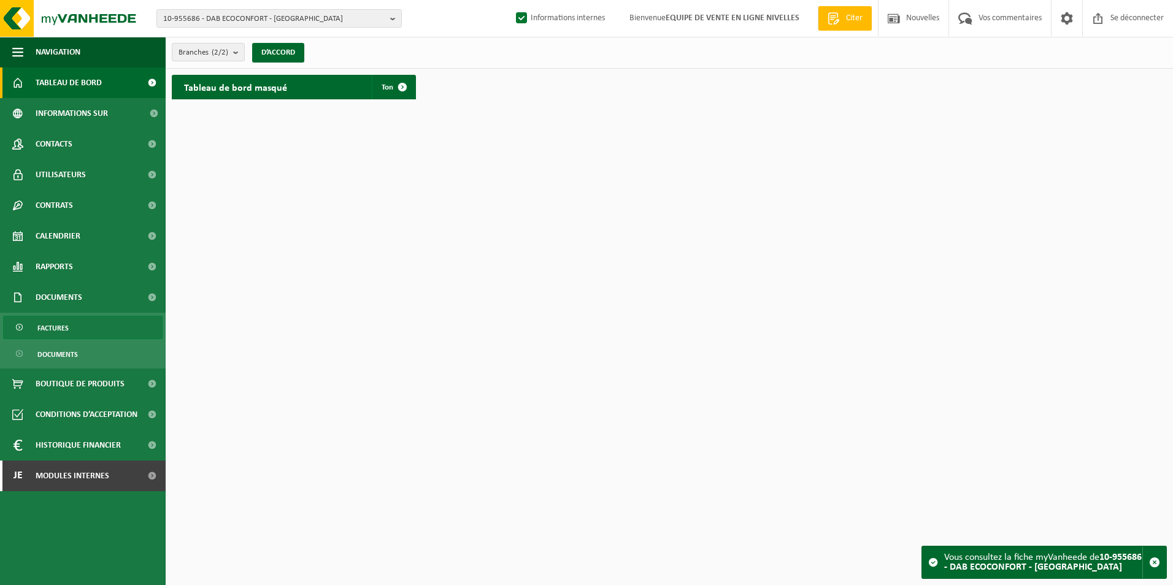
click at [50, 325] on span "Factures" at bounding box center [52, 327] width 31 height 23
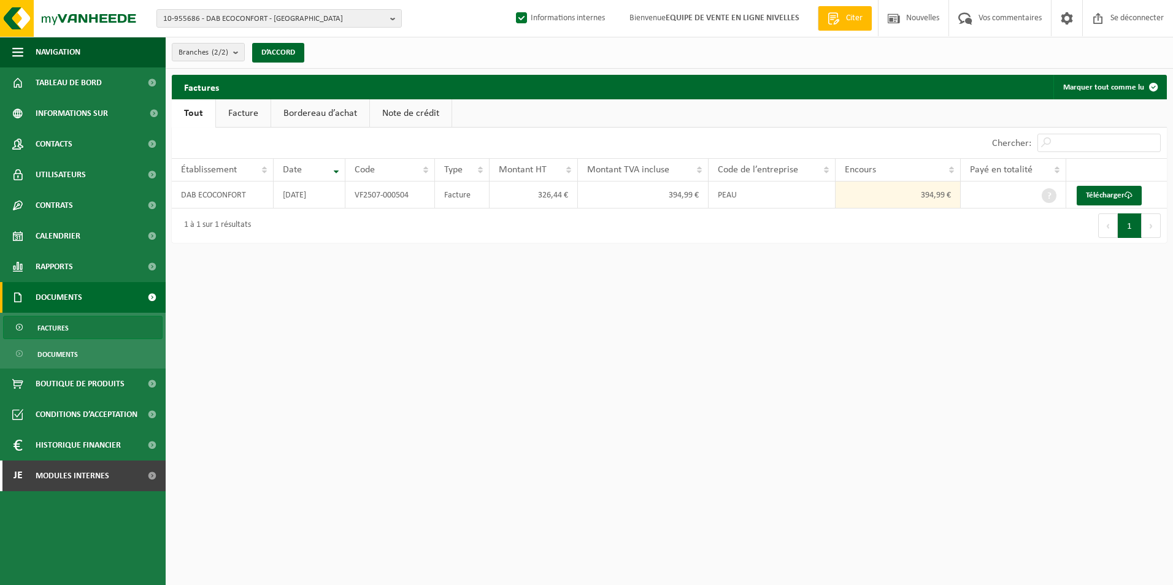
click at [245, 112] on link "Facture" at bounding box center [243, 113] width 55 height 28
click at [324, 113] on link "Bordereau d’achat" at bounding box center [319, 113] width 98 height 28
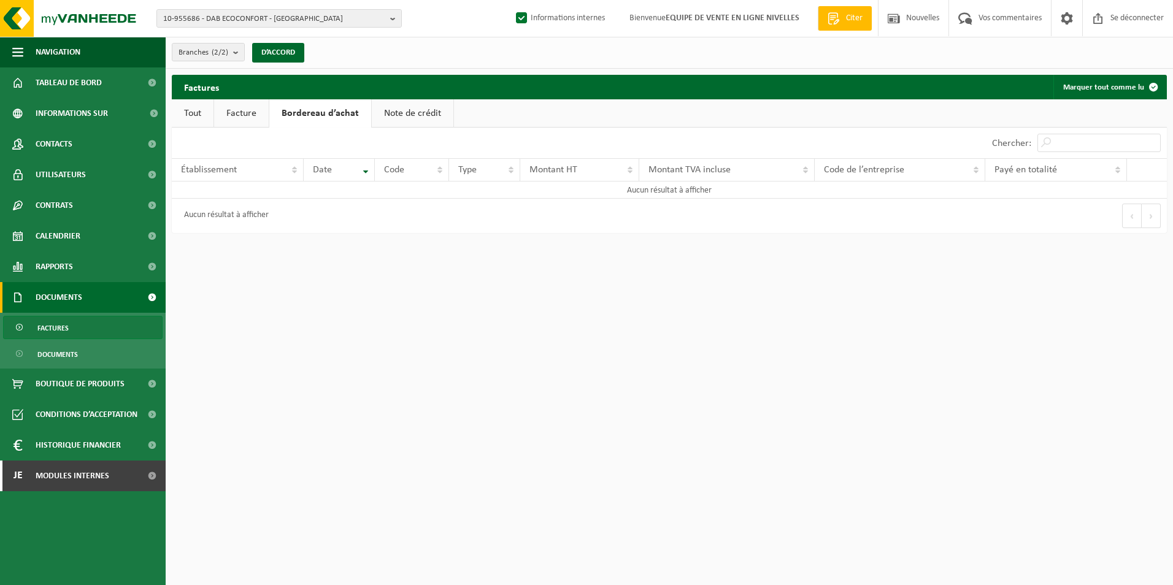
click at [235, 110] on link "Facture" at bounding box center [241, 113] width 55 height 28
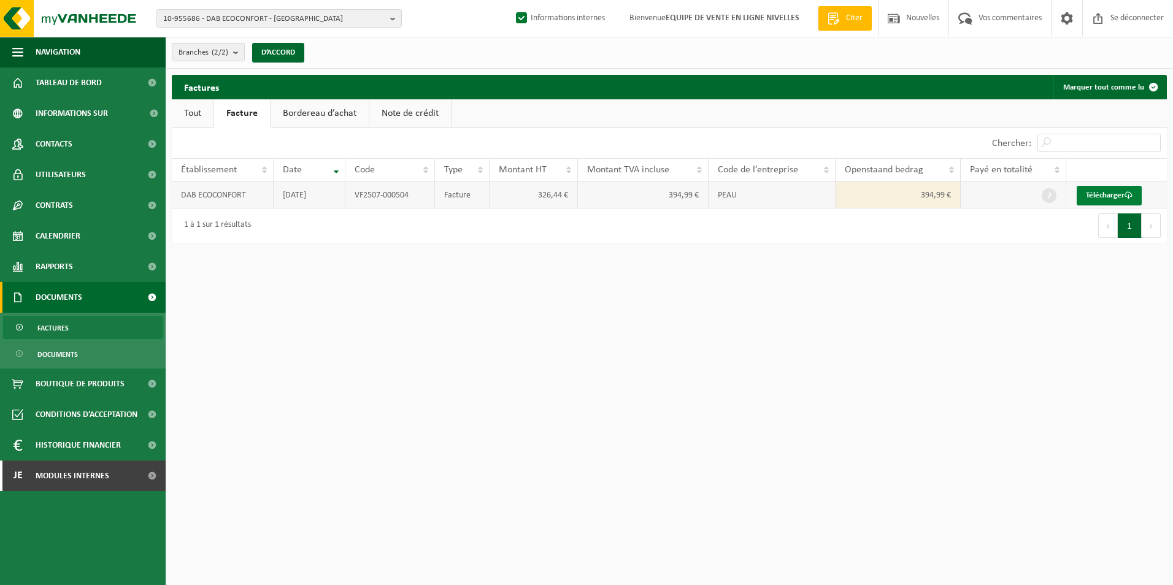
click at [1100, 193] on font "Télécharger" at bounding box center [1104, 195] width 39 height 8
click at [397, 112] on link "Note de crédit" at bounding box center [410, 113] width 82 height 28
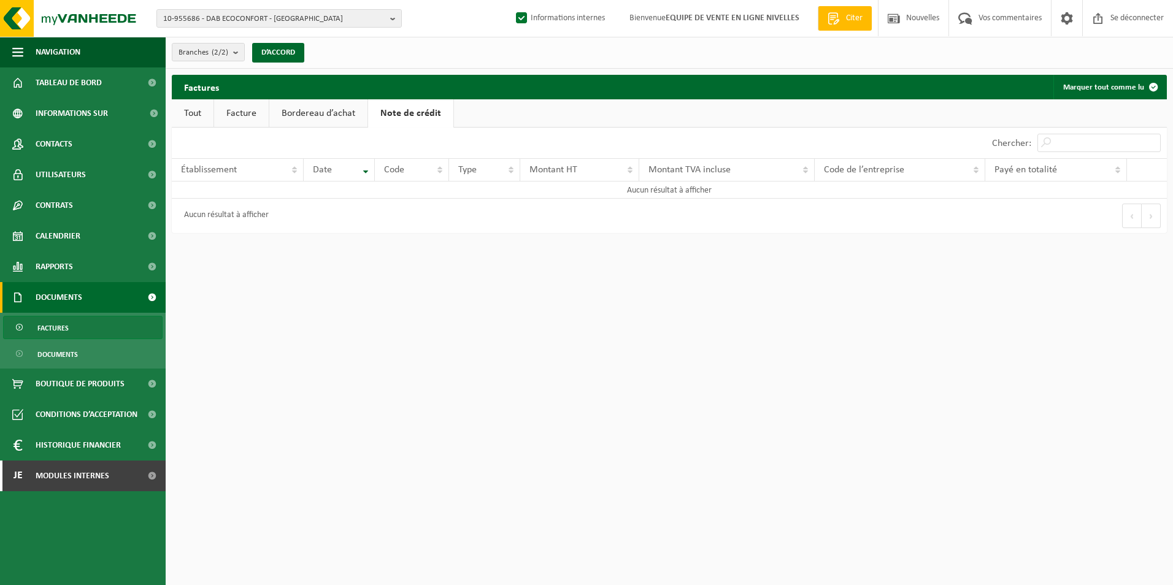
click at [305, 111] on link "Bordereau d’achat" at bounding box center [318, 113] width 98 height 28
click at [235, 114] on link "Facture" at bounding box center [241, 113] width 55 height 28
